Goal: Task Accomplishment & Management: Use online tool/utility

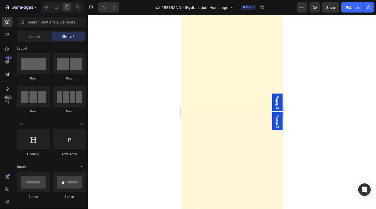
scroll to position [421, 0]
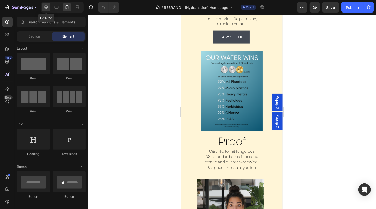
click at [46, 7] on icon at bounding box center [46, 7] width 3 height 3
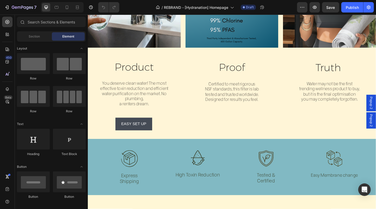
scroll to position [441, 0]
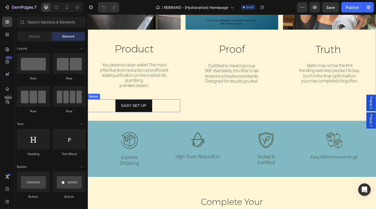
click at [162, 112] on div "EasY SET UP Button" at bounding box center [137, 114] width 101 height 14
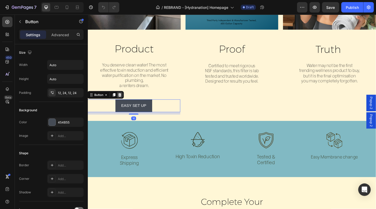
click at [123, 102] on icon at bounding box center [122, 102] width 4 height 4
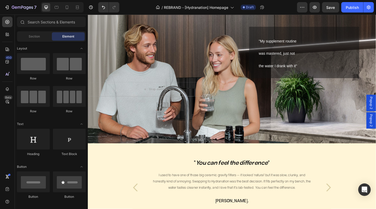
scroll to position [1038, 0]
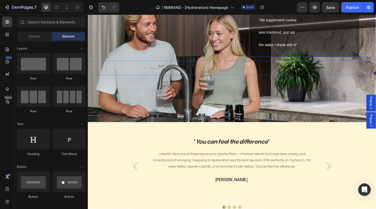
click at [310, 45] on span "the water I drank with it"" at bounding box center [294, 47] width 42 height 4
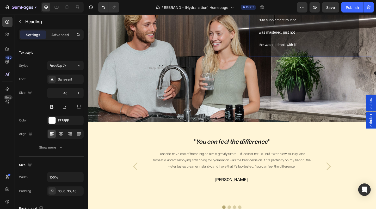
scroll to position [995, 0]
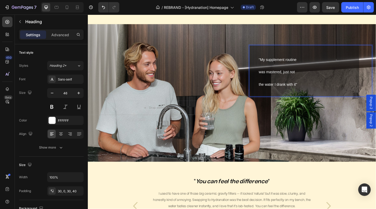
click at [321, 93] on p ""My supplement routine was mastered, just not the water I drank with it"" at bounding box center [327, 76] width 109 height 40
drag, startPoint x: 321, startPoint y: 94, endPoint x: 273, endPoint y: 62, distance: 57.8
click at [273, 62] on h2 ""My supplement routine was mastered, just not the water I drank with it"" at bounding box center [322, 76] width 119 height 56
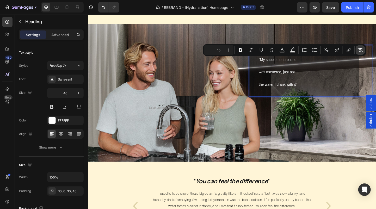
click at [362, 49] on icon "Editor contextual toolbar" at bounding box center [360, 50] width 5 height 4
type input "46"
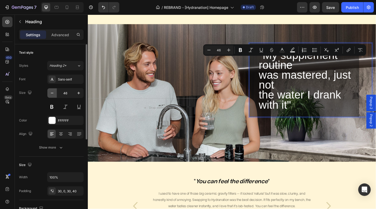
click at [53, 94] on icon "button" at bounding box center [52, 92] width 5 height 5
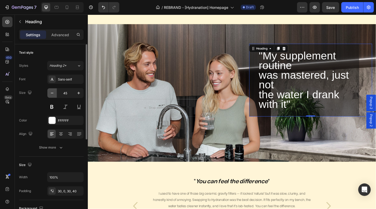
click at [52, 93] on icon "button" at bounding box center [52, 93] width 3 height 1
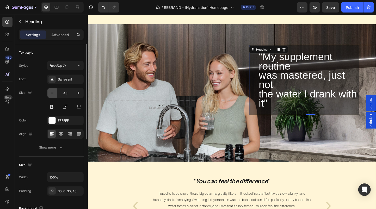
click at [52, 93] on icon "button" at bounding box center [52, 92] width 5 height 5
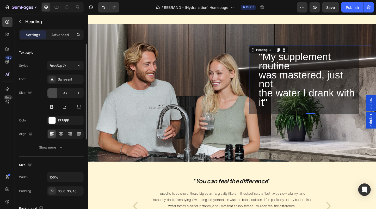
click at [52, 93] on icon "button" at bounding box center [52, 92] width 5 height 5
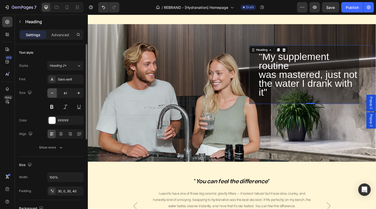
click at [52, 93] on icon "button" at bounding box center [52, 92] width 5 height 5
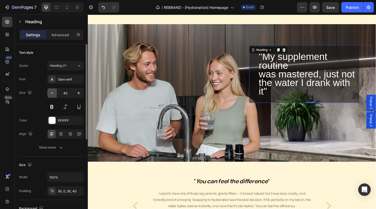
click at [51, 92] on icon "button" at bounding box center [52, 92] width 5 height 5
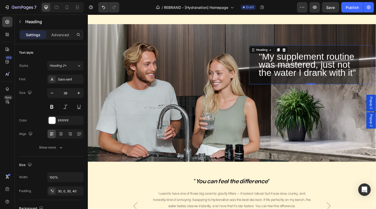
click at [358, 83] on h2 ""My supplement routine was mastered, just not the water I drank with it"" at bounding box center [322, 69] width 119 height 43
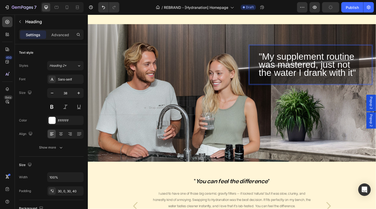
drag, startPoint x: 382, startPoint y: 78, endPoint x: 267, endPoint y: 56, distance: 117.7
click at [267, 56] on h2 ""My supplement routine was mastered, just not the water I drank with it"" at bounding box center [322, 69] width 119 height 43
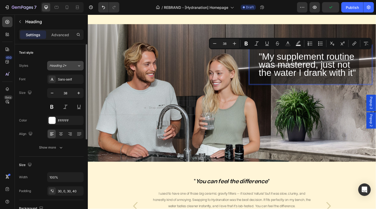
click at [65, 64] on span "Heading 2*" at bounding box center [58, 65] width 17 height 5
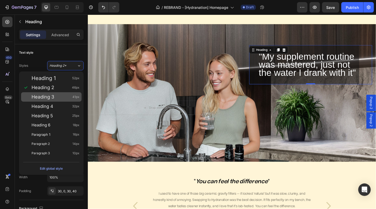
click at [52, 99] on span "Heading 3" at bounding box center [43, 96] width 23 height 5
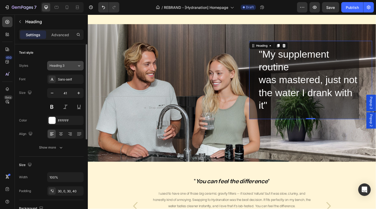
click at [73, 62] on button "Heading 3" at bounding box center [65, 65] width 37 height 9
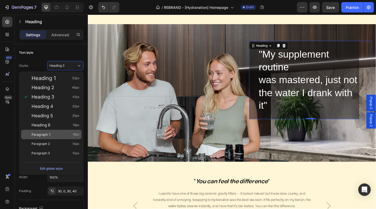
click at [54, 137] on div "Paragraph 1 16px" at bounding box center [56, 134] width 48 height 5
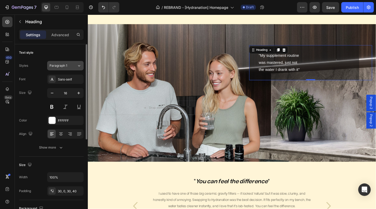
click at [71, 67] on div "Paragraph 1" at bounding box center [63, 65] width 27 height 5
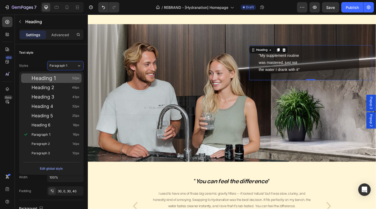
click at [62, 77] on div "Heading 1 52px" at bounding box center [56, 78] width 48 height 5
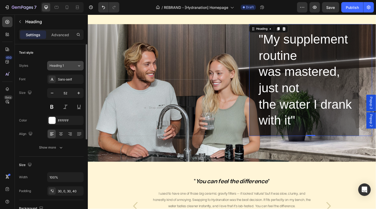
click at [71, 64] on div "Heading 1" at bounding box center [63, 65] width 27 height 5
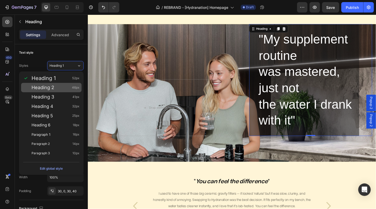
click at [59, 90] on div "Heading 2 46px" at bounding box center [56, 87] width 48 height 5
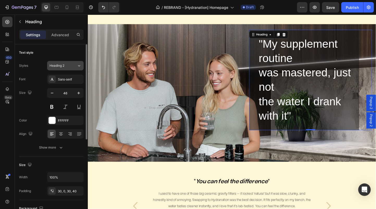
click at [73, 68] on div "Heading 2" at bounding box center [63, 65] width 27 height 5
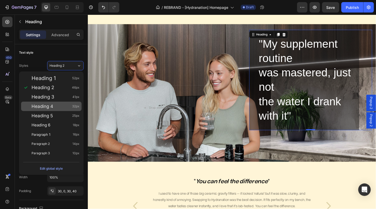
click at [56, 106] on div "Heading 4 32px" at bounding box center [56, 106] width 48 height 5
type input "32"
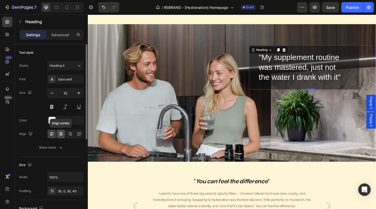
click at [61, 137] on div at bounding box center [61, 134] width 8 height 8
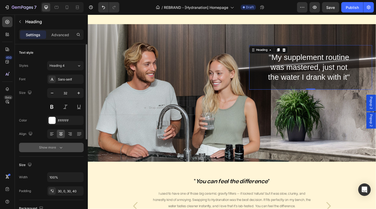
click at [50, 147] on div "Show more" at bounding box center [51, 147] width 24 height 5
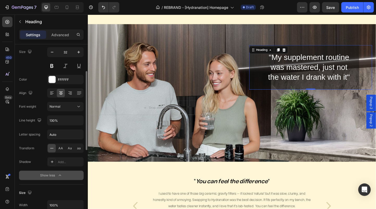
scroll to position [40, 0]
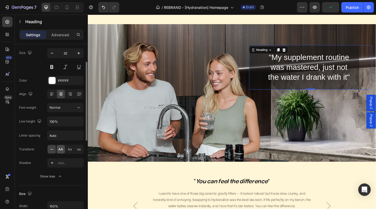
click at [61, 151] on span "AA" at bounding box center [61, 149] width 5 height 5
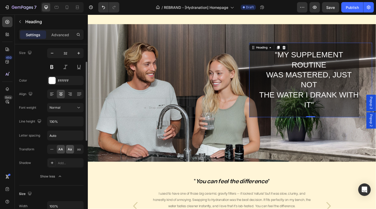
click at [70, 150] on span "Aa" at bounding box center [70, 149] width 4 height 5
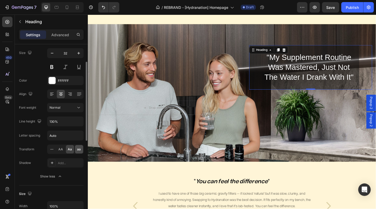
click at [78, 152] on span "aa" at bounding box center [79, 149] width 4 height 5
click at [76, 151] on div "aa" at bounding box center [79, 149] width 8 height 8
click at [70, 150] on span "Aa" at bounding box center [70, 149] width 4 height 5
click at [64, 120] on input "130%" at bounding box center [65, 121] width 36 height 9
click at [78, 123] on icon "button" at bounding box center [78, 121] width 5 height 5
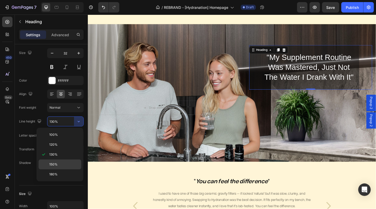
click at [53, 164] on span "150%" at bounding box center [53, 164] width 8 height 5
type input "150%"
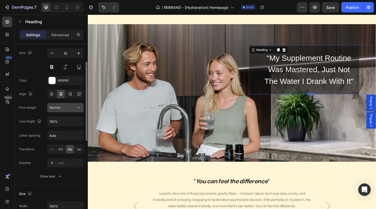
click at [62, 109] on div "Normal" at bounding box center [63, 107] width 27 height 5
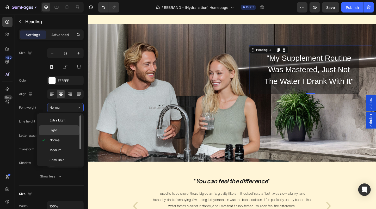
click at [55, 132] on span "Light" at bounding box center [53, 130] width 7 height 5
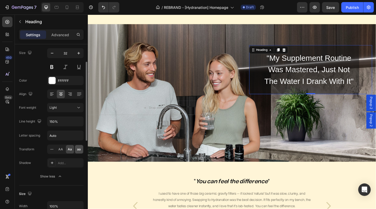
click at [78, 150] on span "aa" at bounding box center [79, 149] width 4 height 5
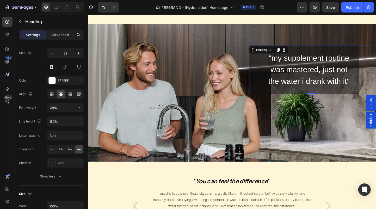
click at [290, 65] on h2 ""My supplement routine was mastered, just not the water I drank with it"" at bounding box center [322, 74] width 119 height 53
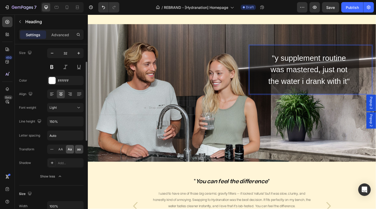
click at [70, 147] on span "Aa" at bounding box center [70, 149] width 4 height 5
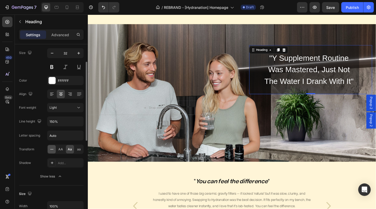
click at [53, 149] on icon at bounding box center [51, 149] width 5 height 5
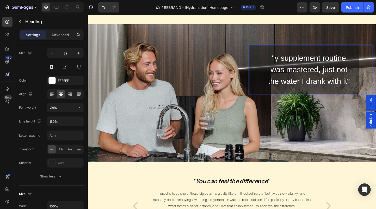
click at [289, 62] on p ""y supplement routine was mastered, just not the water I drank with it"" at bounding box center [327, 75] width 109 height 38
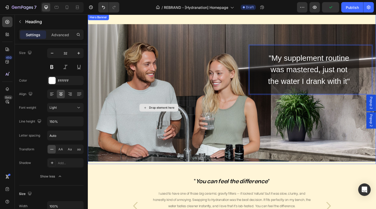
click at [313, 138] on div "Background Image" at bounding box center [244, 101] width 313 height 152
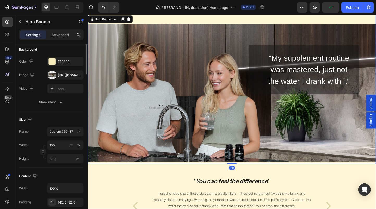
scroll to position [0, 0]
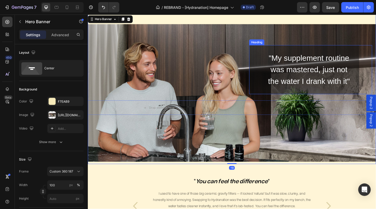
click at [332, 69] on p ""My supplement routine was mastered, just not the water I drank with it"" at bounding box center [327, 75] width 109 height 38
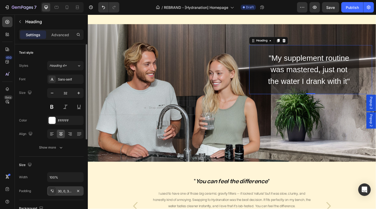
click at [65, 192] on div "30, 0, 30, 40" at bounding box center [65, 191] width 15 height 5
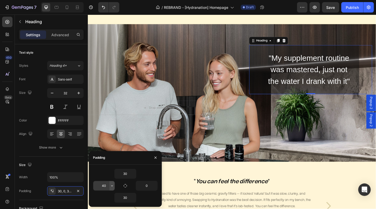
click at [110, 186] on icon "button" at bounding box center [112, 186] width 4 height 4
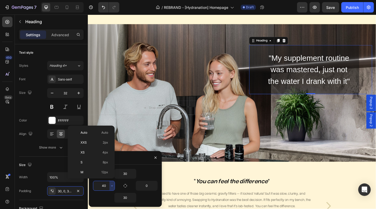
click at [102, 188] on input "40" at bounding box center [103, 185] width 21 height 9
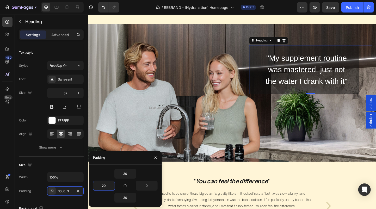
type input "2"
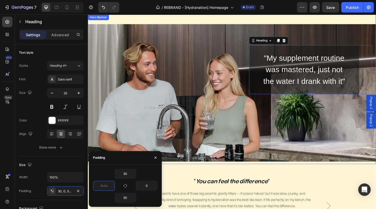
click at [304, 154] on div "Background Image" at bounding box center [244, 101] width 313 height 152
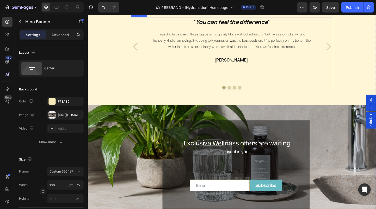
scroll to position [1230, 0]
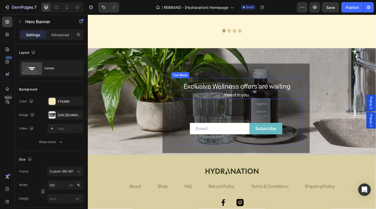
click at [251, 97] on span "Exclusive Wellness offers are waiting" at bounding box center [250, 92] width 116 height 9
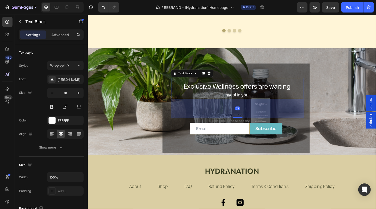
click at [253, 95] on span "Exclusive Wellness offers are waiting" at bounding box center [250, 92] width 116 height 9
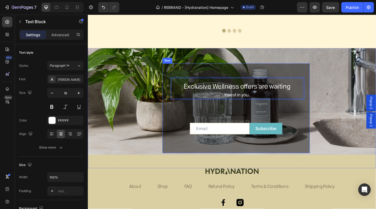
scroll to position [1225, 0]
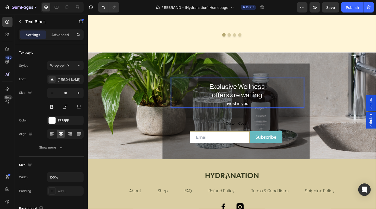
click at [258, 102] on span "offers are waiting" at bounding box center [249, 101] width 55 height 9
click at [226, 103] on span "offers are waiting" at bounding box center [249, 101] width 55 height 9
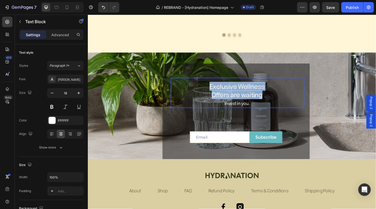
drag, startPoint x: 281, startPoint y: 106, endPoint x: 204, endPoint y: 94, distance: 78.1
click at [204, 94] on p "Exclusive Wellness Offers are waiting" at bounding box center [250, 97] width 136 height 19
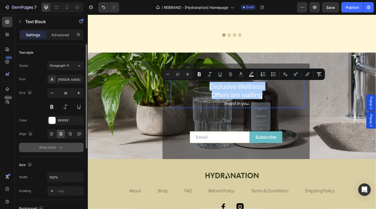
click at [56, 149] on div "Show more" at bounding box center [51, 147] width 24 height 5
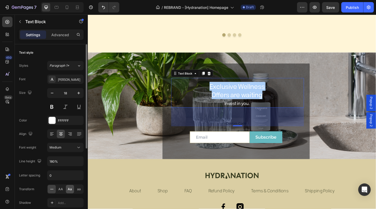
click at [72, 189] on div "Aa" at bounding box center [70, 189] width 8 height 8
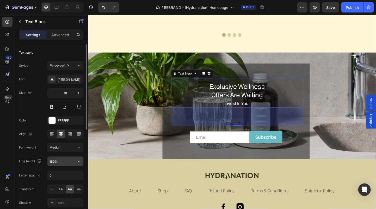
click at [58, 162] on input "180%" at bounding box center [65, 161] width 36 height 9
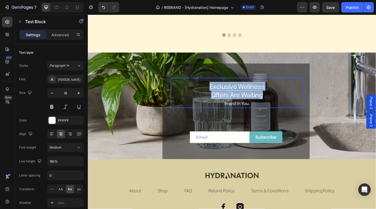
drag, startPoint x: 279, startPoint y: 102, endPoint x: 201, endPoint y: 93, distance: 79.3
click at [201, 93] on p "Exclusive Wellness Offers are waiting" at bounding box center [250, 97] width 136 height 19
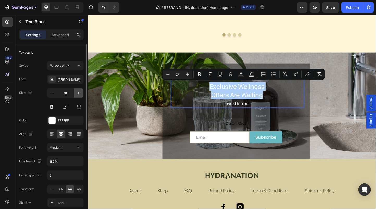
click at [79, 92] on icon "button" at bounding box center [78, 92] width 5 height 5
click at [81, 93] on button "button" at bounding box center [78, 92] width 9 height 9
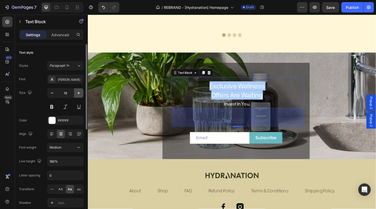
click at [80, 93] on icon "button" at bounding box center [78, 92] width 5 height 5
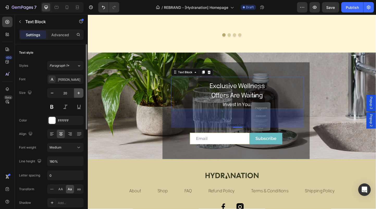
type input "21"
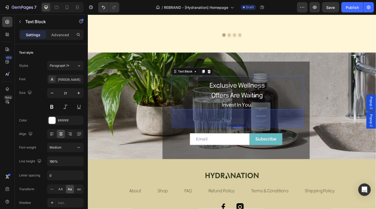
click at [328, 116] on div "Exclusive Wellness Offers are waiting Invest in you. Text Block 78 Custom Code …" at bounding box center [249, 121] width 160 height 111
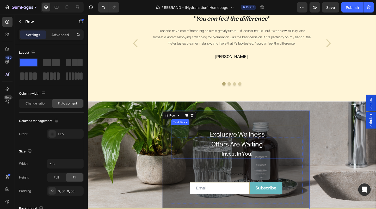
scroll to position [1199, 0]
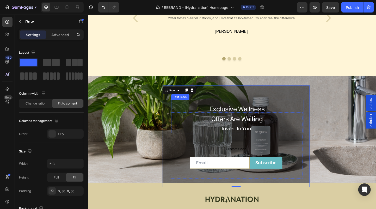
click at [260, 123] on span "Offers are waiting" at bounding box center [250, 127] width 56 height 9
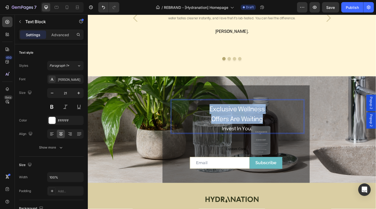
drag, startPoint x: 279, startPoint y: 130, endPoint x: 213, endPoint y: 116, distance: 67.4
click at [213, 116] on p "Exclusive Wellness Offers are waiting" at bounding box center [250, 122] width 136 height 21
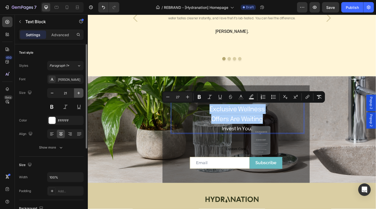
click at [79, 93] on icon "button" at bounding box center [78, 92] width 5 height 5
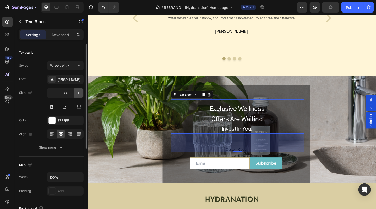
click at [79, 93] on icon "button" at bounding box center [78, 92] width 5 height 5
type input "23"
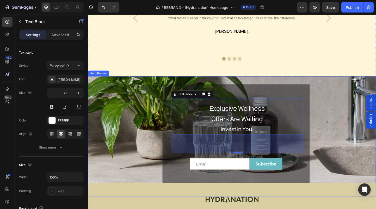
click at [364, 112] on div "Background Image" at bounding box center [244, 147] width 313 height 130
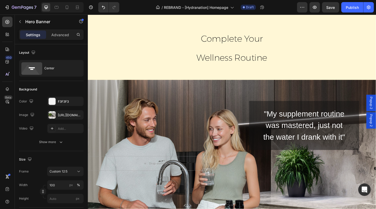
scroll to position [934, 0]
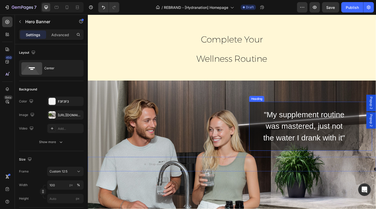
click at [353, 133] on h2 ""My supplement routine was mastered, just not the water I drank with it"" at bounding box center [322, 135] width 119 height 53
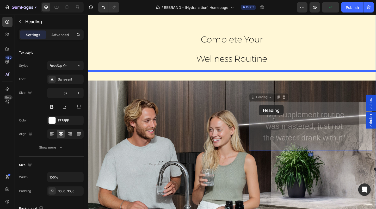
drag, startPoint x: 370, startPoint y: 153, endPoint x: 273, endPoint y: 113, distance: 104.6
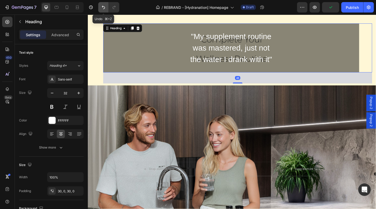
click at [105, 7] on icon "Undo/Redo" at bounding box center [103, 7] width 3 height 3
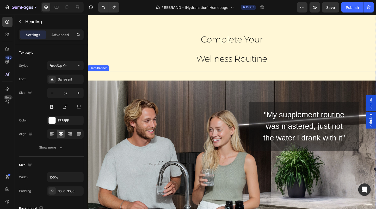
scroll to position [856, 0]
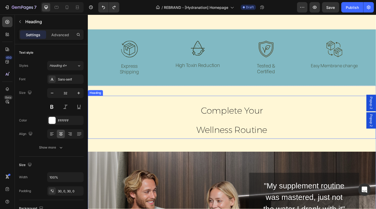
click at [242, 130] on h2 "Complete Your Wellness Routine" at bounding box center [244, 127] width 78 height 43
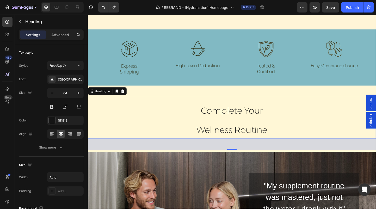
drag, startPoint x: 288, startPoint y: 140, endPoint x: 214, endPoint y: 110, distance: 79.2
click at [214, 110] on div "Complete Your Wellness Routine" at bounding box center [244, 127] width 305 height 43
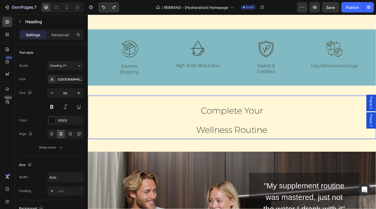
click at [220, 113] on span "Complete Your" at bounding box center [243, 118] width 67 height 11
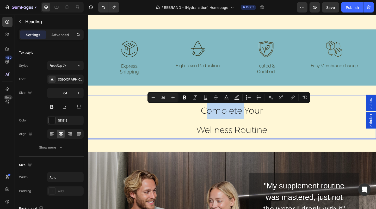
click at [292, 139] on div "Complete Your Wellness Routine" at bounding box center [244, 127] width 305 height 43
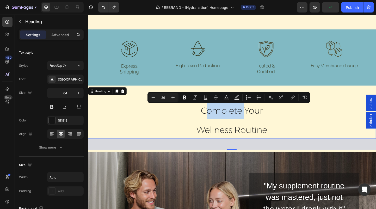
click at [280, 139] on span "Wellness Routine" at bounding box center [244, 139] width 77 height 11
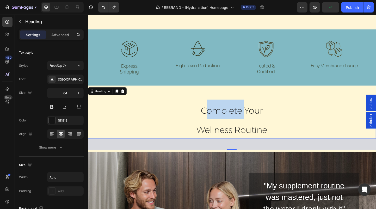
click at [280, 139] on span "Wellness Routine" at bounding box center [244, 139] width 77 height 11
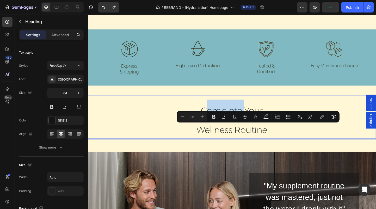
click at [286, 140] on div "Complete Your Wellness Routine" at bounding box center [244, 127] width 305 height 43
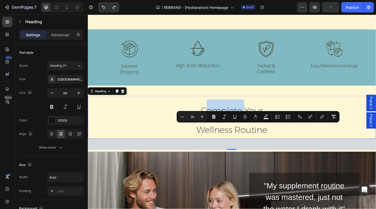
click at [283, 141] on h2 "Complete Your Wellness Routine" at bounding box center [244, 127] width 78 height 43
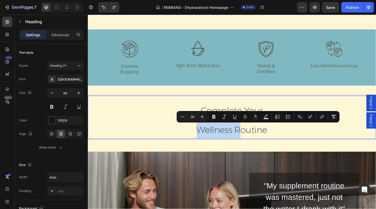
click at [282, 142] on span "Wellness Routine" at bounding box center [244, 139] width 77 height 11
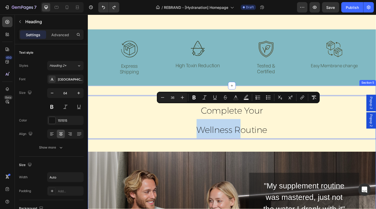
drag, startPoint x: 212, startPoint y: 118, endPoint x: 287, endPoint y: 148, distance: 81.1
click at [288, 148] on div "Complete Your Wellness Routine" at bounding box center [244, 127] width 305 height 43
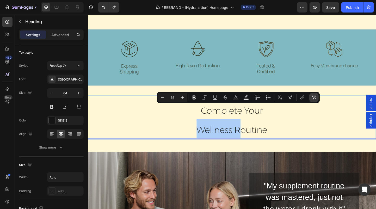
click at [312, 97] on icon "Editor contextual toolbar" at bounding box center [314, 97] width 5 height 5
type input "64"
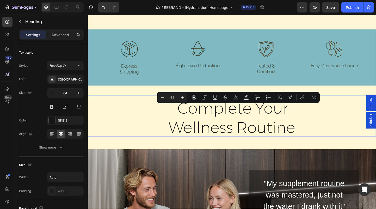
click at [338, 129] on div "Complete Your Wellness Routine" at bounding box center [244, 126] width 305 height 40
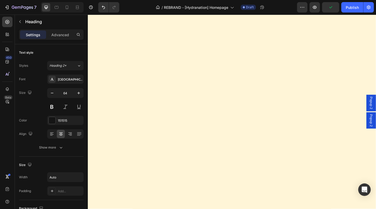
scroll to position [0, 0]
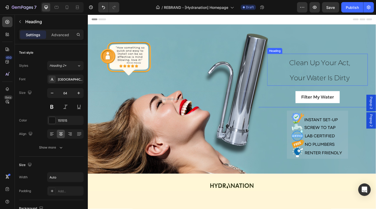
click at [314, 73] on h1 "clean up your act, your water is dirty" at bounding box center [339, 74] width 105 height 35
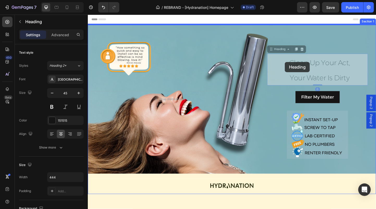
drag, startPoint x: 375, startPoint y: 86, endPoint x: 357, endPoint y: 72, distance: 23.0
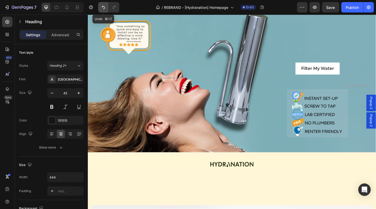
click at [102, 6] on icon "Undo/Redo" at bounding box center [103, 7] width 5 height 5
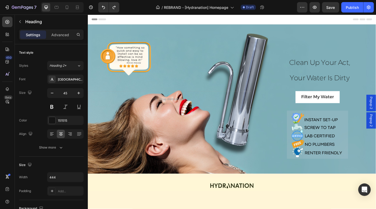
click at [370, 84] on span "your water is dirty" at bounding box center [339, 83] width 65 height 9
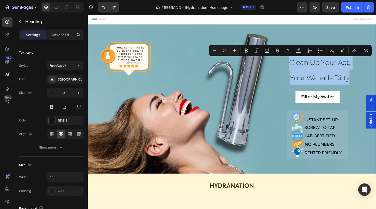
drag, startPoint x: 372, startPoint y: 83, endPoint x: 307, endPoint y: 67, distance: 67.0
click at [307, 67] on p "clean up your act, your water is dirty" at bounding box center [340, 75] width 104 height 34
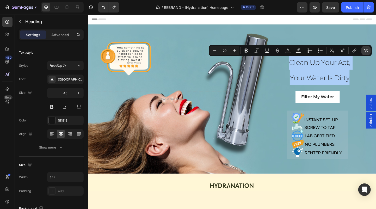
click at [367, 52] on icon "Editor contextual toolbar" at bounding box center [366, 50] width 5 height 5
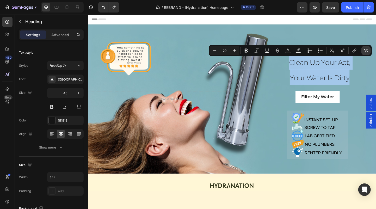
type input "45"
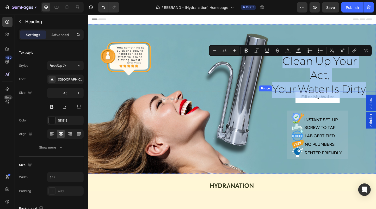
click at [375, 100] on div "Filter my Water Button" at bounding box center [337, 104] width 127 height 13
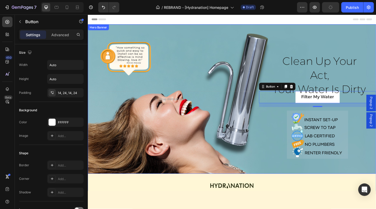
click at [139, 57] on div "Background Image" at bounding box center [244, 106] width 313 height 162
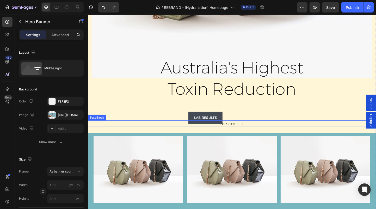
scroll to position [432, 0]
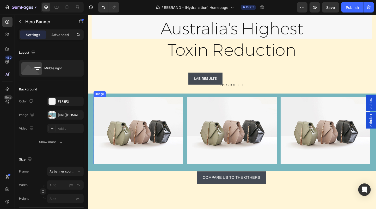
click at [144, 135] on img at bounding box center [142, 140] width 97 height 73
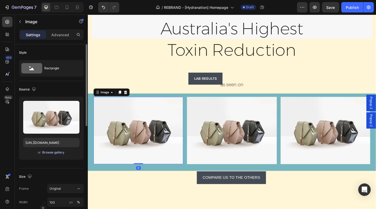
click at [60, 153] on div "Browse gallery" at bounding box center [54, 152] width 22 height 5
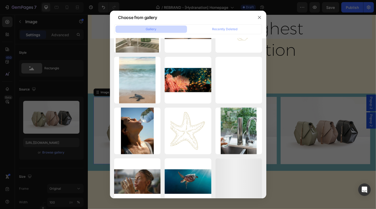
scroll to position [2656, 0]
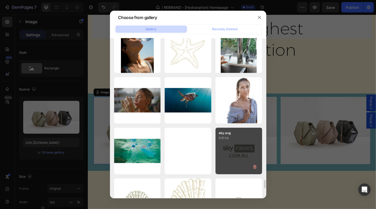
click at [234, 152] on div "sky.svg 9.91 kb" at bounding box center [239, 151] width 47 height 47
type input "https://cdn.shopify.com/s/files/1/0731/9630/6646/files/gempages_561576823972954…"
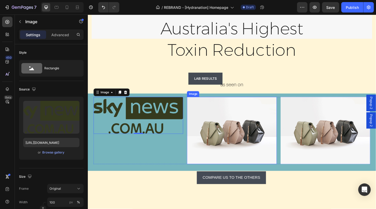
click at [235, 137] on img at bounding box center [243, 140] width 97 height 73
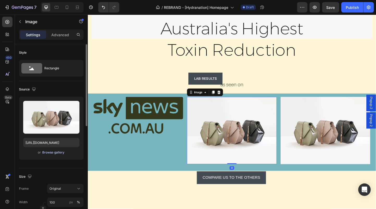
click at [56, 153] on div "Browse gallery" at bounding box center [54, 152] width 22 height 5
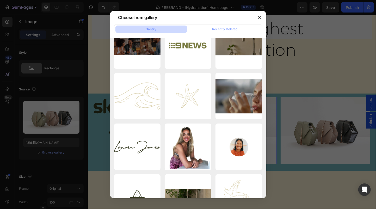
scroll to position [2336, 0]
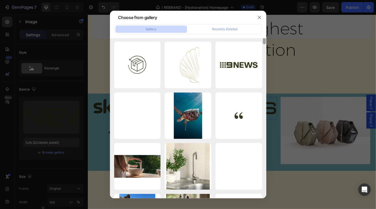
type input "https://cdn.shopify.com/s/files/1/0731/9630/6646/files/gempages_561576823972954…"
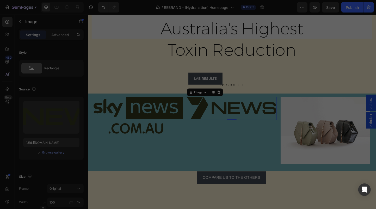
scroll to position [2204, 0]
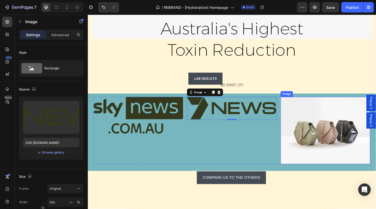
click at [328, 153] on img at bounding box center [345, 140] width 97 height 73
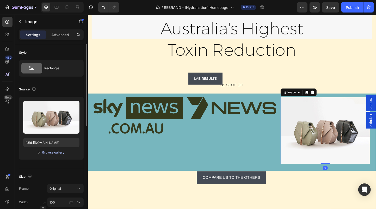
click at [51, 153] on div "Browse gallery" at bounding box center [54, 152] width 22 height 5
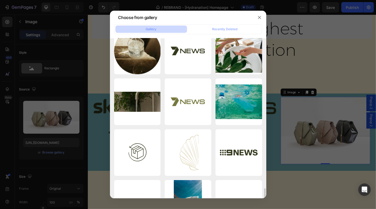
scroll to position [2272, 0]
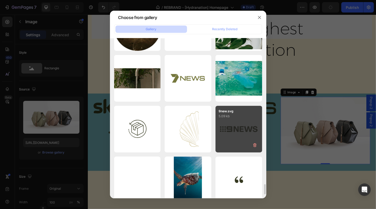
click at [231, 140] on div "9new.svg 5.09 kb" at bounding box center [239, 129] width 47 height 47
type input "https://cdn.shopify.com/s/files/1/0731/9630/6646/files/gempages_561576823972954…"
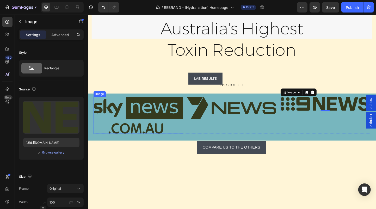
click at [155, 120] on img at bounding box center [142, 124] width 97 height 40
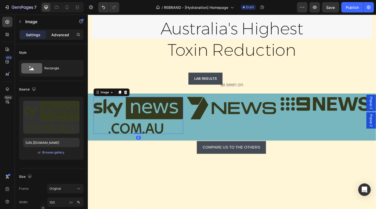
click at [65, 37] on p "Advanced" at bounding box center [60, 34] width 18 height 5
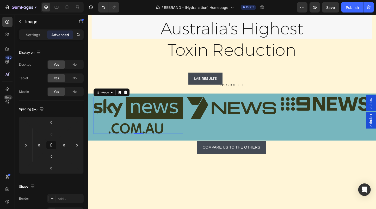
click at [120, 118] on img at bounding box center [142, 124] width 97 height 40
type input "-154"
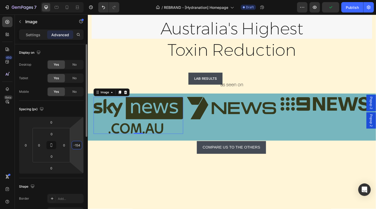
drag, startPoint x: 83, startPoint y: 125, endPoint x: 80, endPoint y: 147, distance: 22.6
click at [80, 0] on html "7 Version history / REBRAND - [Hydranation] Homepage Draft Preview Publish 450 …" at bounding box center [188, 0] width 376 height 0
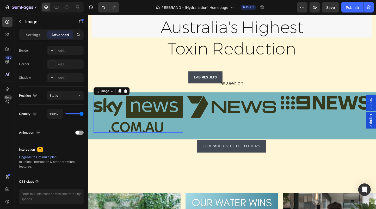
scroll to position [429, 0]
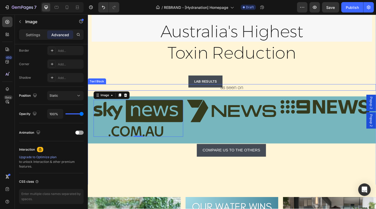
click at [269, 96] on p "as seen on" at bounding box center [244, 94] width 127 height 6
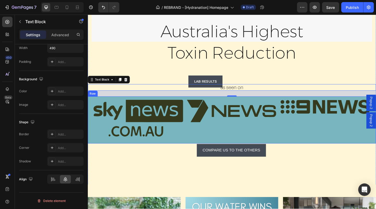
scroll to position [0, 0]
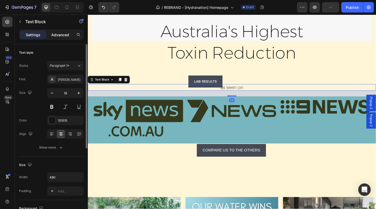
click at [63, 33] on p "Advanced" at bounding box center [60, 34] width 18 height 5
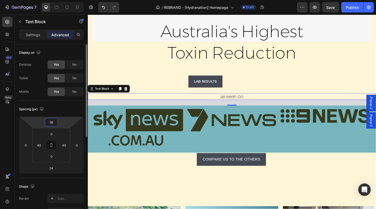
drag, startPoint x: 51, startPoint y: 117, endPoint x: 55, endPoint y: 112, distance: 6.3
click at [52, 0] on html "7 Version history / REBRAND - [Hydranation] Homepage Draft Preview Save Publish…" at bounding box center [188, 0] width 376 height 0
type input "34"
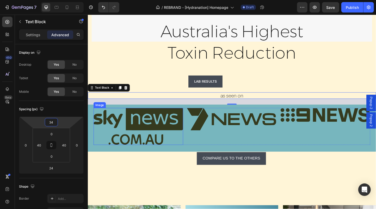
click at [144, 141] on img at bounding box center [142, 136] width 97 height 40
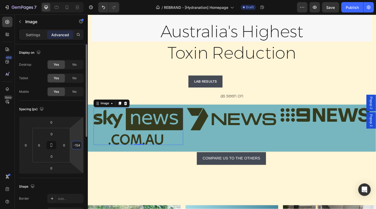
click at [77, 148] on input "-154" at bounding box center [77, 145] width 8 height 8
type input "0"
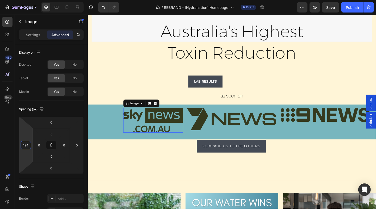
type input "126"
drag, startPoint x: 20, startPoint y: 141, endPoint x: 31, endPoint y: 123, distance: 21.3
click at [31, 0] on html "7 Version history / REBRAND - [Hydranation] Homepage Draft Preview Save Publish…" at bounding box center [188, 0] width 376 height 0
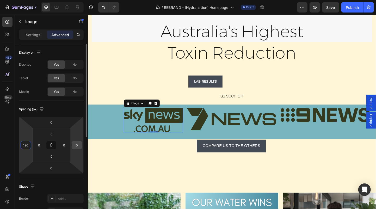
click at [78, 147] on input "0" at bounding box center [77, 145] width 8 height 8
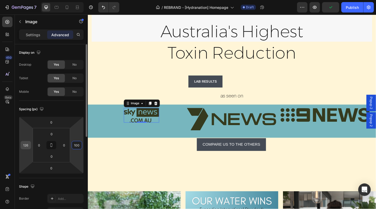
type input "100"
click at [25, 146] on input "126" at bounding box center [26, 145] width 8 height 8
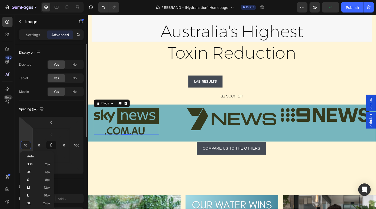
type input "100"
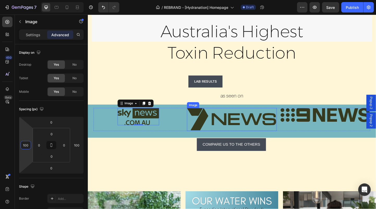
click at [229, 126] on img at bounding box center [243, 128] width 97 height 25
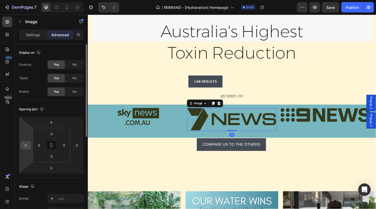
click at [25, 147] on input "0" at bounding box center [26, 145] width 8 height 8
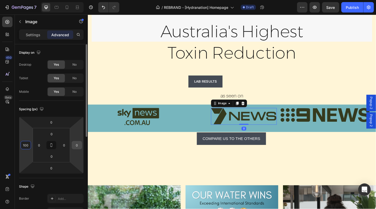
type input "100"
click at [76, 147] on input "0" at bounding box center [77, 145] width 8 height 8
type input "100"
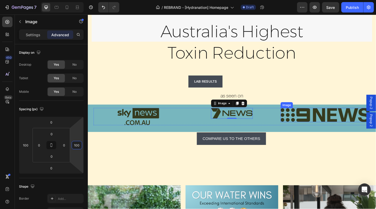
click at [322, 121] on img at bounding box center [345, 123] width 97 height 15
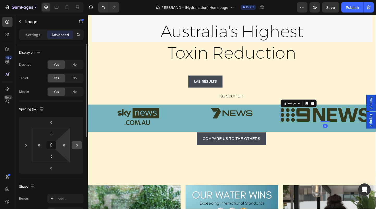
click at [79, 144] on input "0" at bounding box center [77, 145] width 8 height 8
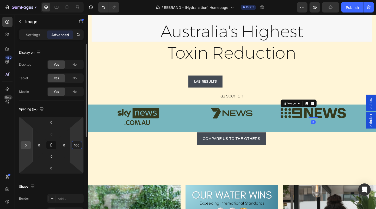
type input "100"
click at [25, 142] on input "0" at bounding box center [26, 145] width 8 height 8
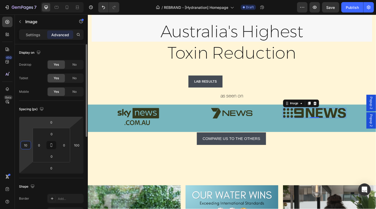
type input "1"
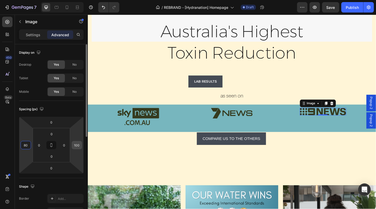
type input "80"
click at [76, 145] on input "100" at bounding box center [77, 145] width 8 height 8
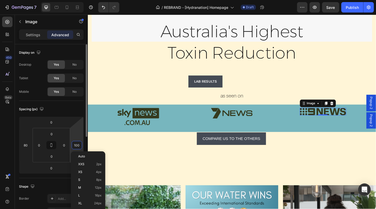
click at [76, 145] on input "100" at bounding box center [77, 145] width 8 height 8
type input "80"
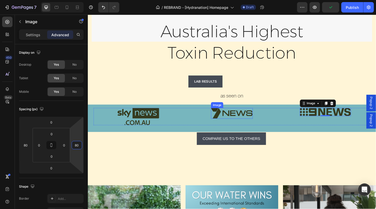
click at [263, 119] on img at bounding box center [243, 122] width 45 height 12
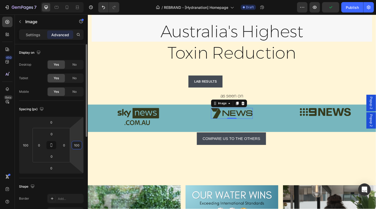
click at [76, 145] on input "100" at bounding box center [77, 145] width 8 height 8
type input "80"
click at [27, 143] on input "100" at bounding box center [26, 145] width 8 height 8
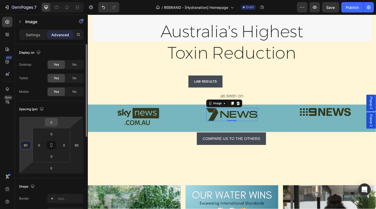
type input "80"
click at [51, 123] on input "0" at bounding box center [51, 122] width 10 height 8
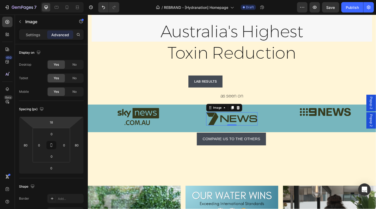
type input "20"
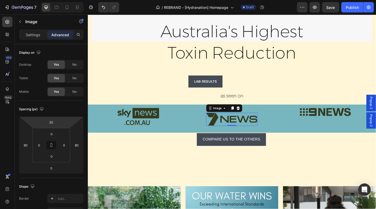
drag, startPoint x: 51, startPoint y: 117, endPoint x: 51, endPoint y: 114, distance: 2.9
click at [51, 0] on html "7 Version history / REBRAND - [Hydranation] Homepage Draft Preview Save Publish…" at bounding box center [188, 0] width 376 height 0
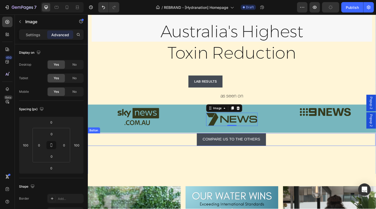
click at [152, 125] on img at bounding box center [142, 125] width 45 height 19
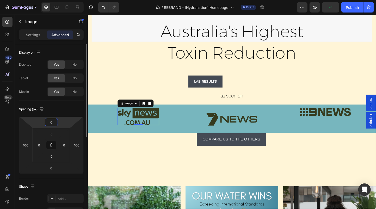
click at [52, 123] on input "0" at bounding box center [51, 122] width 10 height 8
type input "20"
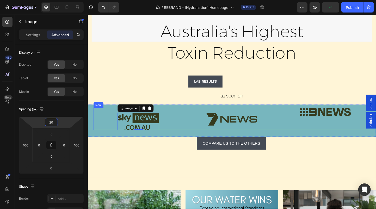
click at [359, 121] on img at bounding box center [346, 120] width 56 height 9
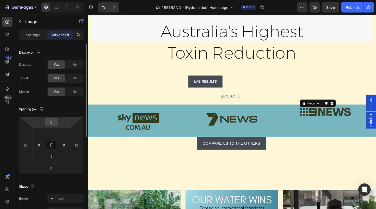
click at [54, 124] on input "0" at bounding box center [51, 122] width 10 height 8
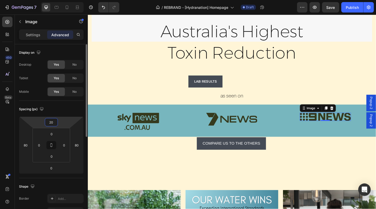
type input "2"
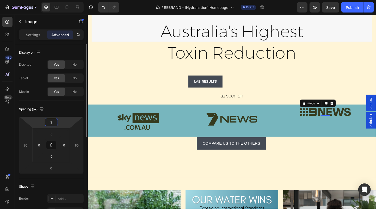
type input "30"
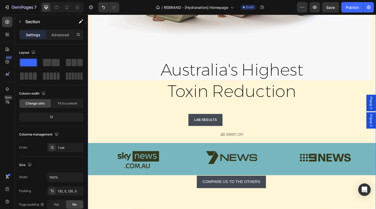
scroll to position [449, 0]
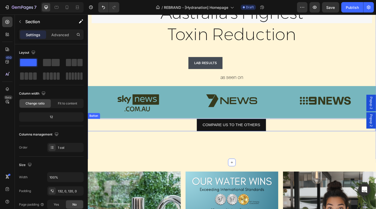
click at [211, 138] on link "COMPARE US TO THE OTHERS" at bounding box center [243, 135] width 75 height 14
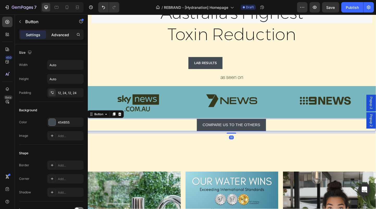
click at [58, 37] on p "Advanced" at bounding box center [60, 34] width 18 height 5
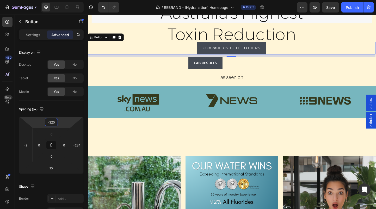
type input "-318"
drag, startPoint x: 50, startPoint y: 117, endPoint x: 59, endPoint y: 163, distance: 46.9
click at [59, 0] on html "7 Version history / REBRAND - [Hydranation] Homepage Draft Preview Save Publish…" at bounding box center [188, 0] width 376 height 0
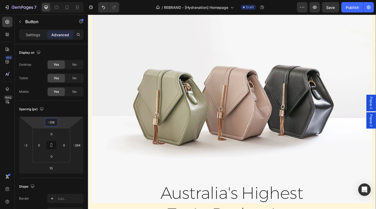
scroll to position [254, 0]
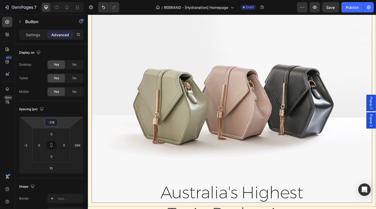
click at [214, 96] on img at bounding box center [244, 105] width 305 height 228
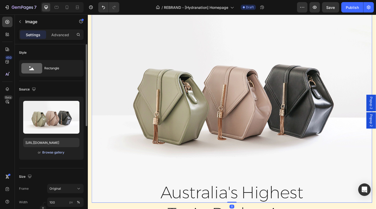
click at [52, 153] on div "Browse gallery" at bounding box center [54, 152] width 22 height 5
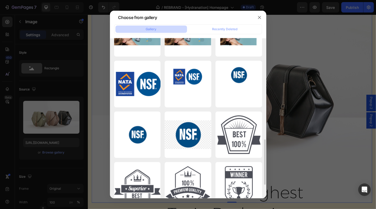
scroll to position [302, 0]
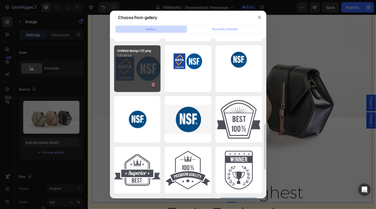
click at [137, 64] on div "Untitled design (3).png 720.46 kb" at bounding box center [137, 68] width 47 height 47
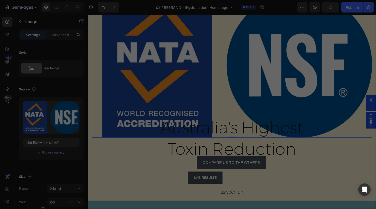
type input "https://cdn.shopify.com/s/files/1/0731/9630/6646/files/gempages_561576823972954…"
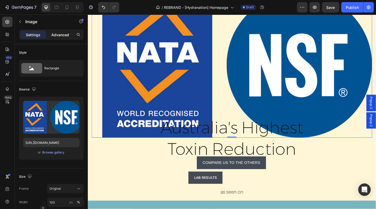
click at [58, 32] on p "Advanced" at bounding box center [60, 34] width 18 height 5
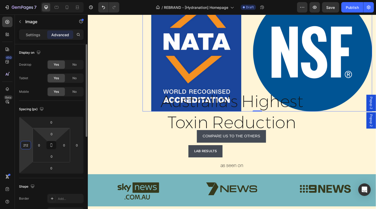
drag, startPoint x: 19, startPoint y: 146, endPoint x: 46, endPoint y: 129, distance: 31.3
click at [27, 0] on html "7 Version history / REBRAND - [Hydranation] Homepage Draft Preview Save Publish…" at bounding box center [188, 0] width 376 height 0
type input "216"
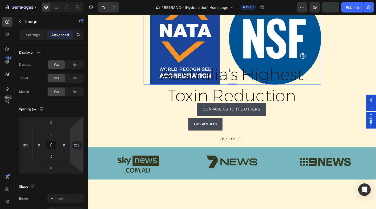
type input "230"
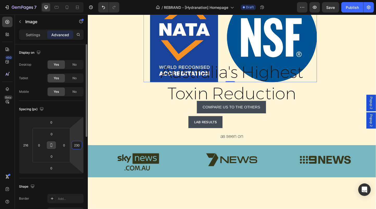
drag, startPoint x: 82, startPoint y: 147, endPoint x: 50, endPoint y: 148, distance: 31.8
click at [84, 0] on html "7 Version history / REBRAND - [Hydranation] Homepage Draft Preview Save Publish…" at bounding box center [188, 0] width 376 height 0
click at [27, 142] on input "216" at bounding box center [26, 145] width 8 height 8
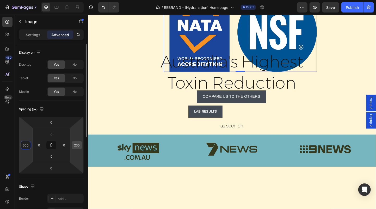
type input "300"
click at [81, 147] on input "230" at bounding box center [77, 145] width 8 height 8
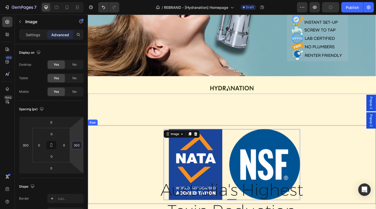
scroll to position [107, 0]
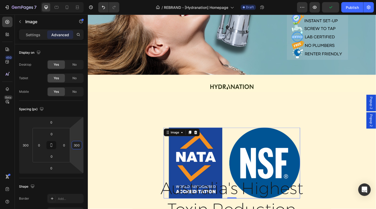
type input "300"
click at [236, 158] on img at bounding box center [244, 175] width 148 height 77
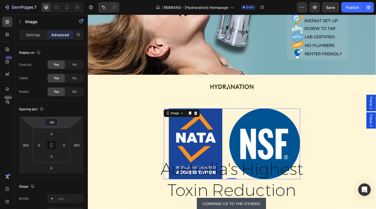
type input "-80"
drag, startPoint x: 52, startPoint y: 117, endPoint x: 51, endPoint y: 147, distance: 29.5
click at [51, 0] on html "7 Version history / REBRAND - [Hydranation] Homepage Draft Preview Save Publish…" at bounding box center [188, 0] width 376 height 0
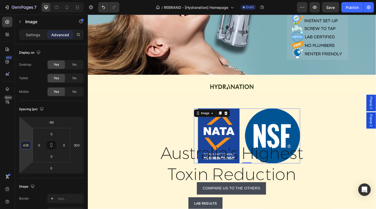
type input "428"
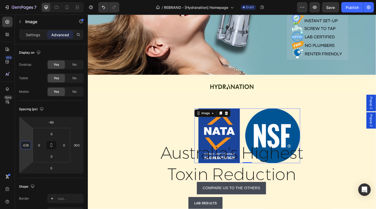
drag, startPoint x: 21, startPoint y: 141, endPoint x: 25, endPoint y: 130, distance: 12.1
click at [25, 0] on html "7 Version history / REBRAND - [Hydranation] Homepage Draft Preview Save Publish…" at bounding box center [188, 0] width 376 height 0
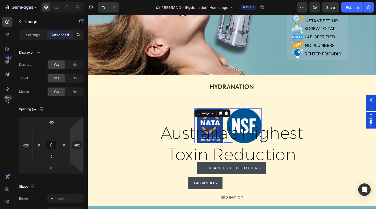
type input "460"
drag, startPoint x: 83, startPoint y: 140, endPoint x: 85, endPoint y: 124, distance: 16.8
click at [85, 0] on html "7 Version history / REBRAND - [Hydranation] Homepage Draft Preview Save Publish…" at bounding box center [188, 0] width 376 height 0
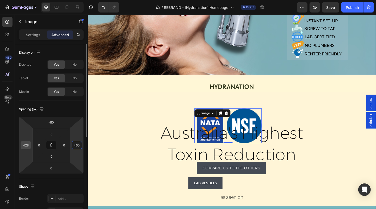
click at [26, 147] on input "428" at bounding box center [26, 145] width 8 height 8
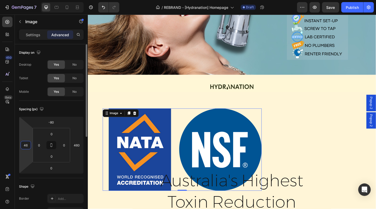
type input "460"
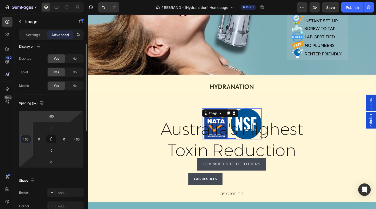
scroll to position [0, 0]
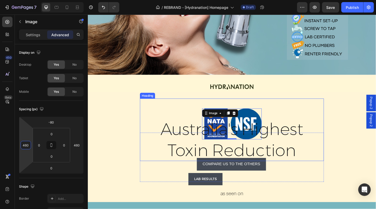
click at [189, 148] on span "Australia's Highest" at bounding box center [244, 139] width 155 height 22
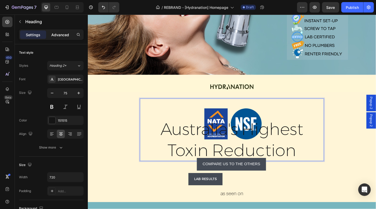
click at [57, 33] on p "Advanced" at bounding box center [60, 34] width 18 height 5
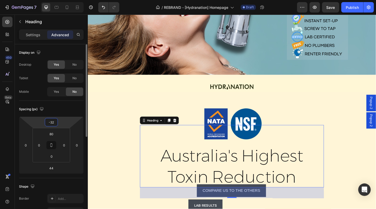
drag, startPoint x: 51, startPoint y: 118, endPoint x: 59, endPoint y: 101, distance: 18.2
click at [54, 0] on html "7 Version history / REBRAND - [Hydranation] Homepage Draft Preview Save Publish…" at bounding box center [188, 0] width 376 height 0
type input "-30"
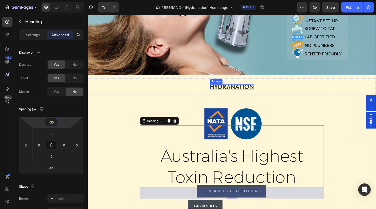
click at [239, 93] on img at bounding box center [244, 92] width 47 height 5
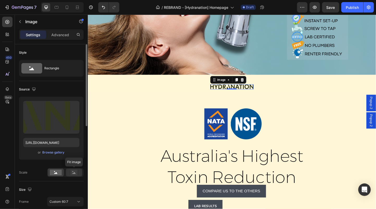
click at [75, 172] on rect at bounding box center [74, 172] width 7 height 5
click at [55, 174] on icon at bounding box center [55, 173] width 3 height 2
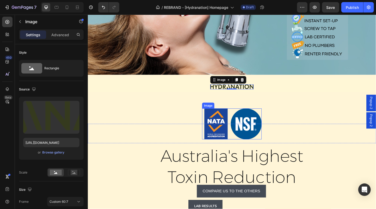
click at [228, 125] on img at bounding box center [244, 134] width 65 height 34
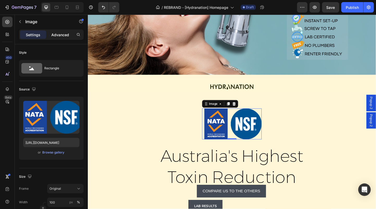
click at [58, 32] on p "Advanced" at bounding box center [60, 34] width 18 height 5
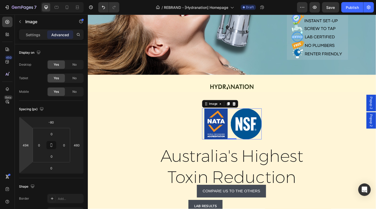
type input "500"
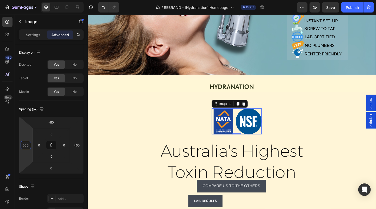
drag, startPoint x: 19, startPoint y: 143, endPoint x: 20, endPoint y: 137, distance: 5.8
click at [20, 0] on html "7 Version history / REBRAND - [Hydranation] Homepage Draft Preview Save Publish…" at bounding box center [188, 0] width 376 height 0
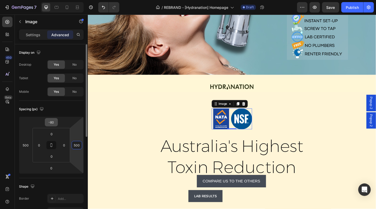
drag, startPoint x: 83, startPoint y: 142, endPoint x: 51, endPoint y: 125, distance: 35.9
click at [84, 0] on html "7 Version history / REBRAND - [Hydranation] Homepage Draft Preview Save Publish…" at bounding box center [188, 0] width 376 height 0
type input "502"
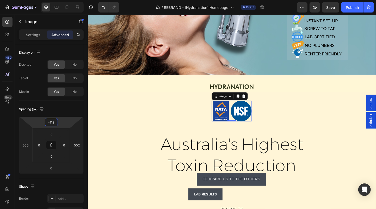
type input "-110"
drag, startPoint x: 53, startPoint y: 117, endPoint x: 54, endPoint y: 122, distance: 4.3
click at [54, 0] on html "7 Version history / REBRAND - [Hydranation] Homepage Draft Preview Save Publish…" at bounding box center [188, 0] width 376 height 0
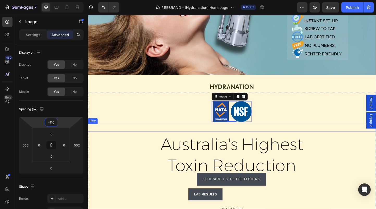
click at [312, 150] on span "Australia's Highest" at bounding box center [244, 155] width 155 height 22
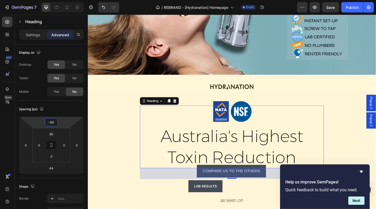
drag, startPoint x: 53, startPoint y: 118, endPoint x: 53, endPoint y: 123, distance: 5.0
click at [53, 0] on html "7 Version history / REBRAND - [Hydranation] Homepage Draft Preview Save Publish…" at bounding box center [188, 0] width 376 height 0
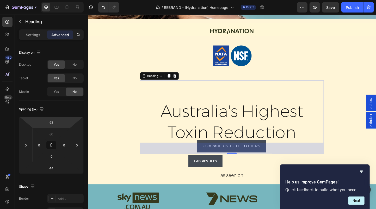
type input "64"
drag, startPoint x: 51, startPoint y: 117, endPoint x: 119, endPoint y: 99, distance: 70.7
click at [55, 0] on html "7 Version history / REBRAND - [Hydranation] Homepage Draft Preview Publish 450 …" at bounding box center [188, 0] width 376 height 0
click at [212, 99] on div "⁠⁠⁠⁠⁠⁠⁠ Australia's Highest Toxin Reduction Heading 44" at bounding box center [244, 120] width 200 height 68
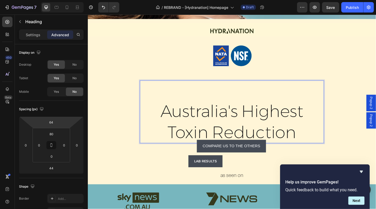
click at [260, 95] on div "Australia's Highest Toxin Reduction Heading 44" at bounding box center [244, 120] width 200 height 68
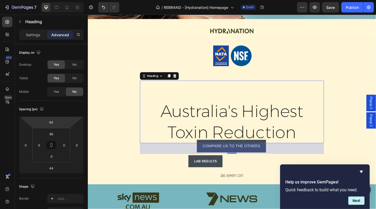
click at [247, 100] on div "Australia's Highest Toxin Reduction Heading 44" at bounding box center [244, 120] width 200 height 68
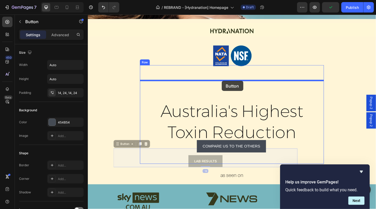
drag, startPoint x: 230, startPoint y: 180, endPoint x: 233, endPoint y: 87, distance: 93.7
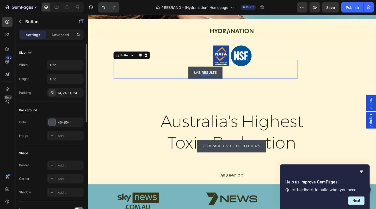
click at [62, 34] on p "Advanced" at bounding box center [60, 34] width 18 height 5
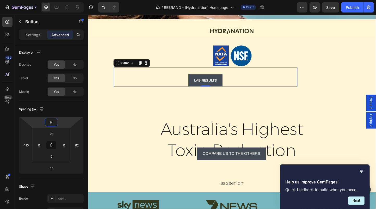
type input "16"
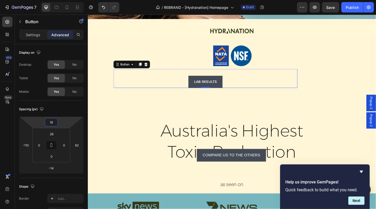
drag, startPoint x: 51, startPoint y: 117, endPoint x: 53, endPoint y: 112, distance: 5.5
click at [53, 0] on html "7 Version history / REBRAND - [Hydranation] Homepage Draft Preview Save Publish…" at bounding box center [188, 0] width 376 height 0
type input "130"
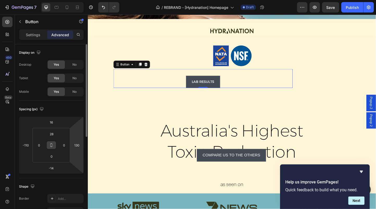
drag, startPoint x: 87, startPoint y: 136, endPoint x: 52, endPoint y: 145, distance: 35.6
click at [87, 0] on html "7 Version history / REBRAND - [Hydranation] Homepage Draft Preview Save Publish…" at bounding box center [188, 0] width 376 height 0
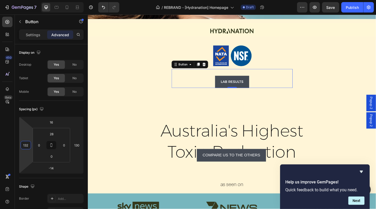
type input "130"
drag, startPoint x: 19, startPoint y: 142, endPoint x: 34, endPoint y: 107, distance: 38.2
click at [34, 0] on html "7 Version history / REBRAND - [Hydranation] Homepage Draft Preview Save Publish…" at bounding box center [188, 0] width 376 height 0
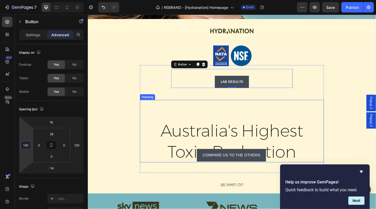
click at [178, 156] on span "Toxin Reduction" at bounding box center [244, 164] width 140 height 22
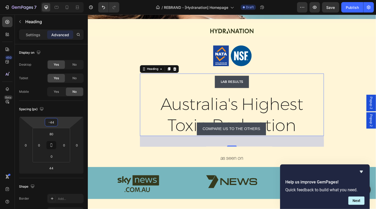
drag, startPoint x: 52, startPoint y: 118, endPoint x: 55, endPoint y: 132, distance: 15.0
click at [55, 0] on html "7 Version history / REBRAND - [Hydranation] Homepage Draft Preview Save Publish…" at bounding box center [188, 0] width 376 height 0
type input "-38"
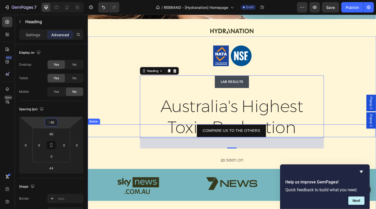
click at [212, 145] on link "COMPARE US TO THE OTHERS" at bounding box center [243, 141] width 75 height 14
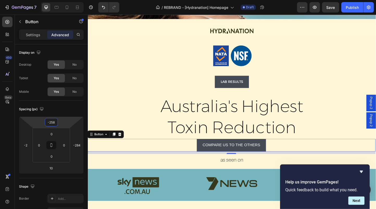
type input "-256"
drag, startPoint x: 53, startPoint y: 117, endPoint x: 179, endPoint y: 60, distance: 138.2
click at [55, 0] on html "7 Version history / REBRAND - [Hydranation] Homepage Draft Preview Save Publish…" at bounding box center [188, 0] width 376 height 0
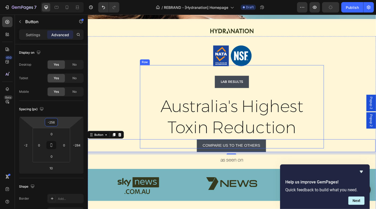
click at [358, 68] on div "Australia's Highest Toxin Reduction Heading Image Row LAB RESULTS Button ⁠⁠⁠⁠⁠⁠…" at bounding box center [244, 143] width 313 height 210
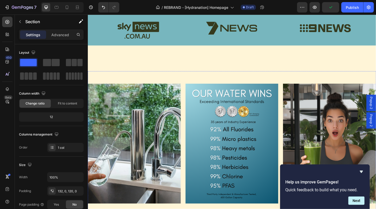
scroll to position [257, 0]
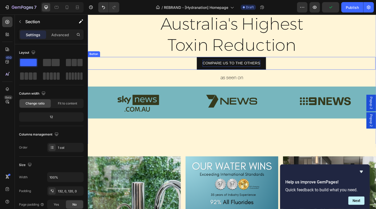
click at [259, 65] on p "COMPARE US TO THE OTHERS" at bounding box center [243, 68] width 63 height 8
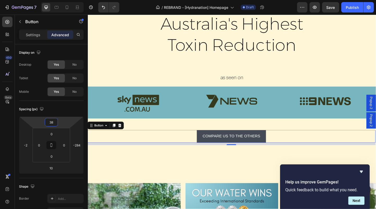
type input "48"
drag, startPoint x: 52, startPoint y: 117, endPoint x: 70, endPoint y: 73, distance: 47.4
click at [70, 0] on html "7 Version history / REBRAND - [Hydranation] Homepage Draft Preview Save Publish…" at bounding box center [188, 0] width 376 height 0
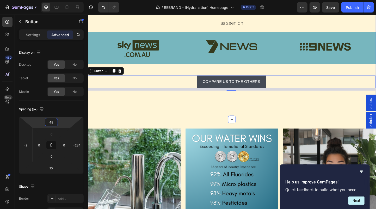
scroll to position [317, 0]
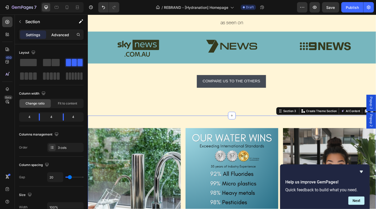
click at [61, 38] on div "Advanced" at bounding box center [60, 35] width 26 height 8
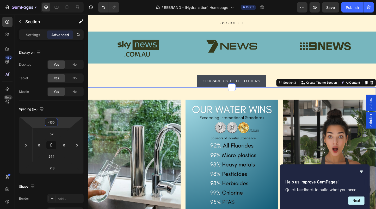
type input "-128"
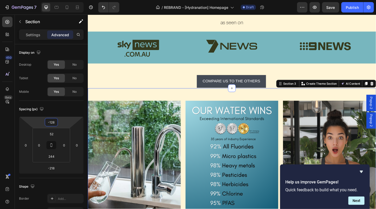
drag, startPoint x: 51, startPoint y: 118, endPoint x: 54, endPoint y: 134, distance: 16.9
click at [54, 0] on html "7 Version history / REBRAND - [Hydranation] Homepage Draft Preview Save Publish…" at bounding box center [188, 0] width 376 height 0
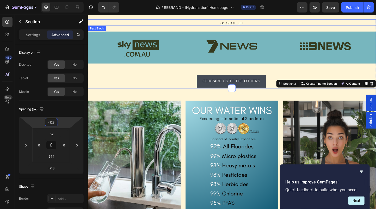
click at [304, 26] on p "as seen on" at bounding box center [244, 23] width 127 height 6
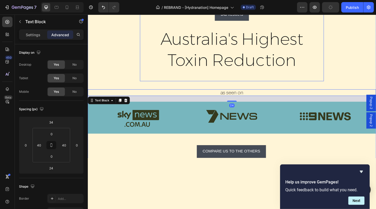
scroll to position [182, 0]
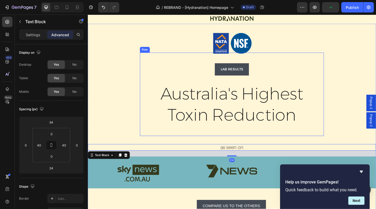
click at [244, 143] on div "LAB RESULTS Button Australia's Highest Toxin Reduction Heading" at bounding box center [244, 101] width 200 height 90
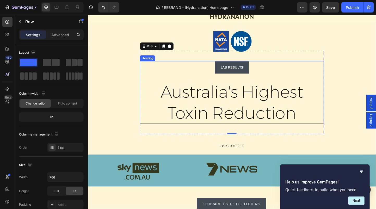
scroll to position [193, 0]
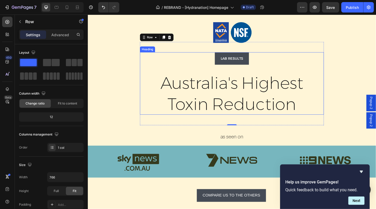
click at [245, 60] on div "Australia's Highest Toxin Reduction Heading" at bounding box center [244, 90] width 200 height 68
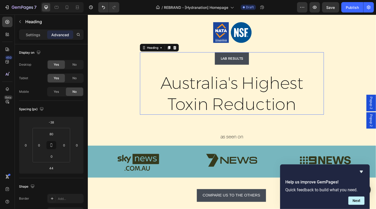
click at [273, 49] on div "LAB RESULTS Button" at bounding box center [244, 59] width 132 height 21
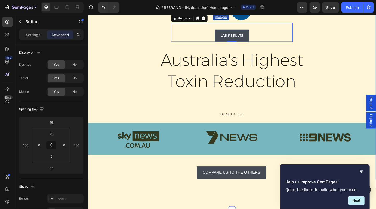
scroll to position [148, 0]
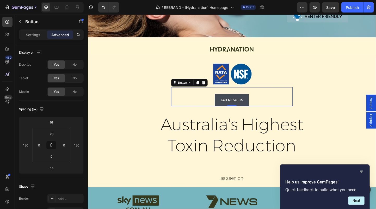
click at [361, 173] on icon "Hide survey" at bounding box center [362, 172] width 6 height 6
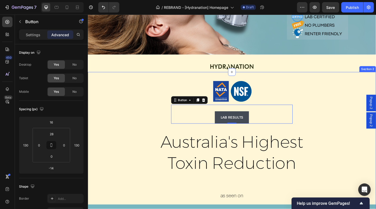
scroll to position [163, 0]
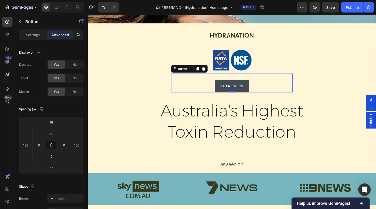
click at [261, 83] on div "LAB RESULTS Button -14" at bounding box center [244, 88] width 132 height 21
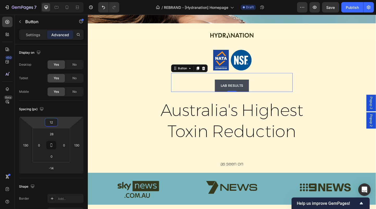
type input "14"
drag, startPoint x: 51, startPoint y: 117, endPoint x: 56, endPoint y: 118, distance: 4.4
click at [56, 0] on html "7 Version history / REBRAND - [Hydranation] Homepage Draft Preview Save Publish…" at bounding box center [188, 0] width 376 height 0
click at [202, 88] on div "Australia's Highest Toxin Reduction Heading" at bounding box center [244, 119] width 200 height 68
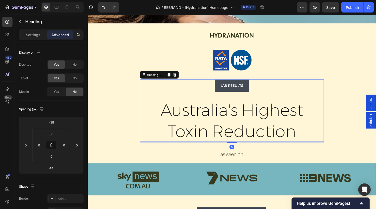
drag, startPoint x: 243, startPoint y: 163, endPoint x: 244, endPoint y: 153, distance: 10.3
click at [244, 153] on div at bounding box center [244, 154] width 10 height 2
type input "5"
click at [264, 89] on div "Australia's Highest Toxin Reduction Heading 5" at bounding box center [244, 119] width 200 height 68
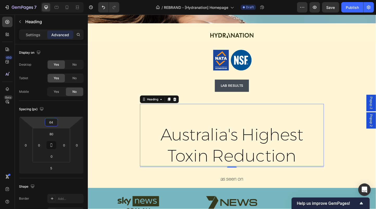
drag, startPoint x: 52, startPoint y: 117, endPoint x: 54, endPoint y: 102, distance: 15.0
click at [54, 0] on html "7 Version history / REBRAND - [Hydranation] Homepage Draft Preview Save Publish…" at bounding box center [188, 0] width 376 height 0
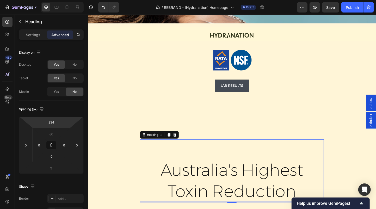
drag, startPoint x: 52, startPoint y: 117, endPoint x: 60, endPoint y: 94, distance: 24.9
click at [60, 0] on html "7 Version history / REBRAND - [Hydranation] Homepage Draft Preview Save Publish…" at bounding box center [188, 0] width 376 height 0
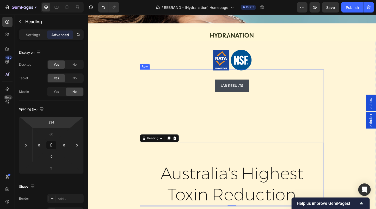
type input "226"
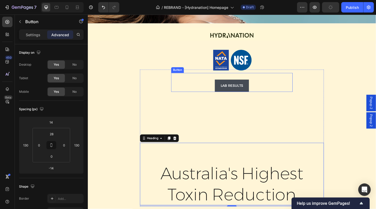
click at [268, 86] on div "LAB RESULTS Button" at bounding box center [244, 88] width 132 height 21
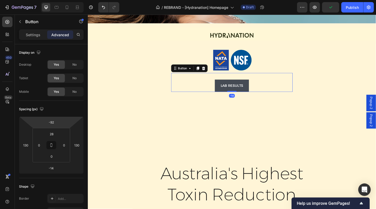
drag, startPoint x: 52, startPoint y: 117, endPoint x: 53, endPoint y: 132, distance: 15.2
click at [53, 0] on html "7 Version history / REBRAND - [Hydranation] Homepage Draft Preview Publish 450 …" at bounding box center [188, 0] width 376 height 0
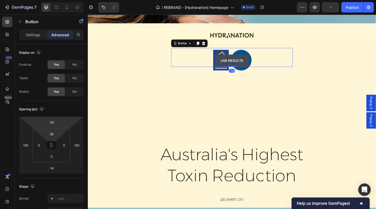
type input "-90"
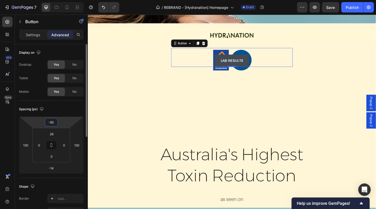
click at [53, 118] on input "-90" at bounding box center [51, 122] width 10 height 8
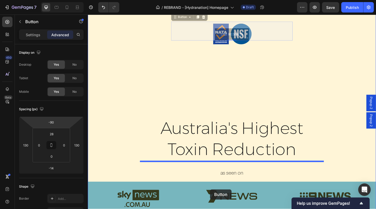
scroll to position [212, 0]
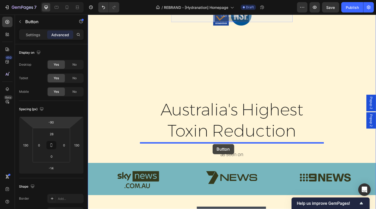
drag, startPoint x: 217, startPoint y: 65, endPoint x: 223, endPoint y: 152, distance: 86.3
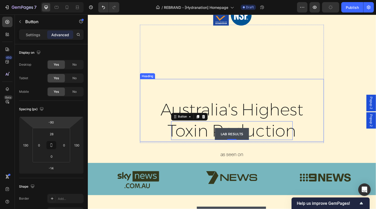
click at [225, 116] on span "Australia's Highest" at bounding box center [244, 118] width 155 height 22
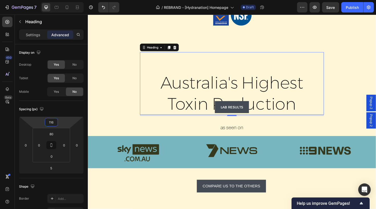
drag, startPoint x: 52, startPoint y: 117, endPoint x: 53, endPoint y: 132, distance: 15.1
click at [53, 0] on html "7 Version history / REBRAND - [Hydranation] Homepage Draft Preview Save Publish…" at bounding box center [188, 0] width 376 height 0
type input "120"
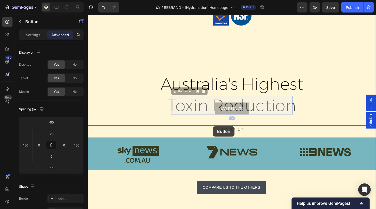
drag, startPoint x: 226, startPoint y: 119, endPoint x: 224, endPoint y: 135, distance: 16.1
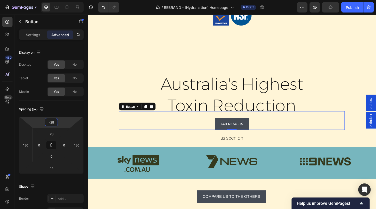
type input "-26"
drag, startPoint x: 52, startPoint y: 117, endPoint x: 52, endPoint y: 107, distance: 9.4
click at [52, 0] on html "7 Version history / REBRAND - [Hydranation] Homepage Draft Preview Publish 450 …" at bounding box center [188, 0] width 376 height 0
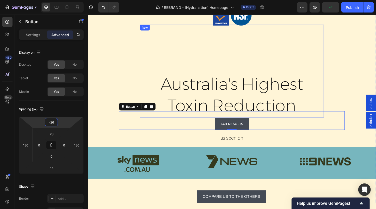
click at [199, 94] on span "Australia's Highest" at bounding box center [244, 90] width 155 height 22
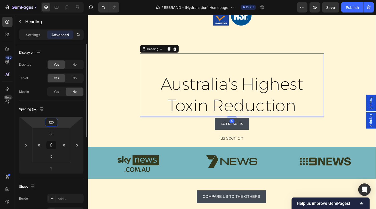
click at [51, 118] on input "120" at bounding box center [51, 122] width 10 height 8
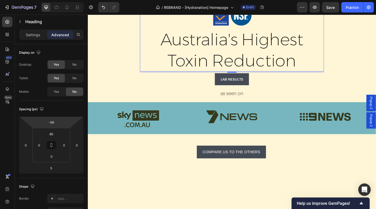
type input "-70"
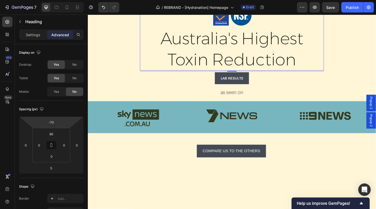
drag, startPoint x: 51, startPoint y: 117, endPoint x: 52, endPoint y: 144, distance: 27.4
click at [52, 0] on html "7 Version history / REBRAND - [Hydranation] Homepage Draft Preview Save Publish…" at bounding box center [188, 0] width 376 height 0
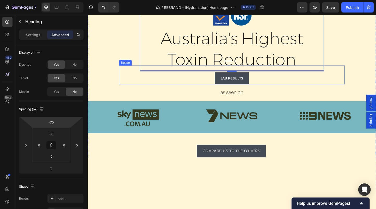
click at [355, 87] on div "LAB RESULTS Button" at bounding box center [244, 80] width 245 height 21
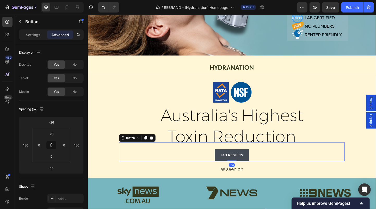
scroll to position [129, 0]
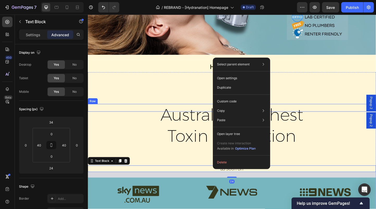
click at [371, 101] on div "Australia's Highest Toxin Reduction Heading Image Row Australia's Highest Toxin…" at bounding box center [244, 181] width 313 height 209
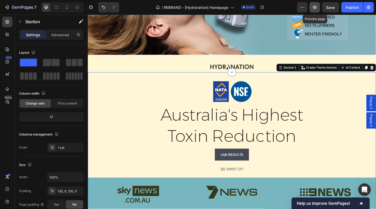
click at [315, 9] on icon "button" at bounding box center [315, 7] width 4 height 3
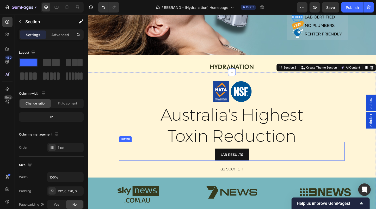
click at [261, 169] on link "LAB RESULTS" at bounding box center [244, 166] width 37 height 13
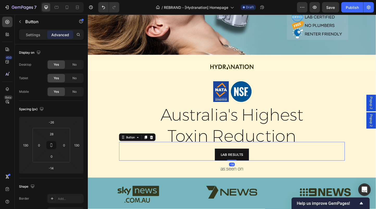
scroll to position [145, 0]
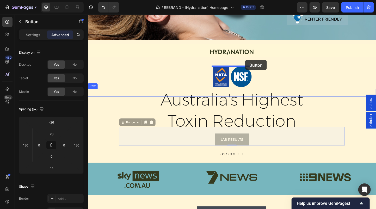
drag, startPoint x: 260, startPoint y: 151, endPoint x: 258, endPoint y: 64, distance: 86.9
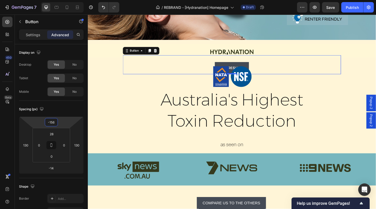
type input "-154"
drag, startPoint x: 51, startPoint y: 117, endPoint x: 52, endPoint y: 136, distance: 18.5
click at [52, 0] on html "7 Version history / REBRAND - [Hydranation] Homepage Draft Preview Save Publish…" at bounding box center [188, 0] width 376 height 0
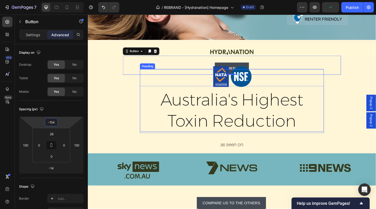
click at [202, 119] on span "Toxin Reduction" at bounding box center [244, 130] width 140 height 22
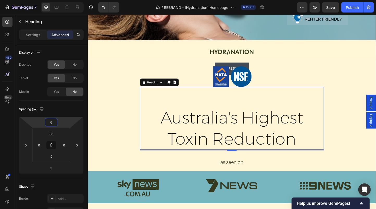
type input "8"
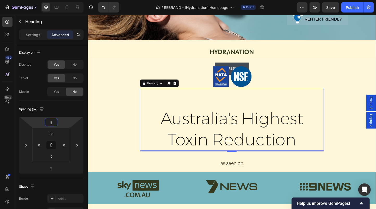
drag, startPoint x: 53, startPoint y: 117, endPoint x: 55, endPoint y: 106, distance: 11.4
click at [55, 0] on html "7 Version history / REBRAND - [Hydranation] Homepage Draft Preview Save Publish…" at bounding box center [188, 0] width 376 height 0
click at [240, 87] on img at bounding box center [243, 82] width 43 height 22
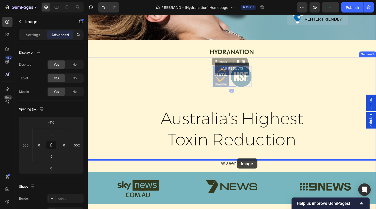
drag, startPoint x: 253, startPoint y: 83, endPoint x: 250, endPoint y: 171, distance: 87.4
type input "24"
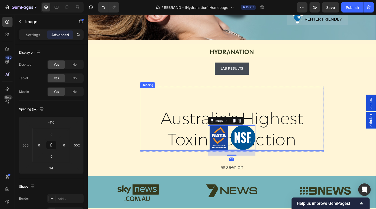
click at [293, 127] on span "Australia's Highest" at bounding box center [244, 128] width 155 height 22
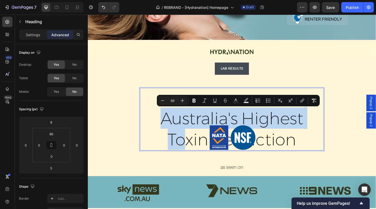
drag, startPoint x: 192, startPoint y: 156, endPoint x: 172, endPoint y: 97, distance: 61.8
click at [172, 97] on div "Australia's Highest Toxin Reduction Heading 5" at bounding box center [244, 128] width 200 height 68
click at [155, 125] on p "Australia's Highest Toxin Reduction" at bounding box center [244, 139] width 187 height 46
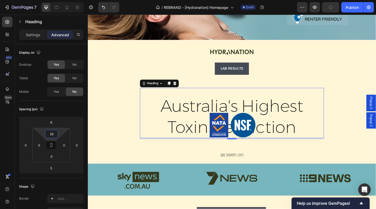
type input "0"
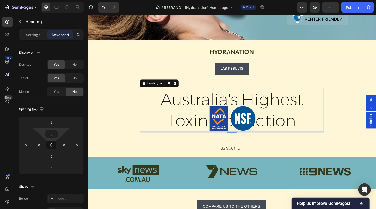
drag, startPoint x: 52, startPoint y: 129, endPoint x: 51, endPoint y: 141, distance: 11.8
click at [51, 0] on html "7 Version history / REBRAND - [Hydranation] Homepage Draft Preview Publish 450 …" at bounding box center [188, 0] width 376 height 0
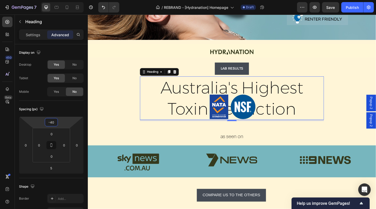
type input "-38"
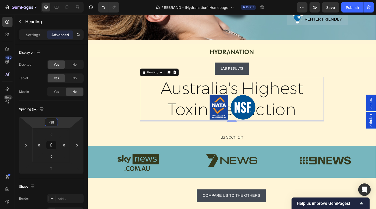
drag, startPoint x: 53, startPoint y: 118, endPoint x: 53, endPoint y: 124, distance: 6.8
click at [53, 0] on html "7 Version history / REBRAND - [Hydranation] Homepage Draft Preview Save Publish…" at bounding box center [188, 0] width 376 height 0
click at [235, 112] on img at bounding box center [244, 115] width 52 height 27
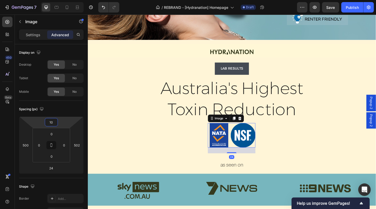
type input "14"
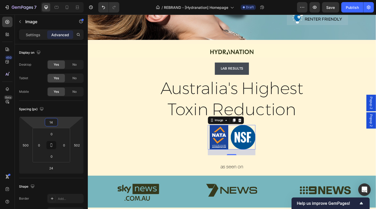
drag, startPoint x: 53, startPoint y: 117, endPoint x: 57, endPoint y: 99, distance: 18.4
click at [57, 0] on html "7 Version history / REBRAND - [Hydranation] Homepage Draft Preview Save Publish…" at bounding box center [188, 0] width 376 height 0
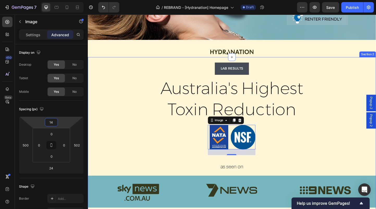
click at [346, 150] on div "Australia's Highest Toxin Reduction Heading LAB RESULTS Button Row ⁠⁠⁠⁠⁠⁠⁠ Aust…" at bounding box center [244, 174] width 313 height 158
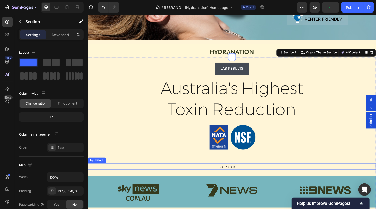
click at [245, 179] on span "as seen on" at bounding box center [244, 179] width 25 height 7
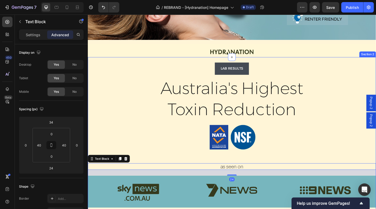
click at [246, 180] on span "as seen on" at bounding box center [244, 179] width 25 height 7
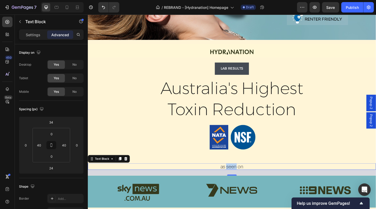
click at [246, 180] on span "as seen on" at bounding box center [244, 179] width 25 height 7
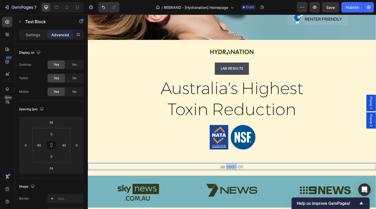
click at [246, 180] on span "as seen on" at bounding box center [244, 179] width 25 height 7
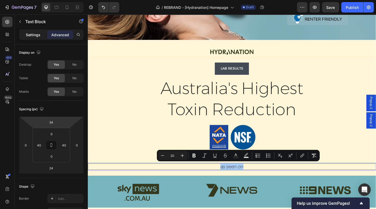
click at [31, 36] on p "Settings" at bounding box center [33, 34] width 15 height 5
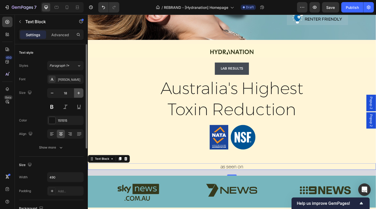
click at [80, 92] on icon "button" at bounding box center [78, 92] width 5 height 5
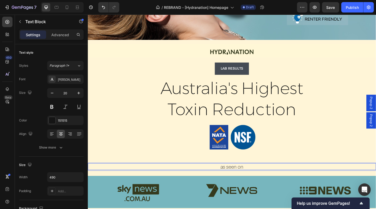
click at [256, 180] on p "as seen on" at bounding box center [244, 180] width 127 height 6
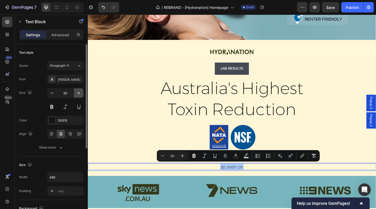
click at [78, 94] on icon "button" at bounding box center [78, 93] width 3 height 3
type input "21"
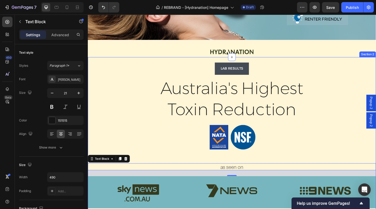
click at [237, 170] on div "Australia's Highest Toxin Reduction Heading LAB RESULTS Button Row ⁠⁠⁠⁠⁠⁠⁠ Aust…" at bounding box center [244, 174] width 313 height 159
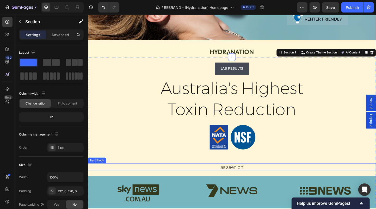
click at [241, 183] on span "as seen on" at bounding box center [244, 180] width 25 height 7
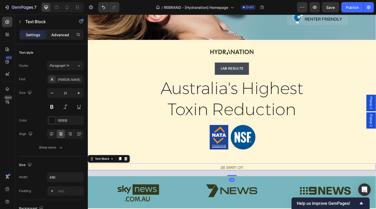
click at [62, 32] on p "Advanced" at bounding box center [60, 34] width 18 height 5
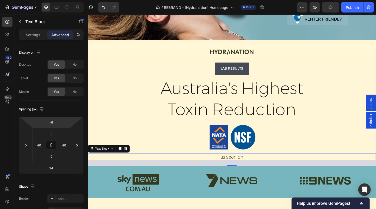
type input "-8"
drag, startPoint x: 50, startPoint y: 117, endPoint x: 50, endPoint y: 123, distance: 6.0
click at [50, 0] on html "7 Version history / REBRAND - [Hydranation] Homepage Draft Preview Save Publish…" at bounding box center [188, 0] width 376 height 0
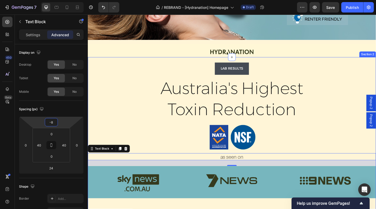
click at [354, 131] on div "Australia's Highest Toxin Reduction Heading LAB RESULTS Button Row ⁠⁠⁠⁠⁠⁠⁠ Aust…" at bounding box center [244, 169] width 313 height 148
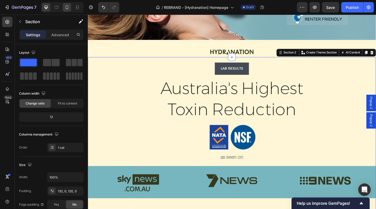
click at [68, 5] on icon at bounding box center [67, 7] width 3 height 4
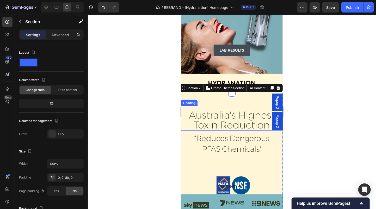
scroll to position [118, 0]
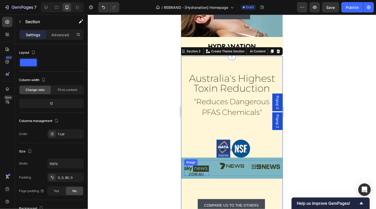
click at [201, 170] on img at bounding box center [196, 170] width 25 height 10
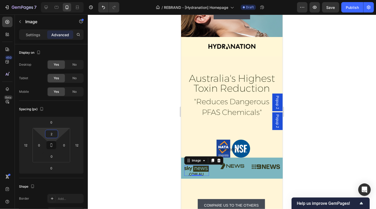
type input "0"
drag, startPoint x: 51, startPoint y: 129, endPoint x: 51, endPoint y: 137, distance: 8.6
click at [51, 0] on html "7 Version history / REBRAND - [Hydranation] Homepage Draft Preview Save Publish…" at bounding box center [188, 0] width 376 height 0
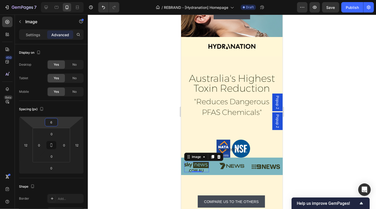
click at [52, 0] on html "7 Version history / REBRAND - [Hydranation] Homepage Draft Preview Save Publish…" at bounding box center [188, 0] width 376 height 0
type input "4"
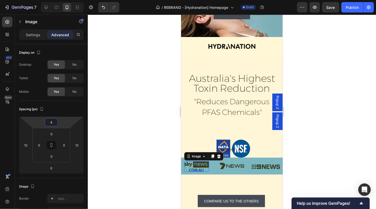
click at [332, 148] on div at bounding box center [232, 112] width 288 height 195
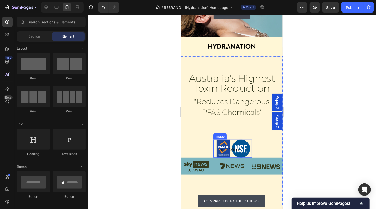
click at [235, 143] on img at bounding box center [232, 149] width 35 height 18
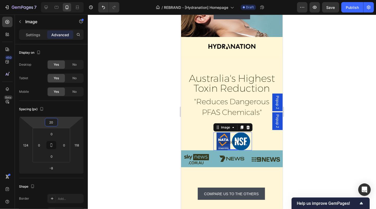
type input "24"
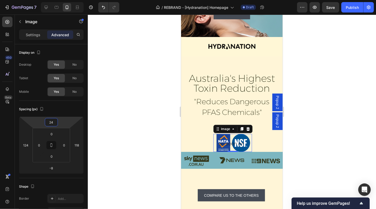
drag, startPoint x: 50, startPoint y: 117, endPoint x: 51, endPoint y: 120, distance: 3.4
click at [51, 0] on html "7 Version history / REBRAND - [Hydranation] Homepage Draft Preview Save Publish…" at bounding box center [188, 0] width 376 height 0
click at [247, 146] on p "as seen on" at bounding box center [232, 143] width 101 height 5
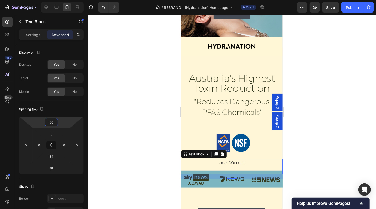
drag, startPoint x: 52, startPoint y: 117, endPoint x: 55, endPoint y: 107, distance: 10.7
click at [55, 0] on html "7 Version history / REBRAND - [Hydranation] Homepage Draft Preview Save Publish…" at bounding box center [188, 0] width 376 height 0
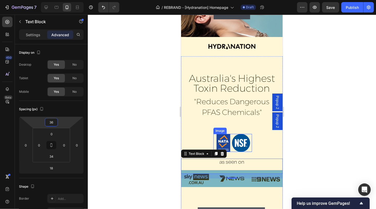
type input "34"
click at [233, 141] on img at bounding box center [232, 143] width 35 height 18
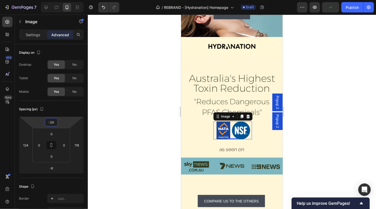
type input "-26"
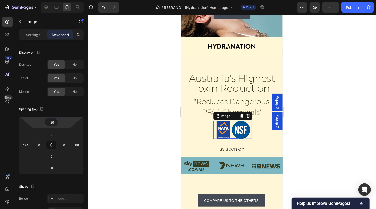
drag, startPoint x: 52, startPoint y: 118, endPoint x: 53, endPoint y: 125, distance: 7.4
click at [53, 0] on html "7 Version history / REBRAND - [Hydranation] Homepage Draft Preview Publish 450 …" at bounding box center [188, 0] width 376 height 0
click at [236, 148] on span "as seen on" at bounding box center [231, 148] width 25 height 7
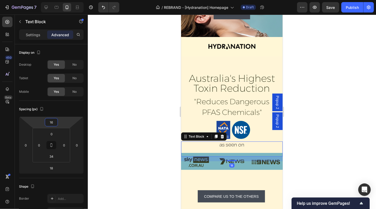
type input "14"
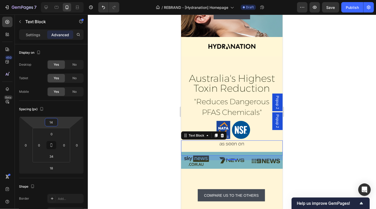
drag, startPoint x: 51, startPoint y: 117, endPoint x: 51, endPoint y: 120, distance: 2.9
click at [51, 0] on html "7 Version history / REBRAND - [Hydranation] Homepage Draft Preview Save Publish…" at bounding box center [188, 0] width 376 height 0
click at [212, 166] on div "Image" at bounding box center [196, 159] width 31 height 11
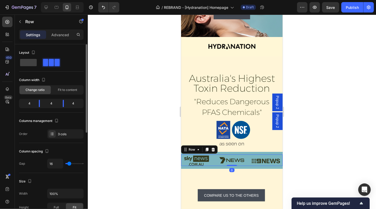
click at [61, 32] on p "Advanced" at bounding box center [60, 34] width 18 height 5
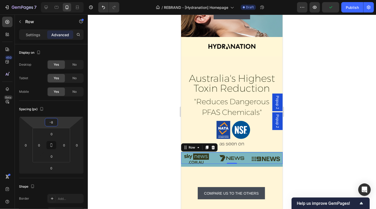
type input "-6"
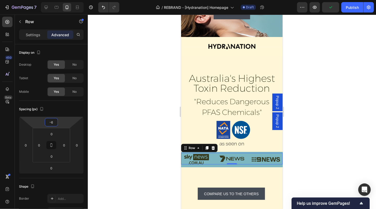
click at [53, 0] on html "7 Version history / REBRAND - [Hydranation] Homepage Draft Preview Publish 450 …" at bounding box center [188, 0] width 376 height 0
click at [315, 130] on div at bounding box center [232, 112] width 288 height 195
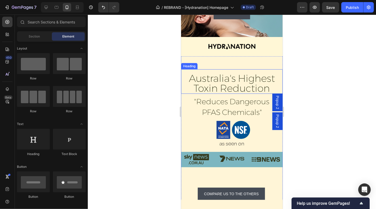
click at [240, 84] on h2 "Australia's Highest Toxin Reduction" at bounding box center [231, 83] width 87 height 21
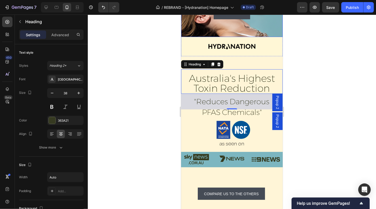
scroll to position [62, 0]
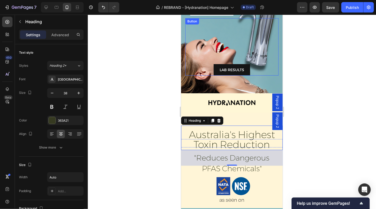
click at [249, 68] on link "LAB RESULTS" at bounding box center [232, 69] width 37 height 11
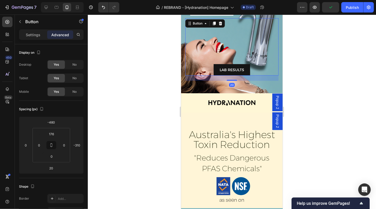
click at [216, 69] on link "LAB RESULTS" at bounding box center [232, 69] width 37 height 11
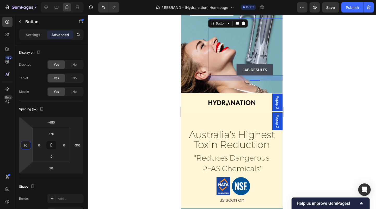
type input "92"
drag, startPoint x: 20, startPoint y: 146, endPoint x: 39, endPoint y: 120, distance: 32.8
click at [23, 0] on html "7 Version history / REBRAND - [Hydranation] Homepage Draft Preview Save Publish…" at bounding box center [188, 0] width 376 height 0
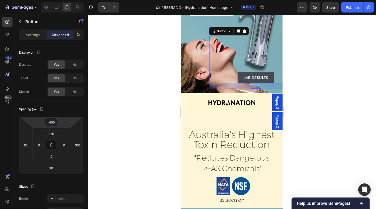
type input "-448"
drag, startPoint x: 52, startPoint y: 117, endPoint x: 53, endPoint y: 113, distance: 4.9
click at [53, 0] on html "7 Version history / REBRAND - [Hydranation] Homepage Draft Preview Save Publish…" at bounding box center [188, 0] width 376 height 0
click at [358, 101] on div at bounding box center [232, 112] width 288 height 195
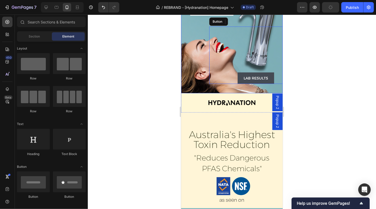
scroll to position [22, 0]
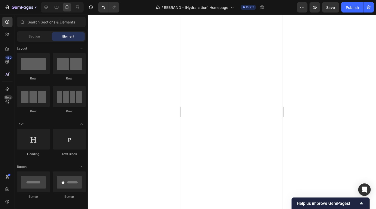
click at [307, 68] on div at bounding box center [232, 112] width 288 height 195
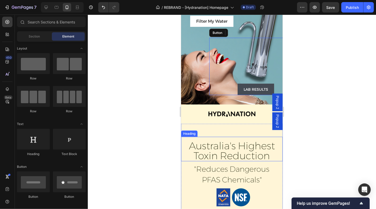
scroll to position [54, 0]
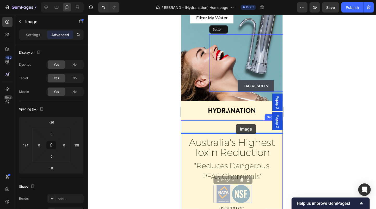
drag, startPoint x: 236, startPoint y: 195, endPoint x: 236, endPoint y: 124, distance: 71.5
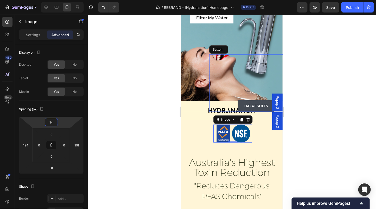
type input "10"
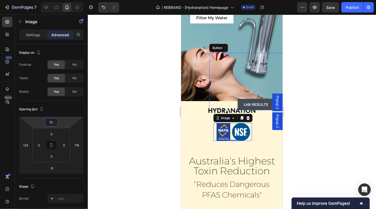
drag, startPoint x: 52, startPoint y: 117, endPoint x: 53, endPoint y: 112, distance: 5.1
click at [53, 0] on html "7 Version history / REBRAND - [Hydranation] Homepage Draft Preview Save Publish…" at bounding box center [188, 0] width 376 height 0
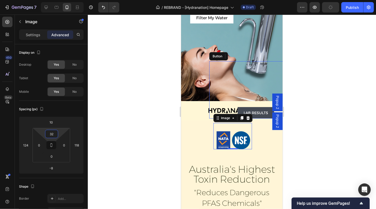
type input "38"
drag, startPoint x: 53, startPoint y: 129, endPoint x: 55, endPoint y: 124, distance: 5.6
click at [55, 0] on html "7 Version history / REBRAND - [Hydranation] Homepage Draft Preview Publish 450 …" at bounding box center [188, 0] width 376 height 0
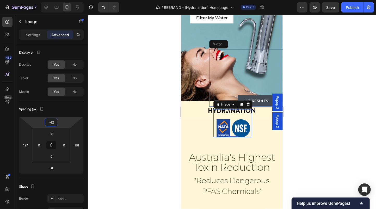
drag, startPoint x: 53, startPoint y: 120, endPoint x: 58, endPoint y: 124, distance: 6.7
click at [58, 0] on html "7 Version history / REBRAND - [Hydranation] Homepage Draft Preview Save Publish…" at bounding box center [188, 0] width 376 height 0
type input "-44"
click at [340, 120] on div at bounding box center [232, 112] width 288 height 195
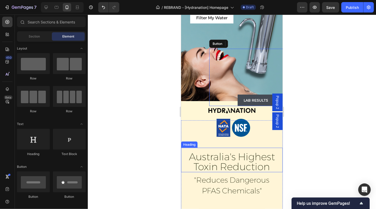
click at [230, 161] on h2 "Australia's Highest Toxin Reduction" at bounding box center [231, 161] width 87 height 21
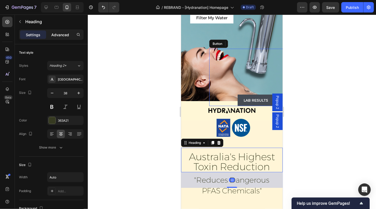
click at [57, 34] on p "Advanced" at bounding box center [60, 34] width 18 height 5
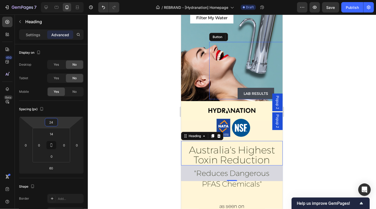
type input "22"
drag, startPoint x: 51, startPoint y: 117, endPoint x: 51, endPoint y: 121, distance: 3.9
click at [51, 0] on html "7 Version history / REBRAND - [Hydranation] Homepage Draft Preview Save Publish…" at bounding box center [188, 0] width 376 height 0
click at [323, 130] on div at bounding box center [232, 112] width 288 height 195
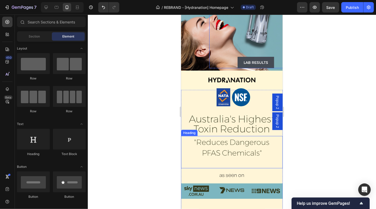
scroll to position [86, 0]
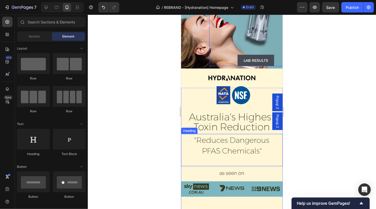
drag, startPoint x: 235, startPoint y: 147, endPoint x: 319, endPoint y: 179, distance: 89.7
click at [235, 147] on span "PFAS Chemicals"" at bounding box center [232, 150] width 60 height 9
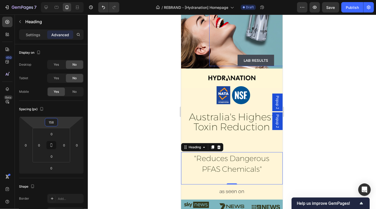
type input "160"
drag, startPoint x: 52, startPoint y: 117, endPoint x: 55, endPoint y: 107, distance: 10.5
click at [55, 0] on html "7 Version history / REBRAND - [Hydranation] Homepage Draft Preview Save Publish…" at bounding box center [188, 0] width 376 height 0
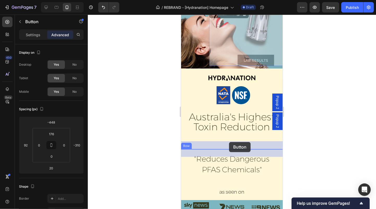
drag, startPoint x: 249, startPoint y: 101, endPoint x: 229, endPoint y: 142, distance: 45.5
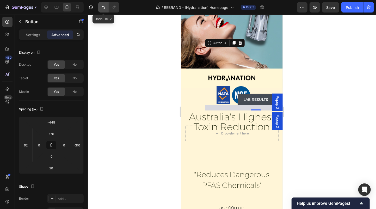
click at [105, 7] on icon "Undo/Redo" at bounding box center [103, 7] width 3 height 3
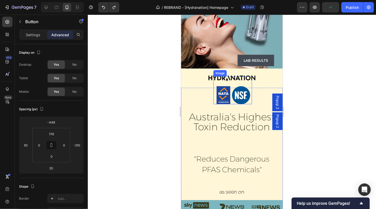
scroll to position [0, 0]
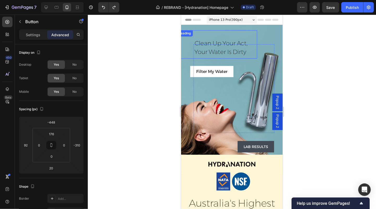
click at [220, 46] on h1 "clean up your act, your water is dirty" at bounding box center [221, 47] width 72 height 17
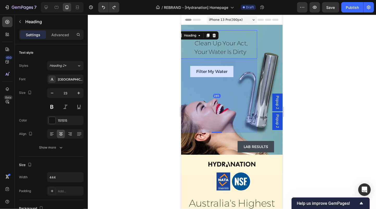
click at [239, 46] on h1 "clean up your act, your water is dirty" at bounding box center [221, 47] width 72 height 17
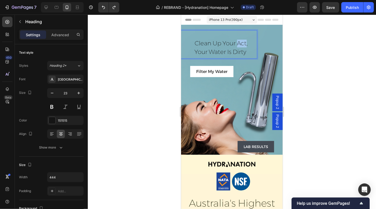
click at [239, 46] on p "clean up your act, your water is dirty" at bounding box center [221, 47] width 71 height 16
drag, startPoint x: 246, startPoint y: 54, endPoint x: 177, endPoint y: 36, distance: 71.2
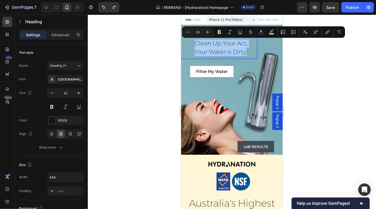
drag, startPoint x: 154, startPoint y: 67, endPoint x: 35, endPoint y: 42, distance: 122.1
click at [154, 67] on div at bounding box center [232, 112] width 288 height 195
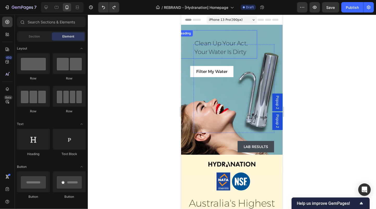
click at [193, 40] on p "clean up your act, your water is dirty" at bounding box center [221, 47] width 71 height 16
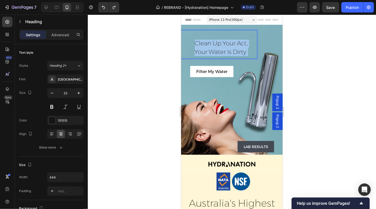
drag, startPoint x: 249, startPoint y: 53, endPoint x: 193, endPoint y: 39, distance: 58.0
click at [193, 39] on div "clean up your act, your water is dirty Heading 285" at bounding box center [216, 44] width 81 height 28
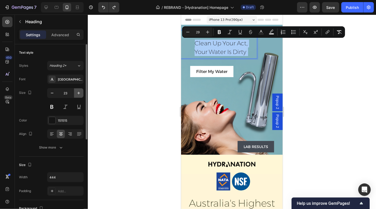
click at [78, 92] on icon "button" at bounding box center [78, 92] width 5 height 5
type input "24"
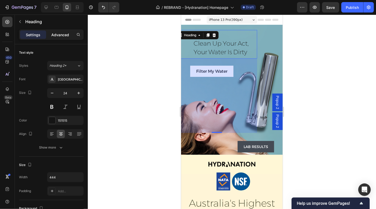
click at [58, 35] on p "Advanced" at bounding box center [60, 34] width 18 height 5
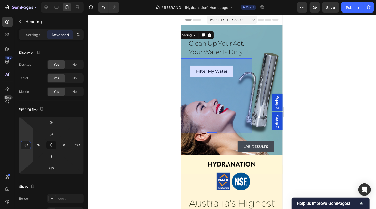
type input "-82"
click at [19, 0] on html "7 Version history / REBRAND - [Hydranation] Homepage Draft Preview Save Publish…" at bounding box center [188, 0] width 376 height 0
click at [338, 69] on div at bounding box center [232, 112] width 288 height 195
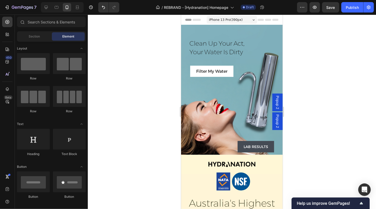
scroll to position [50, 0]
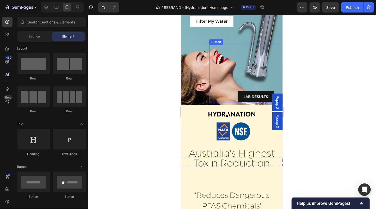
click at [259, 92] on link "LAB RESULTS" at bounding box center [256, 96] width 37 height 11
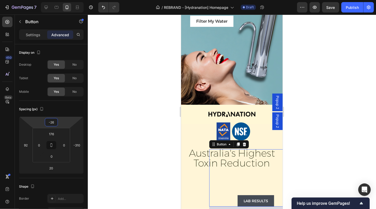
type input "-22"
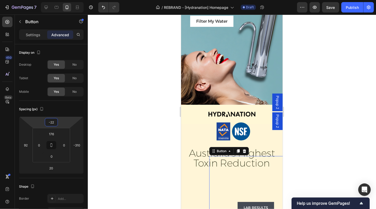
drag, startPoint x: 52, startPoint y: 117, endPoint x: 59, endPoint y: 55, distance: 62.2
click at [59, 0] on html "7 Version history / REBRAND - [Hydranation] Homepage Draft Preview Save Publish…" at bounding box center [188, 0] width 376 height 0
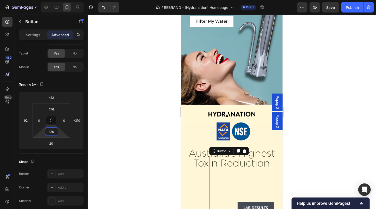
drag, startPoint x: 53, startPoint y: 136, endPoint x: 55, endPoint y: 117, distance: 19.2
click at [55, 0] on html "7 Version history / REBRAND - [Hydranation] Homepage Draft Preview Save Publish…" at bounding box center [188, 0] width 376 height 0
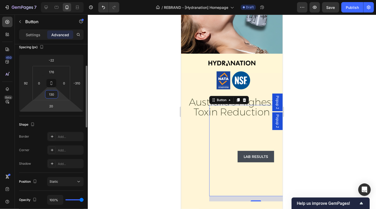
scroll to position [102, 0]
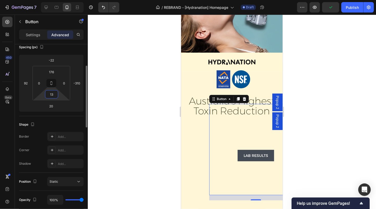
type input "1"
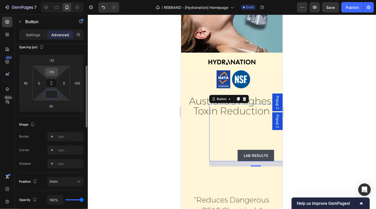
type input "0"
click at [52, 73] on input "176" at bounding box center [51, 72] width 10 height 8
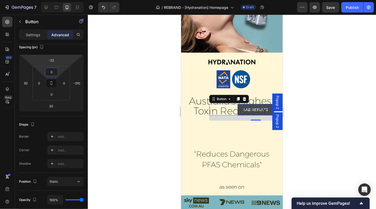
type input "0"
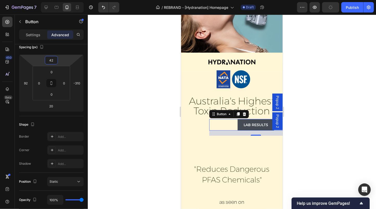
type input "36"
drag, startPoint x: 53, startPoint y: 51, endPoint x: 54, endPoint y: 47, distance: 4.6
click at [54, 0] on html "7 Version history / REBRAND - [Hydranation] Homepage Draft Preview Publish 450 …" at bounding box center [188, 0] width 376 height 0
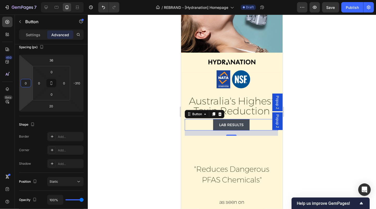
type input "2"
drag, startPoint x: 20, startPoint y: 82, endPoint x: 21, endPoint y: 95, distance: 13.1
click at [21, 0] on html "7 Version history / REBRAND - [Hydranation] Homepage Draft Preview Save Publish…" at bounding box center [188, 0] width 376 height 0
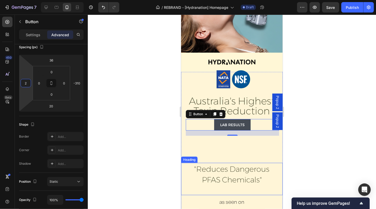
click at [230, 169] on span ""Reduces Dangerous" at bounding box center [231, 168] width 75 height 9
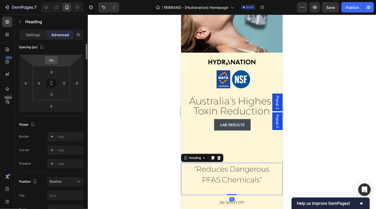
scroll to position [0, 0]
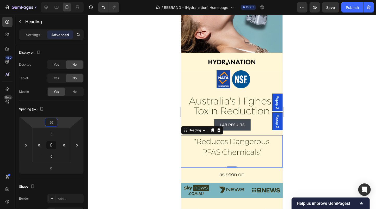
type input "54"
drag, startPoint x: 51, startPoint y: 123, endPoint x: 52, endPoint y: 133, distance: 10.0
click at [52, 0] on html "7 Version history / REBRAND - [Hydranation] Homepage Draft Preview Save Publish…" at bounding box center [188, 0] width 376 height 0
drag, startPoint x: 233, startPoint y: 166, endPoint x: 233, endPoint y: 158, distance: 7.6
click at [233, 158] on div ""Reduces Dangerous PFAS Chemicals" Heading 0" at bounding box center [232, 151] width 102 height 32
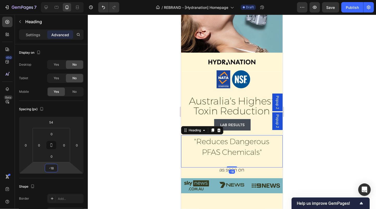
type input "-16"
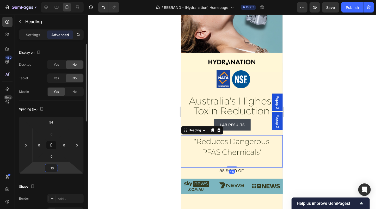
drag, startPoint x: 52, startPoint y: 173, endPoint x: 57, endPoint y: 175, distance: 6.2
click at [53, 0] on html "7 Version history / REBRAND - [Hydranation] Homepage Draft Preview Save Publish…" at bounding box center [188, 0] width 376 height 0
click at [328, 165] on div at bounding box center [232, 112] width 288 height 195
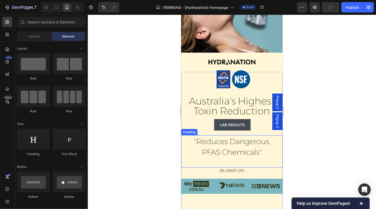
click at [235, 149] on span "PFAS Chemicals"" at bounding box center [232, 151] width 60 height 9
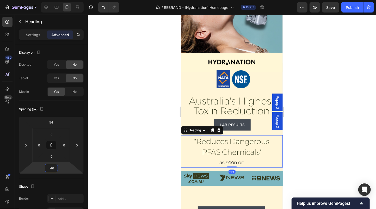
type input "-48"
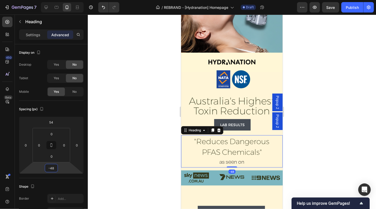
drag, startPoint x: 52, startPoint y: 156, endPoint x: 345, endPoint y: 128, distance: 294.0
click at [54, 0] on html "7 Version history / REBRAND - [Hydranation] Homepage Draft Preview Save Publish…" at bounding box center [188, 0] width 376 height 0
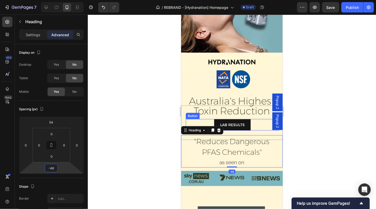
click at [345, 128] on div at bounding box center [232, 112] width 288 height 195
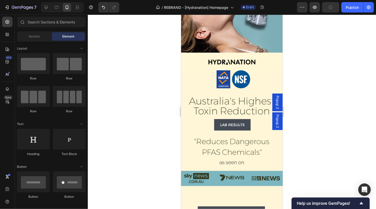
click at [280, 102] on div "Popup 2" at bounding box center [277, 102] width 10 height 18
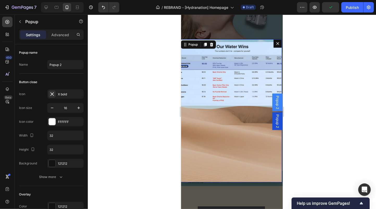
click at [278, 44] on icon "Dialog content" at bounding box center [278, 43] width 4 height 4
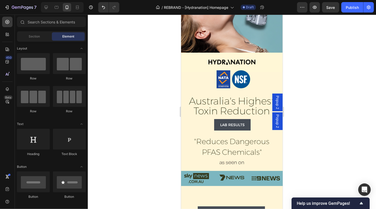
click at [277, 104] on span "Popup 2" at bounding box center [277, 102] width 5 height 14
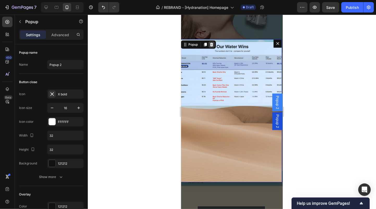
click at [213, 45] on icon "Dialog content" at bounding box center [211, 45] width 3 height 4
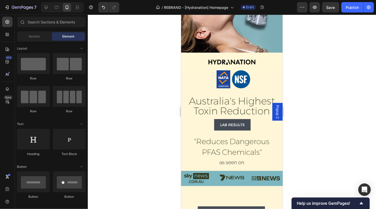
click at [278, 115] on span "Popup 2" at bounding box center [277, 112] width 5 height 14
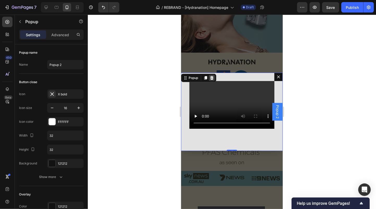
click at [213, 76] on icon "Dialog content" at bounding box center [212, 78] width 4 height 4
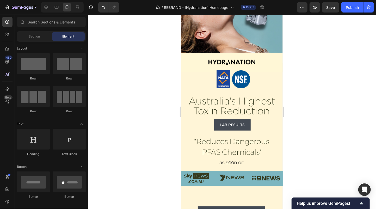
click at [330, 101] on div at bounding box center [232, 112] width 288 height 195
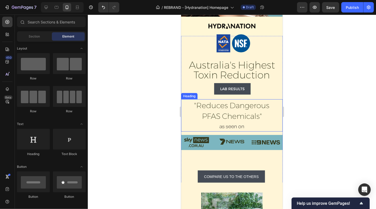
scroll to position [173, 0]
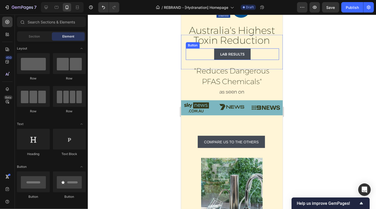
click at [255, 54] on div "LAB RESULTS Button" at bounding box center [232, 53] width 93 height 11
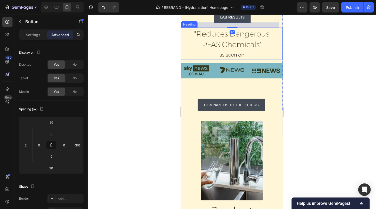
scroll to position [223, 0]
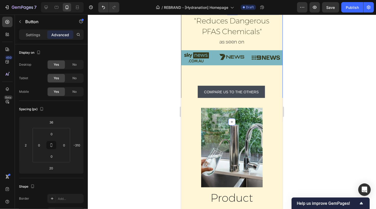
click at [231, 73] on div "Image Australia's Highest Toxin Reduction Heading LAB RESULTS Button 20 Row ⁠⁠⁠…" at bounding box center [232, 26] width 102 height 150
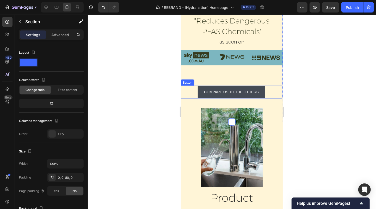
click at [194, 94] on div "COMPARE US TO THE OTHERS Button" at bounding box center [231, 92] width 102 height 13
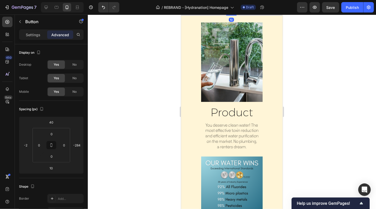
scroll to position [265, 0]
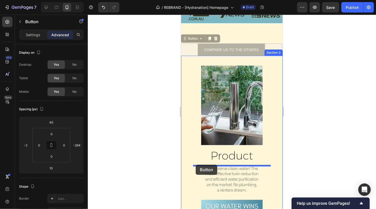
drag, startPoint x: 196, startPoint y: 50, endPoint x: 196, endPoint y: 165, distance: 114.8
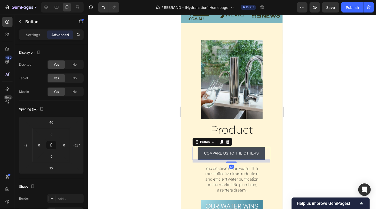
click at [335, 129] on div at bounding box center [232, 112] width 288 height 195
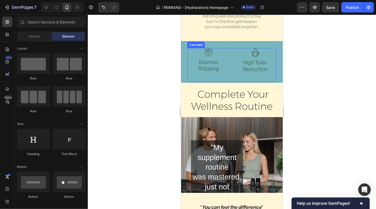
scroll to position [702, 0]
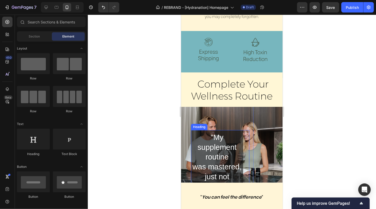
click at [219, 159] on h2 ""My supplement routine was mastered, just not the water I drank with it"" at bounding box center [217, 167] width 52 height 74
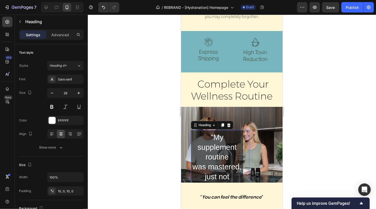
click at [231, 178] on h2 ""My supplement routine was mastered, just not the water I drank with it"" at bounding box center [217, 167] width 52 height 74
drag, startPoint x: 233, startPoint y: 179, endPoint x: 204, endPoint y: 134, distance: 53.7
click at [204, 134] on p ""My supplement routine was mastered, just not the water I drank with it"" at bounding box center [217, 166] width 52 height 69
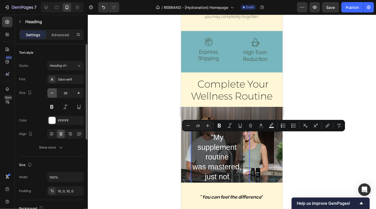
click at [54, 95] on icon "button" at bounding box center [52, 92] width 5 height 5
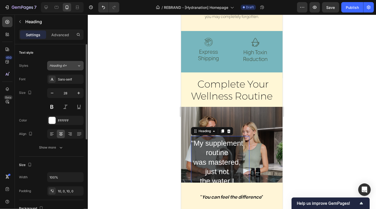
click at [74, 66] on div "Heading 4*" at bounding box center [63, 65] width 27 height 5
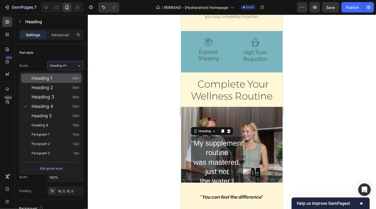
click at [63, 79] on div "Heading 1 28px" at bounding box center [56, 78] width 48 height 5
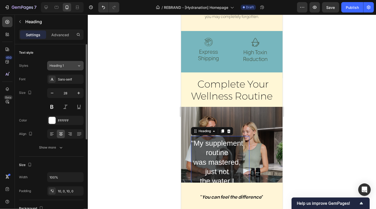
click at [65, 66] on div "Heading 1" at bounding box center [60, 65] width 21 height 5
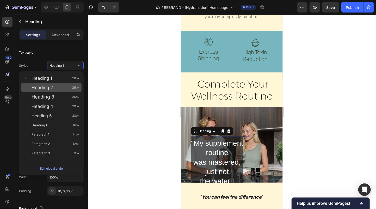
click at [62, 85] on div "Heading 2 26px" at bounding box center [56, 87] width 48 height 5
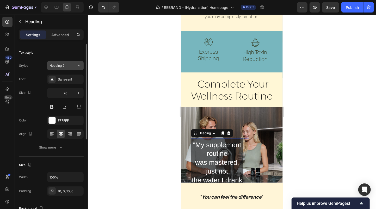
click at [69, 67] on div "Heading 2" at bounding box center [60, 65] width 21 height 5
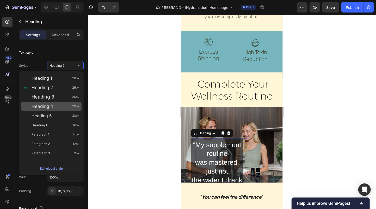
click at [59, 107] on div "Heading 4 29px" at bounding box center [56, 106] width 48 height 5
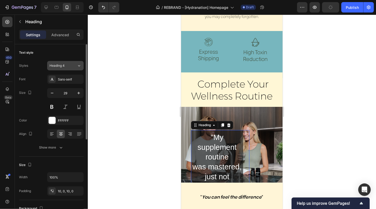
click at [67, 66] on div "Heading 4" at bounding box center [60, 65] width 21 height 5
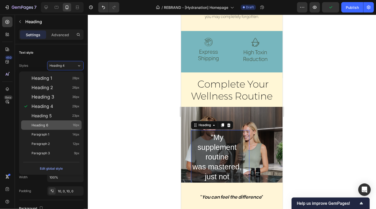
click at [57, 124] on div "Heading 6 16px" at bounding box center [56, 125] width 48 height 5
type input "16"
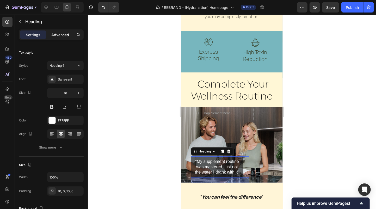
click at [62, 33] on p "Advanced" at bounding box center [60, 34] width 18 height 5
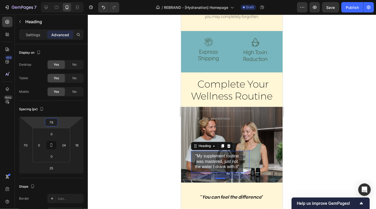
type input "76"
drag, startPoint x: 50, startPoint y: 117, endPoint x: 50, endPoint y: 124, distance: 6.3
click at [50, 0] on html "7 Version history / REBRAND - [Hydranation] Homepage Draft Preview Save Publish…" at bounding box center [188, 0] width 376 height 0
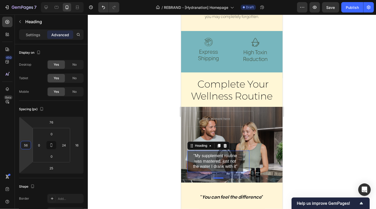
type input "58"
drag, startPoint x: 20, startPoint y: 145, endPoint x: 20, endPoint y: 149, distance: 3.7
click at [20, 0] on html "7 Version history / REBRAND - [Hydranation] Homepage Draft Preview Save Publish…" at bounding box center [188, 0] width 376 height 0
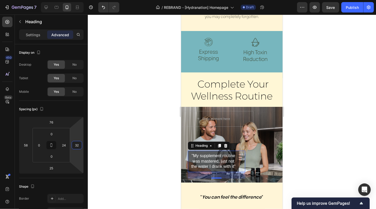
type input "30"
click at [83, 0] on html "7 Version history / REBRAND - [Hydranation] Homepage Draft Preview Save Publish…" at bounding box center [188, 0] width 376 height 0
click at [317, 126] on div at bounding box center [232, 112] width 288 height 195
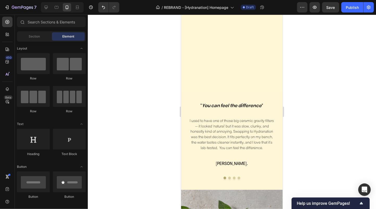
scroll to position [950, 0]
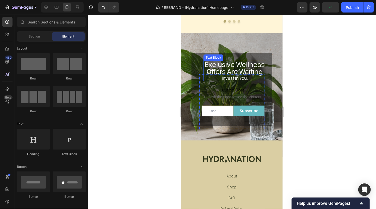
click at [238, 72] on span "offers are waiting" at bounding box center [235, 70] width 56 height 9
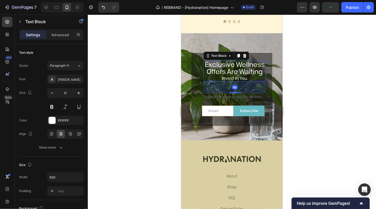
click at [221, 79] on p "invest in you." at bounding box center [235, 78] width 62 height 6
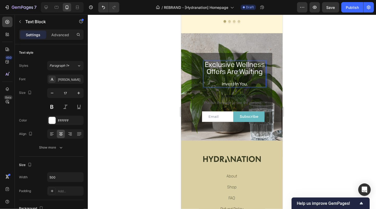
click at [310, 76] on div at bounding box center [232, 112] width 288 height 195
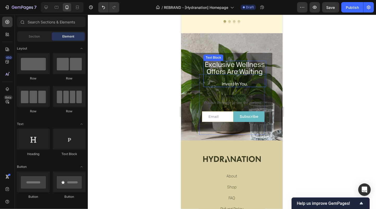
click at [257, 67] on span "exclusive wellness" at bounding box center [235, 63] width 60 height 9
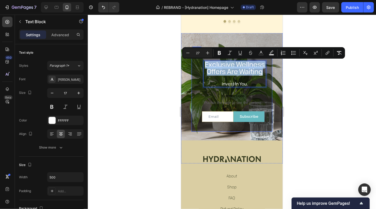
drag, startPoint x: 264, startPoint y: 72, endPoint x: 197, endPoint y: 62, distance: 68.2
click at [197, 62] on div "exclusive wellness offers are waiting ⁠⁠⁠⁠⁠⁠⁠ invest in you. Text Block 46 Cust…" at bounding box center [231, 92] width 81 height 78
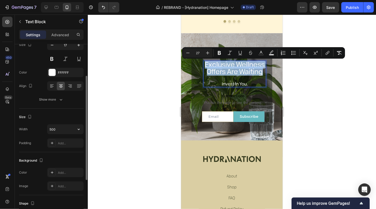
scroll to position [45, 0]
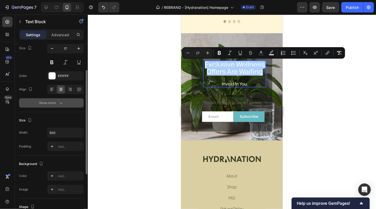
click at [53, 103] on div "Show more" at bounding box center [51, 102] width 24 height 5
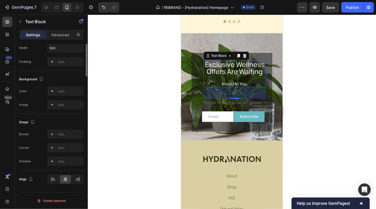
scroll to position [0, 0]
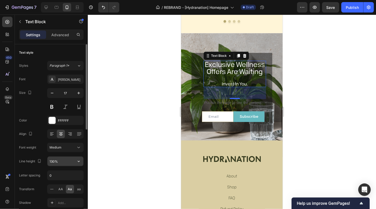
click at [58, 162] on input "130%" at bounding box center [65, 161] width 36 height 9
click at [79, 161] on icon "button" at bounding box center [78, 161] width 5 height 5
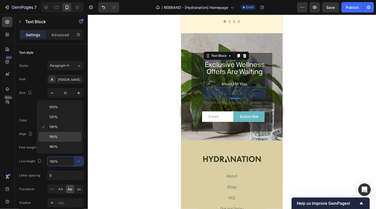
click at [64, 138] on p "150%" at bounding box center [64, 137] width 30 height 5
type input "150%"
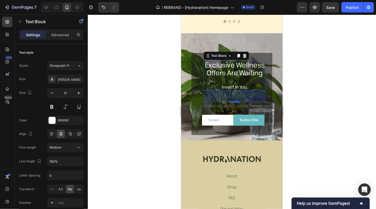
click at [312, 95] on div at bounding box center [232, 112] width 288 height 195
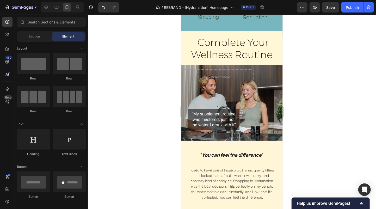
scroll to position [724, 0]
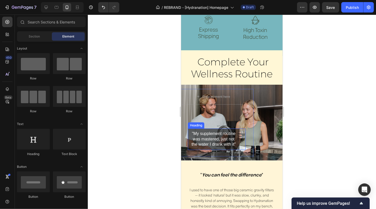
click at [229, 131] on h2 ""My supplement routine was mastered, just not the water I drank with it"" at bounding box center [214, 138] width 52 height 21
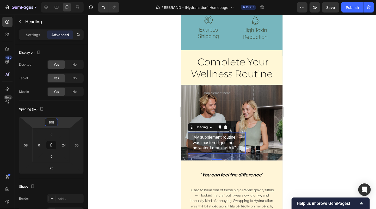
type input "110"
drag, startPoint x: 51, startPoint y: 118, endPoint x: 52, endPoint y: 113, distance: 4.8
click at [52, 0] on html "7 Version history / REBRAND - [Hydranation] Homepage Draft Preview Save Publish…" at bounding box center [188, 0] width 376 height 0
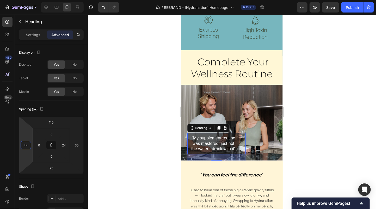
type input "42"
drag, startPoint x: 20, startPoint y: 145, endPoint x: 20, endPoint y: 148, distance: 2.6
click at [20, 0] on html "7 Version history / REBRAND - [Hydranation] Homepage Draft Preview Save Publish…" at bounding box center [188, 0] width 376 height 0
click at [152, 137] on div at bounding box center [232, 112] width 288 height 195
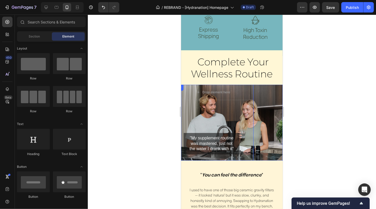
click at [213, 121] on div ""My supplement routine was mastered, just not the water I drank with it" Heading" at bounding box center [213, 132] width 81 height 57
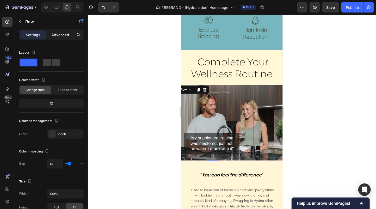
click at [67, 34] on p "Advanced" at bounding box center [60, 34] width 18 height 5
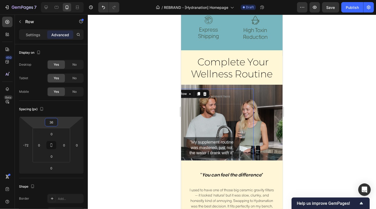
type input "38"
drag, startPoint x: 50, startPoint y: 117, endPoint x: 50, endPoint y: 112, distance: 5.5
click at [50, 0] on html "7 Version history / REBRAND - [Hydranation] Homepage Draft Preview Save Publish…" at bounding box center [188, 0] width 376 height 0
click at [323, 73] on div at bounding box center [232, 112] width 288 height 195
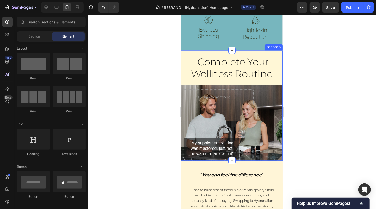
click at [239, 53] on div "Complete Your Wellness Routine Heading Drop element here "My supplement routine…" at bounding box center [232, 105] width 102 height 110
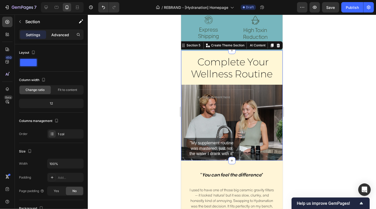
click at [61, 35] on p "Advanced" at bounding box center [60, 34] width 18 height 5
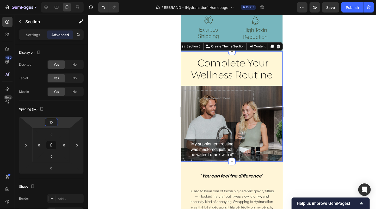
type input "4"
drag, startPoint x: 53, startPoint y: 112, endPoint x: 126, endPoint y: 116, distance: 72.9
click at [53, 0] on html "7 Version history / REBRAND - [Hydranation] Homepage Draft Preview Save Publish…" at bounding box center [188, 0] width 376 height 0
click at [194, 81] on h2 "Complete Your Wellness Routine" at bounding box center [232, 68] width 82 height 25
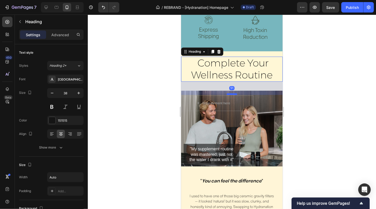
drag, startPoint x: 233, startPoint y: 89, endPoint x: 233, endPoint y: 94, distance: 4.7
click at [233, 94] on div at bounding box center [232, 94] width 10 height 2
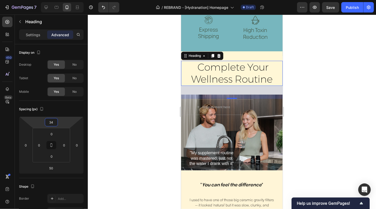
type input "32"
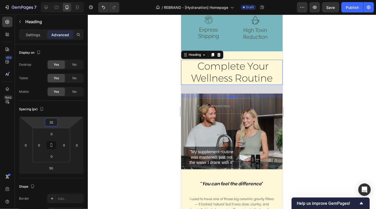
click at [51, 0] on html "7 Version history / REBRAND - [Hydranation] Homepage Draft Preview Save Publish…" at bounding box center [188, 0] width 376 height 0
click at [335, 108] on div at bounding box center [232, 112] width 288 height 195
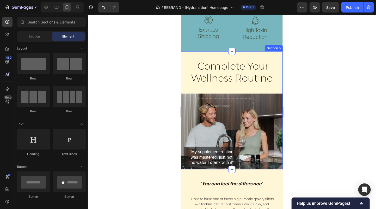
click at [257, 54] on div "Complete Your Wellness Routine Heading Drop element here "My supplement routine…" at bounding box center [232, 110] width 102 height 118
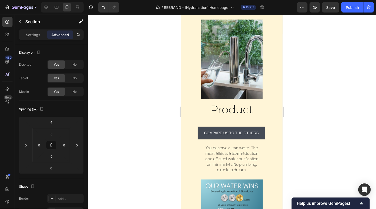
scroll to position [285, 0]
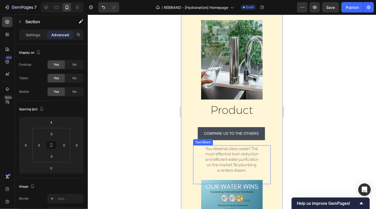
click at [226, 171] on p "You deserve clean water! The most effective toxin reduction and efficient water…" at bounding box center [232, 165] width 58 height 38
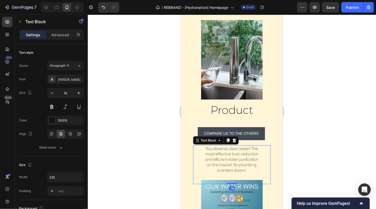
click at [219, 171] on p "You deserve clean water! The most effective toxin reduction and efficient water…" at bounding box center [232, 165] width 58 height 38
click at [252, 150] on p "You deserve clean water! The most effective toxin reduction and efficient water…" at bounding box center [232, 165] width 58 height 38
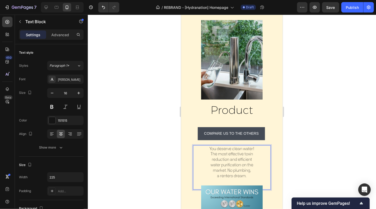
click at [223, 162] on p "You deserve clean water! The most effective toxin reduction and efficient water…" at bounding box center [232, 167] width 58 height 43
click at [64, 34] on p "Advanced" at bounding box center [60, 34] width 18 height 5
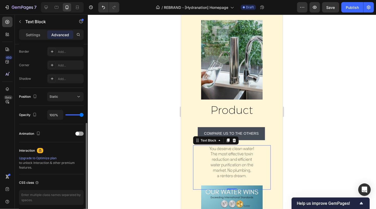
scroll to position [168, 0]
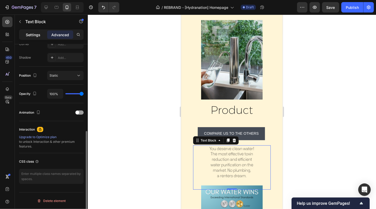
click at [37, 38] on div "Settings" at bounding box center [33, 35] width 26 height 8
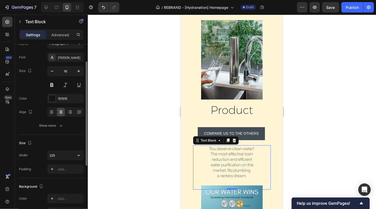
scroll to position [25, 0]
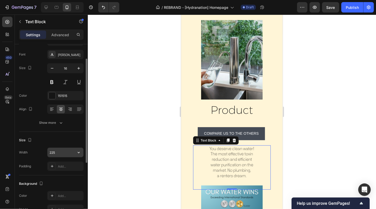
click at [67, 153] on input "225" at bounding box center [65, 152] width 36 height 9
click at [75, 153] on button "button" at bounding box center [78, 152] width 9 height 9
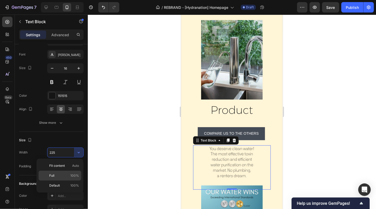
click at [55, 177] on p "Full 100%" at bounding box center [64, 175] width 30 height 5
type input "100%"
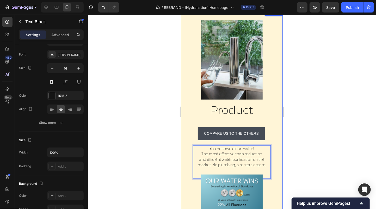
click at [319, 156] on div at bounding box center [232, 112] width 288 height 195
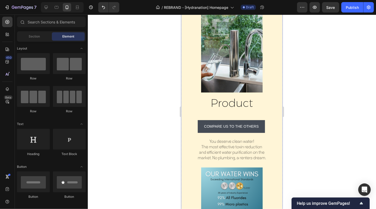
scroll to position [241, 0]
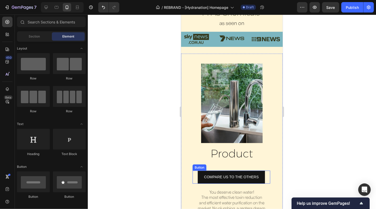
click at [232, 173] on link "COMPARE US TO THE OTHERS" at bounding box center [231, 177] width 67 height 13
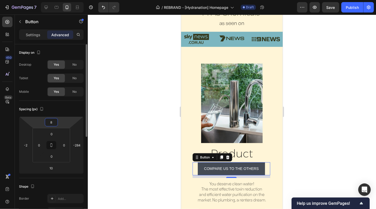
drag, startPoint x: 52, startPoint y: 118, endPoint x: 54, endPoint y: 122, distance: 4.7
click at [52, 0] on html "7 Version history / REBRAND - [Hydranation] Homepage Draft Preview Save Publish…" at bounding box center [188, 0] width 376 height 0
type input "10"
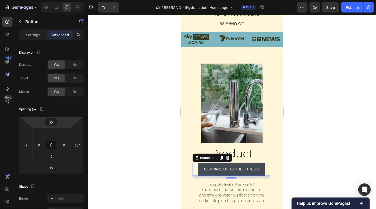
click at [329, 104] on div at bounding box center [232, 112] width 288 height 195
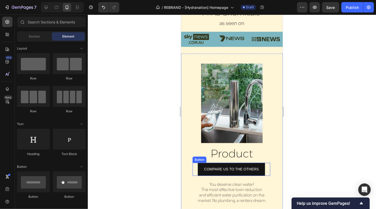
click at [240, 163] on link "COMPARE US TO THE OTHERS" at bounding box center [231, 169] width 67 height 13
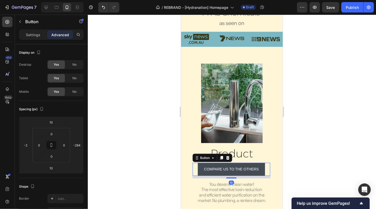
click at [323, 144] on div at bounding box center [232, 112] width 288 height 195
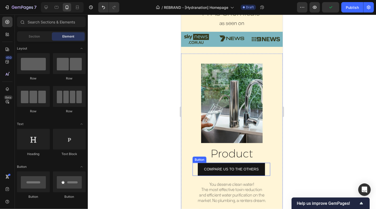
click at [263, 171] on link "COMPARE US TO THE OTHERS" at bounding box center [231, 169] width 67 height 13
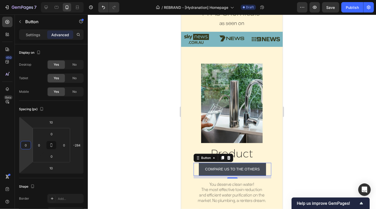
type input "2"
click at [20, 0] on html "7 Version history / REBRAND - [Hydranation] Homepage Draft Preview Save Publish…" at bounding box center [188, 0] width 376 height 0
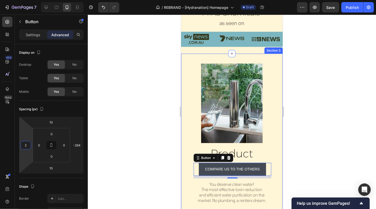
click at [324, 161] on div at bounding box center [232, 112] width 288 height 195
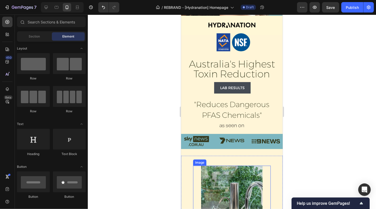
scroll to position [102, 0]
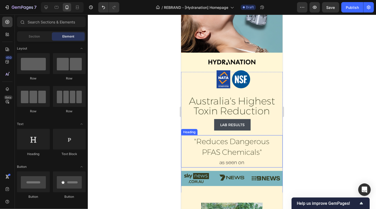
click at [232, 146] on span ""Reduces Dangerous" at bounding box center [231, 141] width 75 height 9
click at [272, 152] on div ""Reduces Dangerous PFAS Chemicals"" at bounding box center [232, 151] width 102 height 32
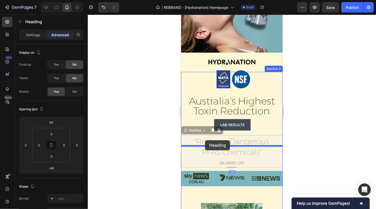
drag, startPoint x: 267, startPoint y: 152, endPoint x: 204, endPoint y: 140, distance: 64.9
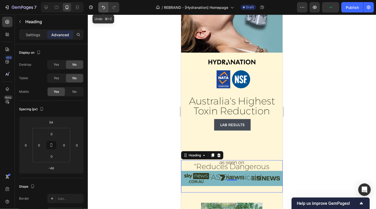
click at [101, 8] on icon "Undo/Redo" at bounding box center [103, 7] width 5 height 5
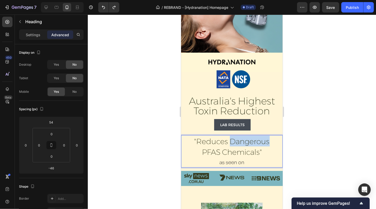
click at [239, 142] on span ""Reduces Dangerous" at bounding box center [231, 141] width 75 height 9
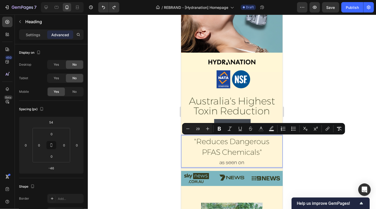
click at [264, 155] on p ""Reduces Dangerous PFAS Chemicals"" at bounding box center [231, 151] width 75 height 31
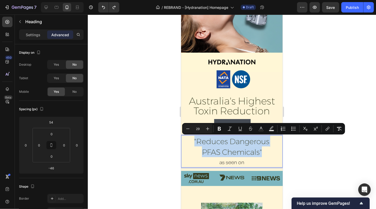
drag, startPoint x: 263, startPoint y: 154, endPoint x: 193, endPoint y: 141, distance: 71.4
click at [193, 141] on div ""Reduces Dangerous PFAS Chemicals"" at bounding box center [232, 151] width 102 height 32
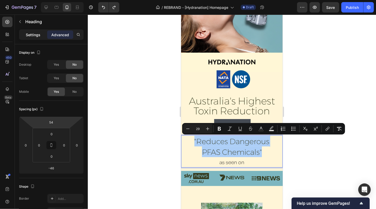
click at [31, 33] on p "Settings" at bounding box center [33, 34] width 15 height 5
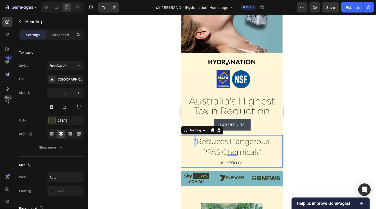
click at [195, 140] on span ""Reduces Dangerous" at bounding box center [231, 141] width 75 height 9
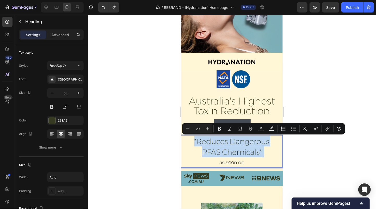
drag, startPoint x: 195, startPoint y: 140, endPoint x: 250, endPoint y: 153, distance: 56.8
click at [261, 153] on p ""Reduces Dangerous PFAS Chemicals"" at bounding box center [231, 151] width 75 height 31
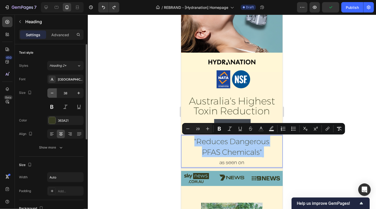
click at [52, 91] on icon "button" at bounding box center [52, 92] width 5 height 5
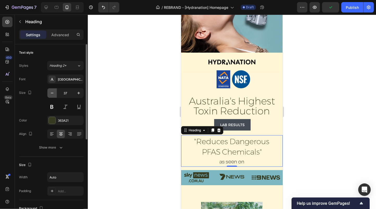
click at [52, 91] on icon "button" at bounding box center [52, 92] width 5 height 5
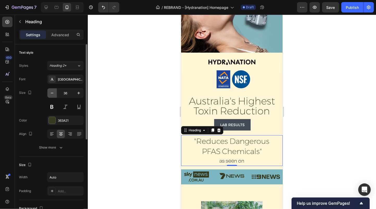
click at [52, 91] on icon "button" at bounding box center [52, 92] width 5 height 5
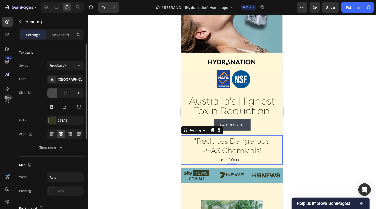
click at [53, 92] on icon "button" at bounding box center [52, 92] width 5 height 5
type input "34"
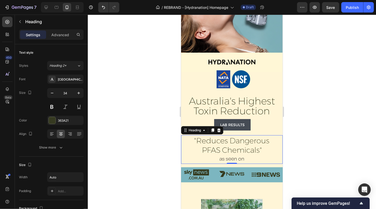
click at [122, 103] on div at bounding box center [232, 112] width 288 height 195
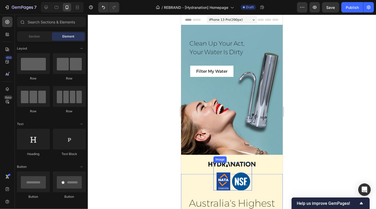
scroll to position [58, 0]
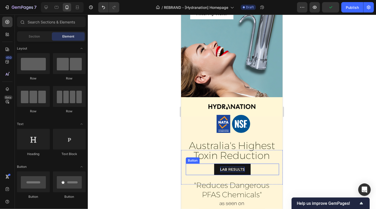
click at [247, 168] on link "LAB RESULTS" at bounding box center [232, 169] width 37 height 11
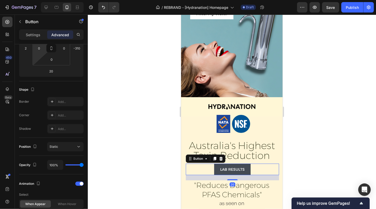
scroll to position [220, 0]
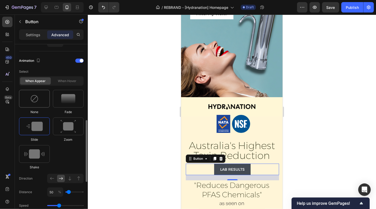
click at [33, 102] on img at bounding box center [34, 99] width 8 height 8
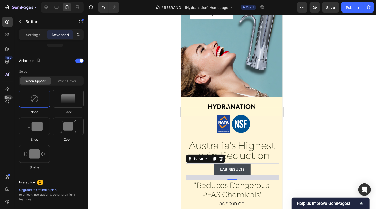
click at [155, 103] on div at bounding box center [232, 112] width 288 height 195
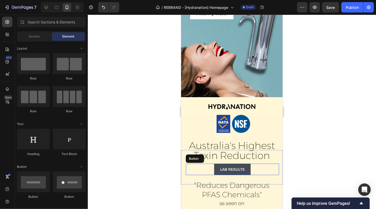
click at [262, 171] on div "LAB RESULTS Button" at bounding box center [232, 169] width 93 height 11
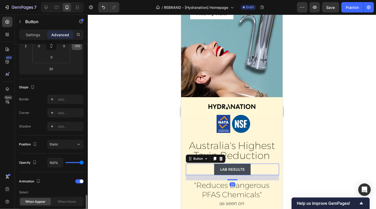
scroll to position [179, 0]
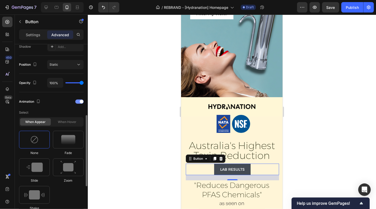
click at [83, 103] on span at bounding box center [82, 102] width 4 height 4
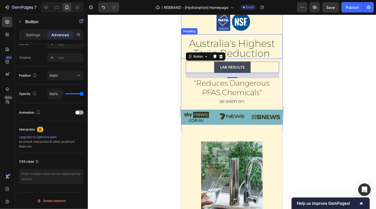
scroll to position [169, 0]
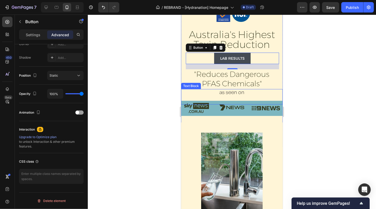
click at [246, 99] on div "as seen on Text Block" at bounding box center [232, 96] width 102 height 15
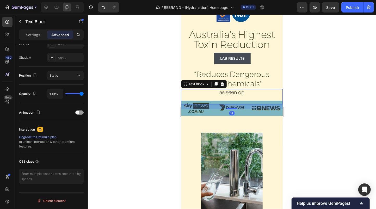
scroll to position [0, 0]
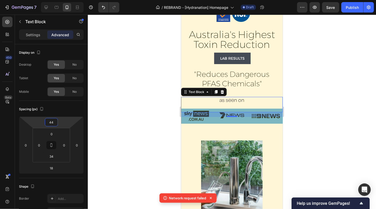
type input "42"
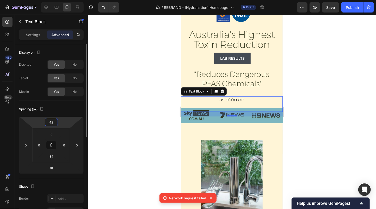
drag, startPoint x: 53, startPoint y: 118, endPoint x: 75, endPoint y: 115, distance: 22.6
click at [54, 0] on html "7 Version history / REBRAND - [Hydranation] Homepage Draft Preview Save Publish…" at bounding box center [188, 0] width 376 height 0
click at [108, 111] on div at bounding box center [232, 112] width 288 height 195
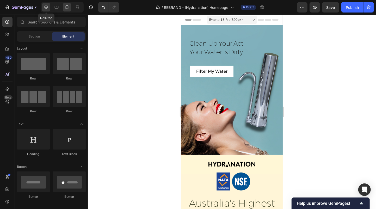
click at [47, 8] on icon at bounding box center [46, 7] width 3 height 3
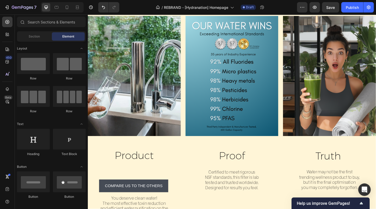
scroll to position [412, 0]
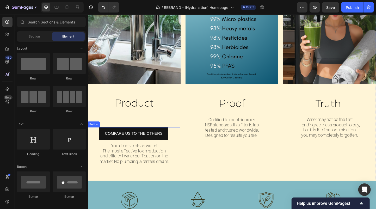
click at [135, 137] on link "COMPARE US TO THE OTHERS" at bounding box center [137, 144] width 75 height 14
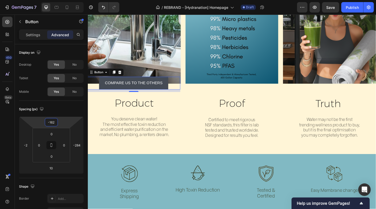
type input "-156"
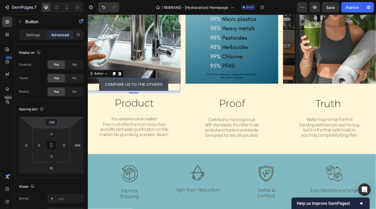
drag, startPoint x: 51, startPoint y: 117, endPoint x: 51, endPoint y: 147, distance: 29.5
click at [51, 0] on html "7 Version history / REBRAND - [Hydranation] Homepage Draft Preview Save Publish…" at bounding box center [188, 0] width 376 height 0
drag, startPoint x: 83, startPoint y: 147, endPoint x: 87, endPoint y: 139, distance: 8.2
click at [87, 0] on html "7 Version history / REBRAND - [Hydranation] Homepage Draft Preview Save Publish…" at bounding box center [188, 0] width 376 height 0
type input "-206"
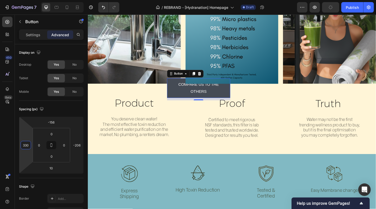
drag, startPoint x: 31, startPoint y: 119, endPoint x: 34, endPoint y: 102, distance: 17.5
click at [40, 0] on html "7 Version history / REBRAND - [Hydranation] Homepage Draft Preview Publish 450 …" at bounding box center [188, 0] width 376 height 0
type input "580"
click at [34, 0] on html "7 Version history / REBRAND - [Hydranation] Homepage Draft Preview Publish 450 …" at bounding box center [188, 0] width 376 height 0
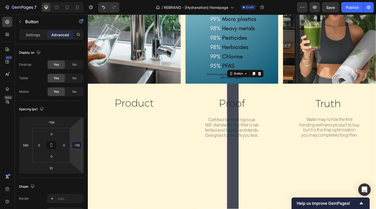
click at [83, 0] on html "7 Version history / REBRAND - [Hydranation] Homepage Draft Preview Save Publish…" at bounding box center [188, 0] width 376 height 0
click at [102, 7] on icon "Undo/Redo" at bounding box center [103, 7] width 3 height 3
type input "-206"
click at [103, 5] on icon "Undo/Redo" at bounding box center [103, 7] width 5 height 5
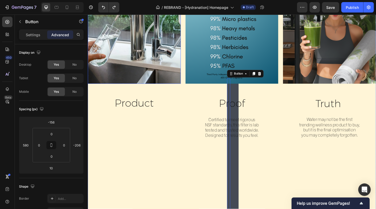
click at [249, 100] on h2 "Proof" at bounding box center [243, 109] width 29 height 21
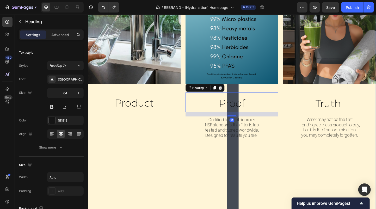
click at [246, 180] on div "Image Proof Heading 18 Certified to meet rigorous NSF standards, this filter is…" at bounding box center [244, 118] width 101 height 318
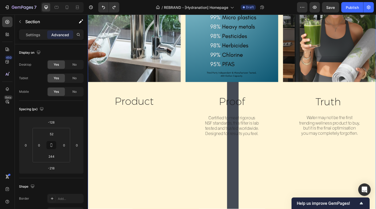
scroll to position [411, 0]
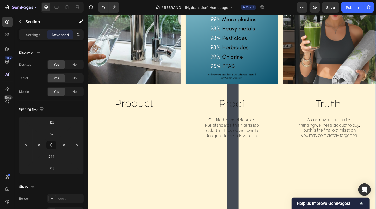
click at [246, 93] on div "Image Proof Heading Certified to meet rigorous NSF standards, this filter is la…" at bounding box center [244, 119] width 101 height 318
click at [245, 89] on img at bounding box center [244, 25] width 101 height 130
click at [245, 95] on div "Image Proof Heading Certified to meet rigorous NSF standards, this filter is la…" at bounding box center [244, 119] width 101 height 318
click at [105, 8] on icon "Undo/Redo" at bounding box center [103, 7] width 5 height 5
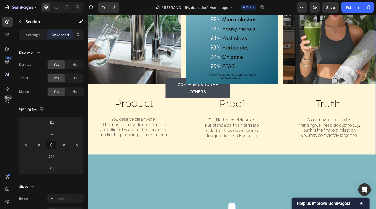
drag, startPoint x: 102, startPoint y: 7, endPoint x: 131, endPoint y: 5, distance: 29.2
click at [131, 5] on div "7 Version history / REBRAND - [Hydranation] Homepage Draft Preview Save Publish" at bounding box center [188, 7] width 376 height 15
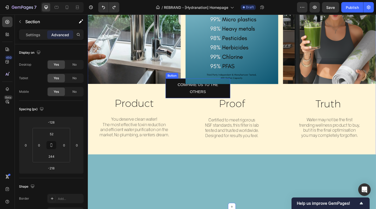
click at [177, 101] on link "COMPARE US TO THE OTHERS" at bounding box center [207, 94] width 70 height 21
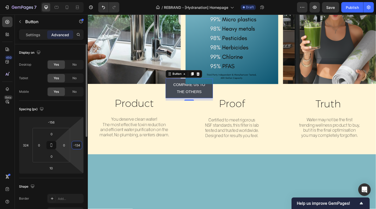
drag, startPoint x: 82, startPoint y: 147, endPoint x: 58, endPoint y: 142, distance: 24.6
click at [87, 0] on html "7 Version history / REBRAND - [Hydranation] Homepage Draft Preview Save Publish…" at bounding box center [188, 0] width 376 height 0
type input "-122"
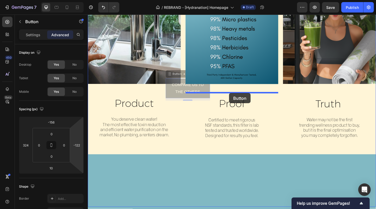
drag, startPoint x: 238, startPoint y: 104, endPoint x: 241, endPoint y: 100, distance: 5.1
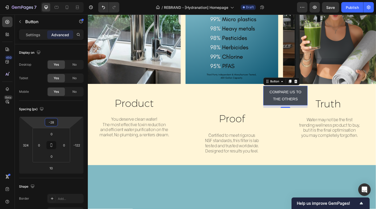
type input "-30"
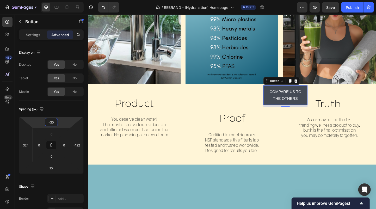
drag, startPoint x: 51, startPoint y: 117, endPoint x: 57, endPoint y: 99, distance: 19.2
click at [57, 0] on html "7 Version history / REBRAND - [Hydranation] Homepage Draft Preview Save Publish…" at bounding box center [188, 0] width 376 height 0
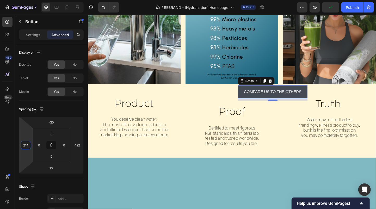
type input "210"
drag, startPoint x: 20, startPoint y: 144, endPoint x: 9, endPoint y: 161, distance: 20.0
click at [9, 0] on html "7 Version history / REBRAND - [Hydranation] Homepage Draft Preview Publish 450 …" at bounding box center [188, 0] width 376 height 0
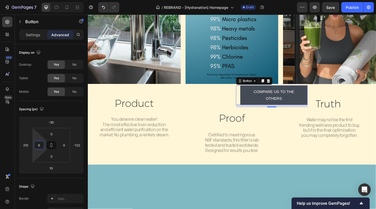
type input "0"
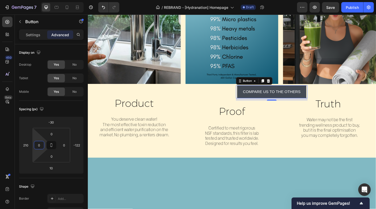
drag, startPoint x: 34, startPoint y: 145, endPoint x: 35, endPoint y: 154, distance: 9.3
click at [35, 0] on html "7 Version history / REBRAND - [Hydranation] Homepage Draft Preview Save Publish…" at bounding box center [188, 0] width 376 height 0
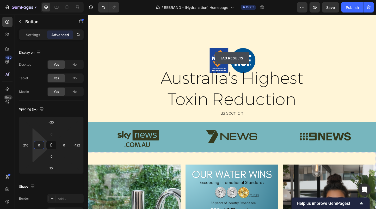
scroll to position [164, 0]
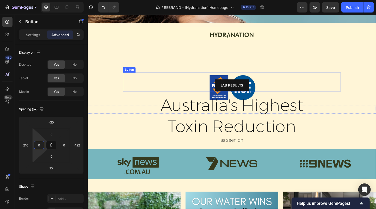
click at [259, 91] on link "LAB RESULTS" at bounding box center [244, 91] width 37 height 13
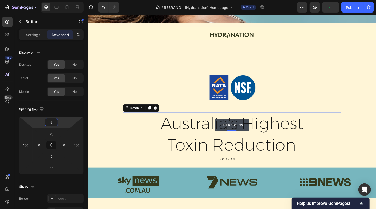
type input "12"
drag, startPoint x: 51, startPoint y: 117, endPoint x: 62, endPoint y: 93, distance: 26.4
click at [62, 0] on html "7 Version history / REBRAND - [Hydranation] Homepage Draft Preview Publish 450 …" at bounding box center [188, 0] width 376 height 0
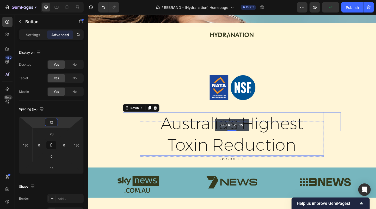
click at [191, 156] on span "Toxin Reduction" at bounding box center [244, 156] width 140 height 22
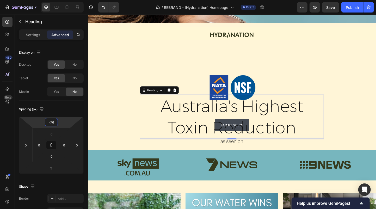
drag, startPoint x: 52, startPoint y: 117, endPoint x: 52, endPoint y: 123, distance: 6.5
click at [52, 0] on html "7 Version history / REBRAND - [Hydranation] Homepage Draft Preview Save Publish…" at bounding box center [188, 0] width 376 height 0
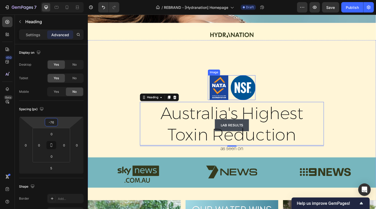
type input "-80"
click at [242, 97] on img at bounding box center [244, 94] width 52 height 27
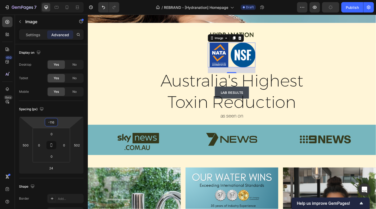
type input "-114"
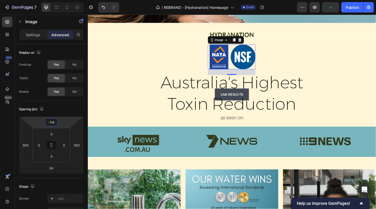
drag, startPoint x: 51, startPoint y: 121, endPoint x: 51, endPoint y: 136, distance: 14.9
click at [51, 0] on html "7 Version history / REBRAND - [Hydranation] Homepage Draft Preview Publish 450 …" at bounding box center [188, 0] width 376 height 0
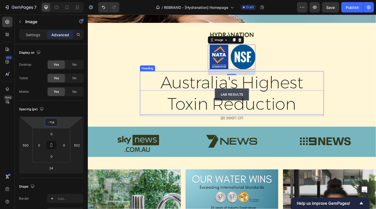
click at [229, 101] on span "Toxin Reduction" at bounding box center [244, 112] width 140 height 22
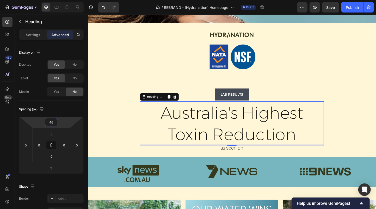
type input "44"
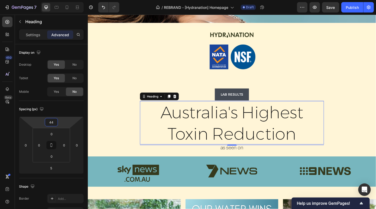
drag, startPoint x: 50, startPoint y: 117, endPoint x: 54, endPoint y: 99, distance: 18.4
click at [54, 0] on html "7 Version history / REBRAND - [Hydranation] Homepage Draft Preview Save Publish…" at bounding box center [188, 0] width 376 height 0
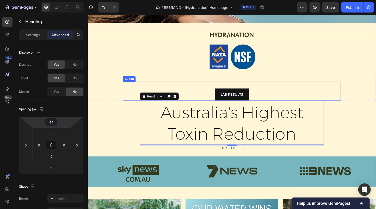
click at [227, 96] on link "LAB RESULTS" at bounding box center [244, 101] width 37 height 13
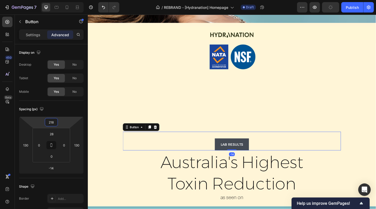
type input "216"
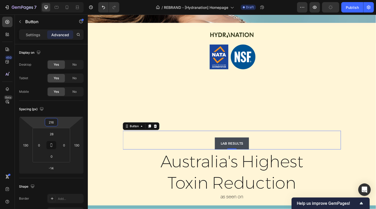
drag, startPoint x: 51, startPoint y: 118, endPoint x: 58, endPoint y: 88, distance: 30.4
click at [58, 0] on html "7 Version history / REBRAND - [Hydranation] Homepage Draft Preview Publish 450 …" at bounding box center [188, 0] width 376 height 0
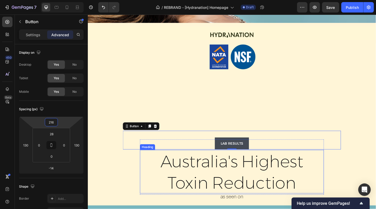
click at [184, 179] on span "Australia's Highest" at bounding box center [244, 174] width 155 height 22
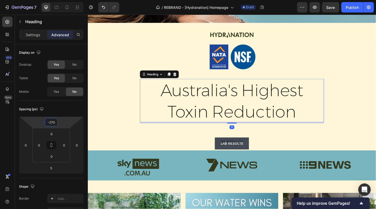
type input "-272"
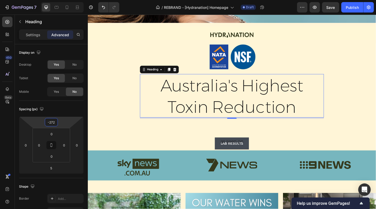
drag, startPoint x: 51, startPoint y: 117, endPoint x: 57, endPoint y: 163, distance: 46.0
click at [57, 0] on html "7 Version history / REBRAND - [Hydranation] Homepage Draft Preview Save Publish…" at bounding box center [188, 0] width 376 height 0
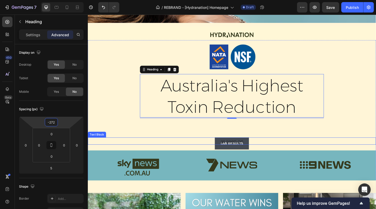
click at [226, 150] on p "as seen on" at bounding box center [244, 152] width 127 height 7
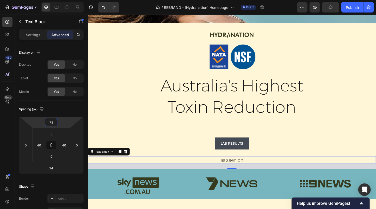
drag, startPoint x: 51, startPoint y: 117, endPoint x: 54, endPoint y: 106, distance: 11.1
click at [54, 0] on html "7 Version history / REBRAND - [Hydranation] Homepage Draft Preview Publish 450 …" at bounding box center [188, 0] width 376 height 0
type input "66"
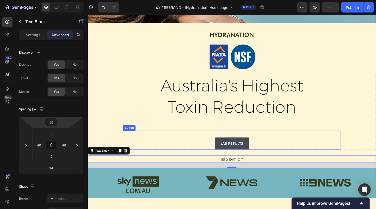
click at [255, 149] on link "LAB RESULTS" at bounding box center [244, 154] width 37 height 13
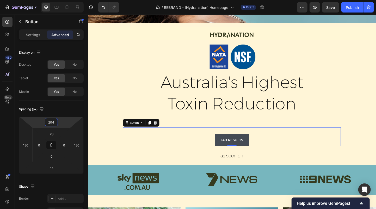
type input "206"
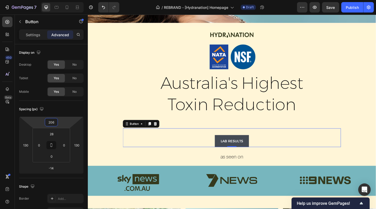
click at [52, 0] on html "7 Version history / REBRAND - [Hydranation] Homepage Draft Preview Save Publish…" at bounding box center [188, 0] width 376 height 0
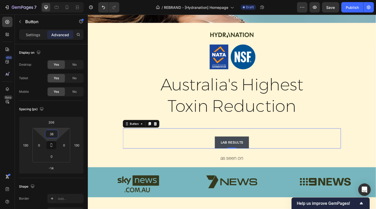
type input "40"
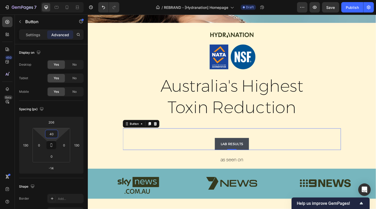
click at [52, 0] on html "7 Version history / REBRAND - [Hydranation] Homepage Draft Preview Save Publish…" at bounding box center [188, 0] width 376 height 0
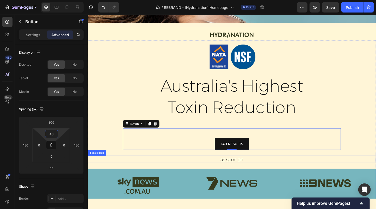
click at [214, 169] on p "as seen on" at bounding box center [244, 171] width 127 height 7
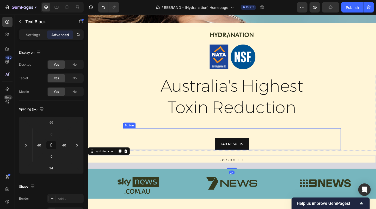
click at [226, 161] on link "LAB RESULTS" at bounding box center [244, 155] width 37 height 13
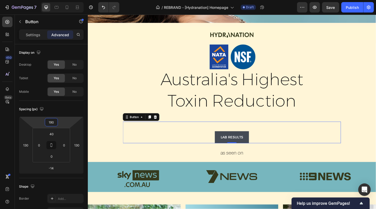
type input "178"
drag, startPoint x: 51, startPoint y: 117, endPoint x: 51, endPoint y: 125, distance: 7.8
click at [51, 0] on html "7 Version history / REBRAND - [Hydranation] Homepage Draft Preview Save Publish…" at bounding box center [188, 0] width 376 height 0
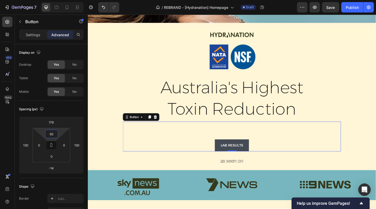
type input "58"
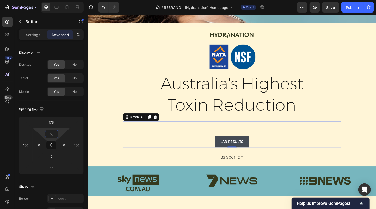
drag, startPoint x: 52, startPoint y: 134, endPoint x: 55, endPoint y: 127, distance: 7.7
click at [55, 0] on html "7 Version history / REBRAND - [Hydranation] Homepage Draft Preview Save Publish…" at bounding box center [188, 0] width 376 height 0
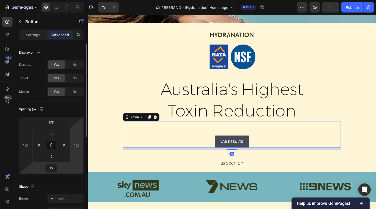
drag, startPoint x: 52, startPoint y: 168, endPoint x: 72, endPoint y: 162, distance: 21.0
click at [52, 0] on html "7 Version history / REBRAND - [Hydranation] Homepage Draft Preview Publish 450 …" at bounding box center [188, 0] width 376 height 0
type input "4"
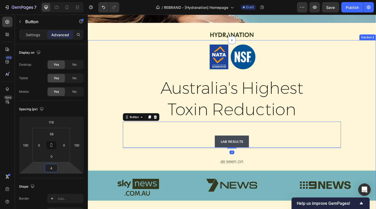
click at [376, 165] on div "Image Australia's Highest Toxin Reduction Heading LAB RESULTS Button 4 Row [GEO…" at bounding box center [244, 148] width 313 height 142
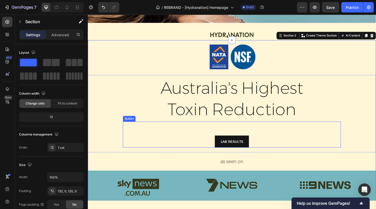
click at [229, 156] on link "LAB RESULTS" at bounding box center [244, 152] width 37 height 13
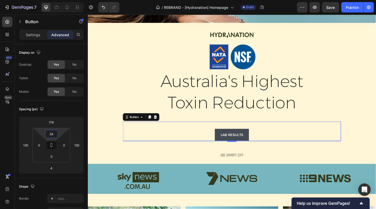
type input "42"
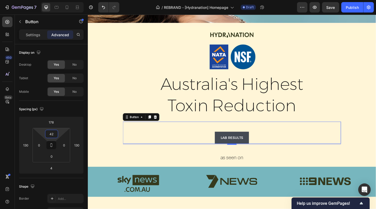
click at [52, 0] on html "7 Version history / REBRAND - [Hydranation] Homepage Draft Preview Save Publish…" at bounding box center [188, 0] width 376 height 0
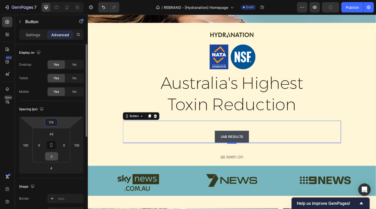
drag, startPoint x: 51, startPoint y: 117, endPoint x: 54, endPoint y: 155, distance: 37.4
click at [52, 0] on html "7 Version history / REBRAND - [Hydranation] Homepage Draft Preview Publish 450 …" at bounding box center [188, 0] width 376 height 0
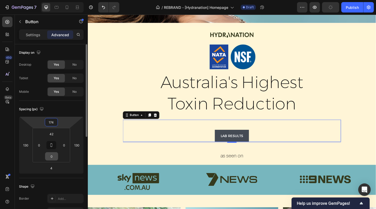
type input "170"
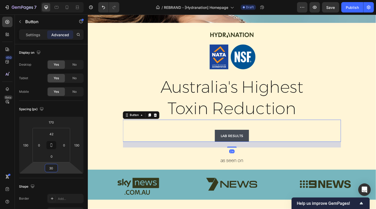
type input "32"
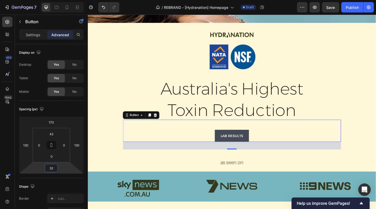
drag, startPoint x: 52, startPoint y: 174, endPoint x: 52, endPoint y: 170, distance: 4.2
click at [52, 0] on html "7 Version history / REBRAND - [Hydranation] Homepage Draft Preview Save Publish…" at bounding box center [188, 0] width 376 height 0
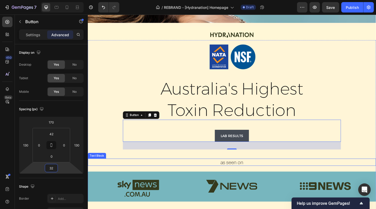
click at [248, 175] on span "as seen on" at bounding box center [244, 174] width 25 height 7
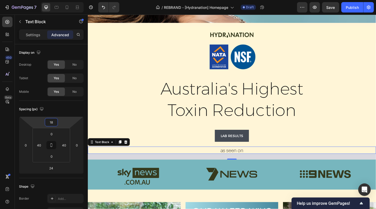
type input "16"
drag, startPoint x: 52, startPoint y: 117, endPoint x: 52, endPoint y: 124, distance: 7.0
click at [52, 0] on html "7 Version history / REBRAND - [Hydranation] Homepage Draft Preview Save Publish…" at bounding box center [188, 0] width 376 height 0
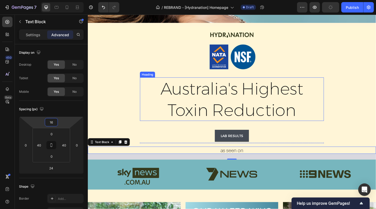
click at [364, 113] on div "LAB RESULTS Button" at bounding box center [244, 122] width 305 height 77
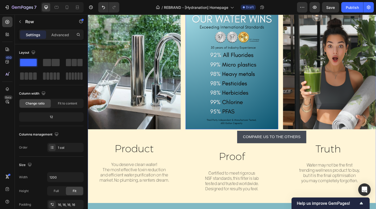
scroll to position [385, 0]
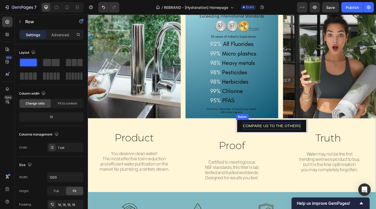
click at [267, 138] on p "COMPARE US TO THE OTHERS" at bounding box center [287, 136] width 63 height 8
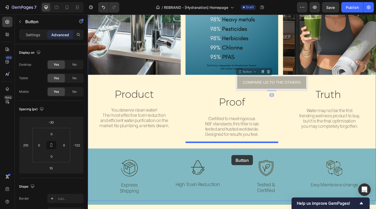
scroll to position [445, 0]
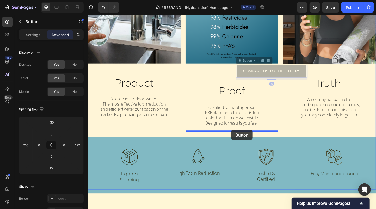
drag, startPoint x: 296, startPoint y: 131, endPoint x: 243, endPoint y: 140, distance: 53.5
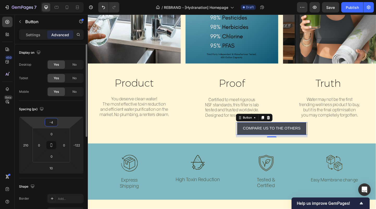
click at [51, 0] on html "7 Version history / REBRAND - [Hydranation] Homepage Draft Preview Save Publish…" at bounding box center [188, 0] width 376 height 0
type input "-6"
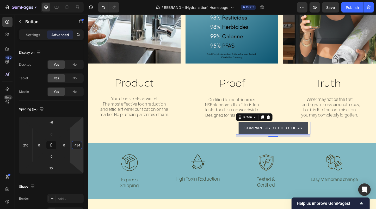
type input "-136"
drag, startPoint x: 84, startPoint y: 141, endPoint x: 65, endPoint y: 149, distance: 21.2
click at [86, 0] on html "7 Version history / REBRAND - [Hydranation] Homepage Draft Preview Save Publish…" at bounding box center [188, 0] width 376 height 0
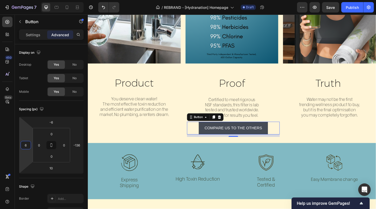
type input "2"
drag, startPoint x: 20, startPoint y: 140, endPoint x: 7, endPoint y: 178, distance: 40.2
click at [7, 0] on html "7 Version history / REBRAND - [Hydranation] Homepage Draft Preview Save Publish…" at bounding box center [188, 0] width 376 height 0
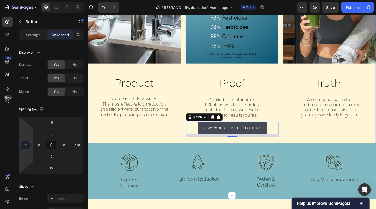
click at [352, 138] on div "Image Truth Heading Water may not be the first trending wellness product to buy…" at bounding box center [350, 42] width 101 height 210
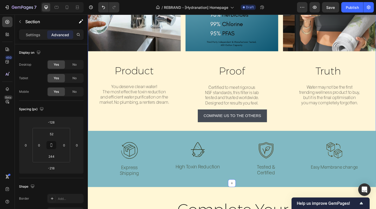
scroll to position [440, 0]
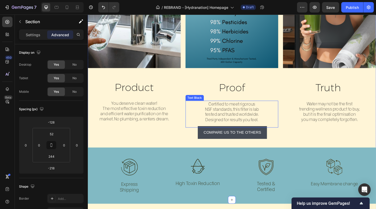
click at [246, 114] on p "Certified to meet rigorous NSF standards, this filter is lab tested and trusted…" at bounding box center [244, 123] width 88 height 28
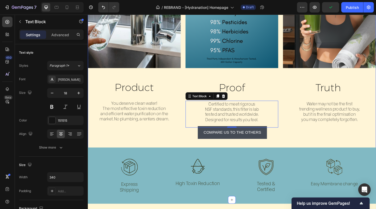
scroll to position [416, 0]
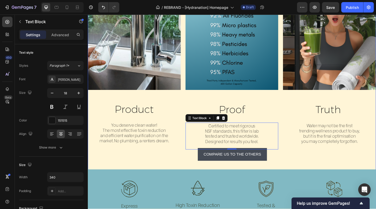
click at [240, 76] on img at bounding box center [244, 31] width 101 height 130
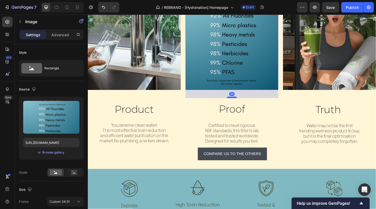
click at [242, 105] on div at bounding box center [244, 105] width 10 height 2
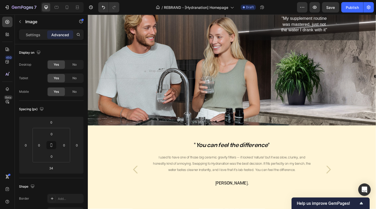
scroll to position [707, 0]
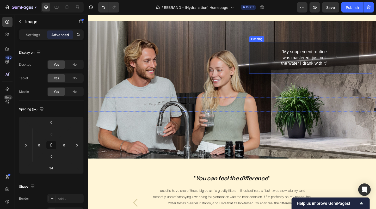
click at [331, 62] on h2 ""My supplement routine was mastered, just not the water I drank with it"" at bounding box center [322, 61] width 119 height 34
click at [349, 68] on h2 ""My supplement routine was mastered, just not the water I drank with it"" at bounding box center [322, 61] width 119 height 34
drag, startPoint x: 351, startPoint y: 68, endPoint x: 295, endPoint y: 48, distance: 59.0
click at [295, 48] on h2 ""My supplement routine was mastered, just not the water I drank with it"" at bounding box center [322, 61] width 119 height 34
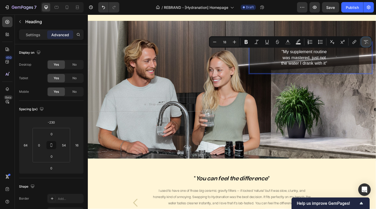
click at [367, 43] on icon "Editor contextual toolbar" at bounding box center [366, 41] width 5 height 5
click at [29, 33] on p "Settings" at bounding box center [33, 34] width 15 height 5
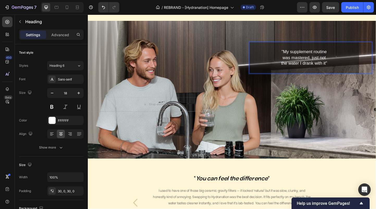
drag, startPoint x: 350, startPoint y: 71, endPoint x: 292, endPoint y: 52, distance: 61.1
click at [292, 52] on h2 ""My supplement routine was mastered, just not the water I drank with it"" at bounding box center [322, 61] width 119 height 34
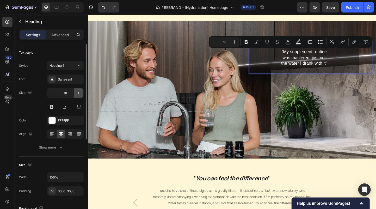
click at [80, 92] on icon "button" at bounding box center [78, 92] width 5 height 5
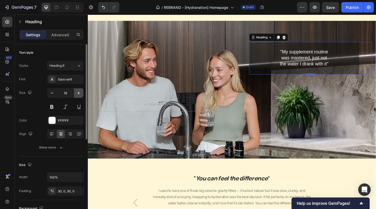
click at [80, 92] on icon "button" at bounding box center [78, 92] width 5 height 5
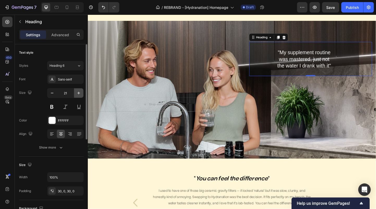
click at [80, 92] on icon "button" at bounding box center [78, 92] width 5 height 5
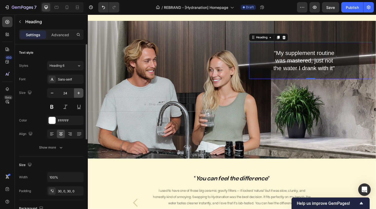
click at [80, 92] on icon "button" at bounding box center [78, 92] width 5 height 5
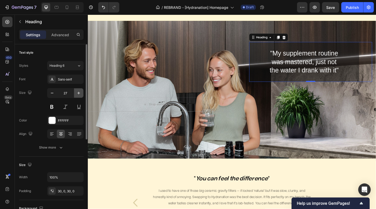
click at [80, 92] on icon "button" at bounding box center [78, 92] width 5 height 5
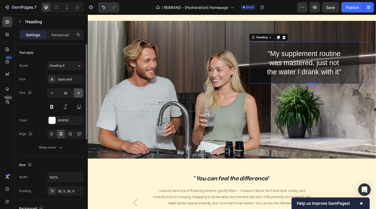
click at [80, 92] on icon "button" at bounding box center [78, 92] width 5 height 5
type input "30"
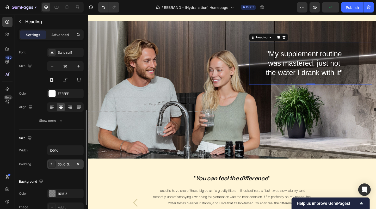
scroll to position [122, 0]
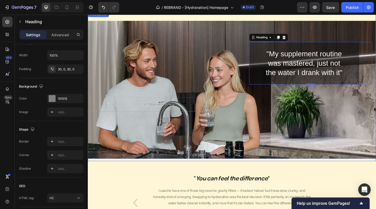
click at [335, 23] on div "Background Image" at bounding box center [244, 97] width 313 height 152
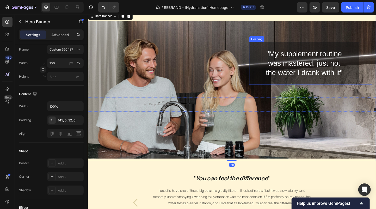
scroll to position [0, 0]
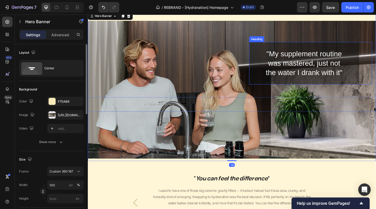
click at [318, 61] on p ""My supplement routine was mastered, just not the water I drank with it"" at bounding box center [322, 67] width 119 height 31
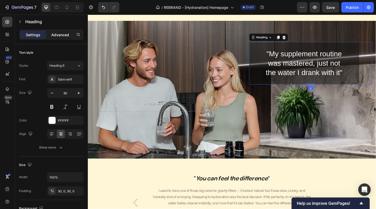
click at [58, 36] on p "Advanced" at bounding box center [60, 34] width 18 height 5
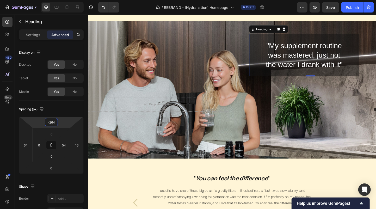
drag, startPoint x: 52, startPoint y: 118, endPoint x: 52, endPoint y: 122, distance: 4.8
click at [52, 0] on html "7 Version history / REBRAND - [Hydranation] Homepage Draft Preview Save Publish…" at bounding box center [188, 0] width 376 height 0
type input "-262"
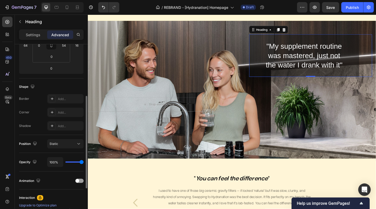
click at [33, 35] on p "Settings" at bounding box center [33, 34] width 15 height 5
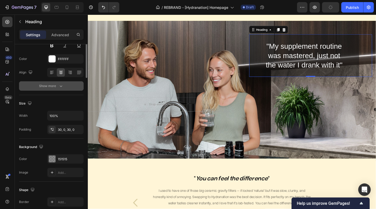
scroll to position [0, 0]
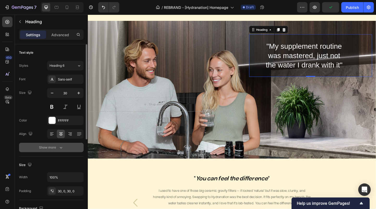
click at [52, 148] on div "Show more" at bounding box center [51, 147] width 24 height 5
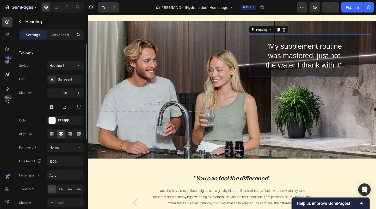
scroll to position [8, 0]
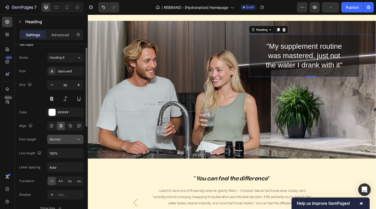
click at [63, 141] on div "Normal" at bounding box center [63, 139] width 27 height 5
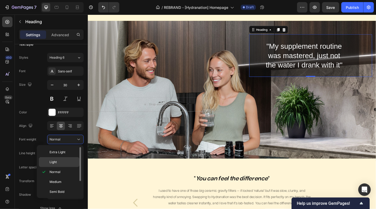
click at [57, 164] on p "Light" at bounding box center [64, 162] width 28 height 5
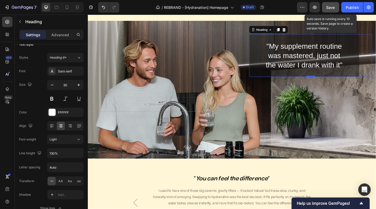
click at [333, 8] on span "Save" at bounding box center [331, 7] width 9 height 4
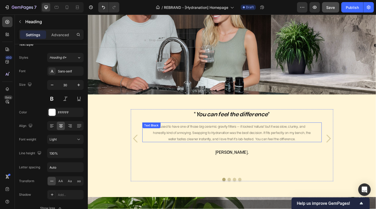
click at [278, 143] on span "I used to have one of those big ceramic gravity filters — it looked ‘natural’ b…" at bounding box center [244, 143] width 171 height 18
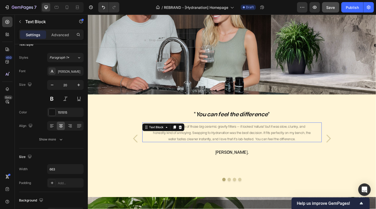
scroll to position [0, 0]
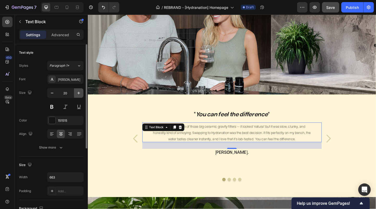
click at [80, 94] on icon "button" at bounding box center [78, 92] width 5 height 5
click at [81, 95] on icon "button" at bounding box center [78, 92] width 5 height 5
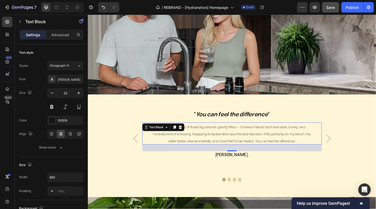
click at [272, 151] on span "I used to have one of those big ceramic gravity filters — it looked ‘natural’ b…" at bounding box center [244, 144] width 171 height 20
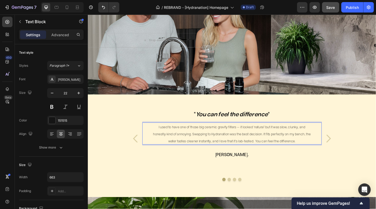
drag, startPoint x: 309, startPoint y: 154, endPoint x: 154, endPoint y: 134, distance: 156.2
click at [154, 134] on div "I used to have one of those big ceramic gravity filters — it looked ‘natural’ b…" at bounding box center [244, 144] width 195 height 24
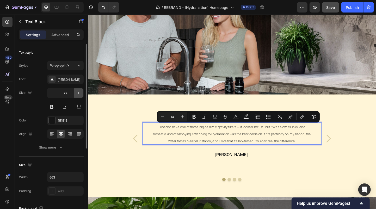
click at [78, 92] on icon "button" at bounding box center [78, 93] width 3 height 3
type input "23"
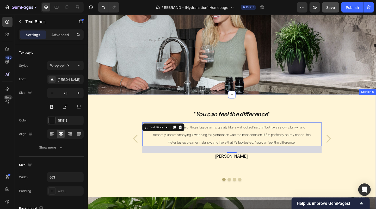
click at [363, 143] on div "" You can feel the difference " Heading I used to have one of those big ceramic…" at bounding box center [244, 158] width 313 height 82
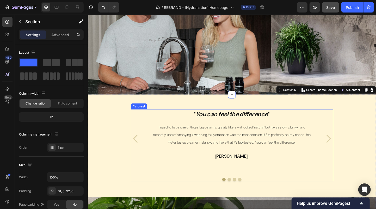
click at [350, 150] on icon "Carousel Next Arrow" at bounding box center [349, 149] width 5 height 9
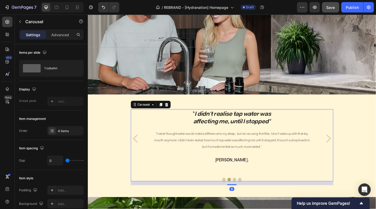
click at [350, 151] on icon "Carousel Next Arrow" at bounding box center [349, 149] width 8 height 9
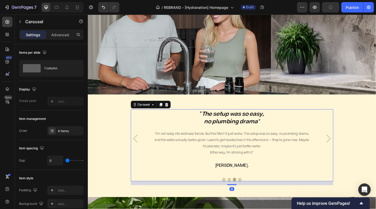
click at [350, 151] on icon "Carousel Next Arrow" at bounding box center [349, 149] width 8 height 9
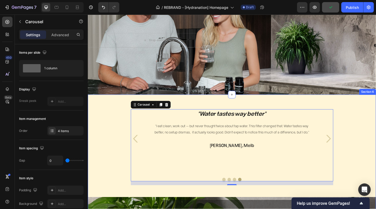
click at [372, 124] on div "" You can feel the difference " Heading I used to have one of those big ceramic…" at bounding box center [244, 158] width 313 height 82
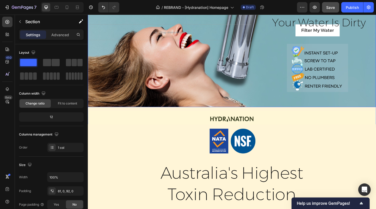
scroll to position [125, 0]
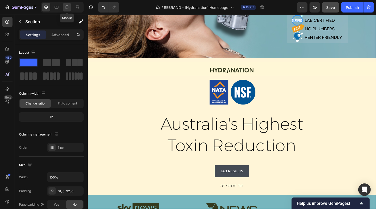
click at [70, 6] on div at bounding box center [67, 7] width 8 height 8
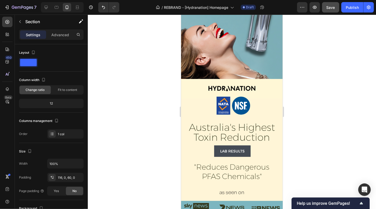
scroll to position [113, 0]
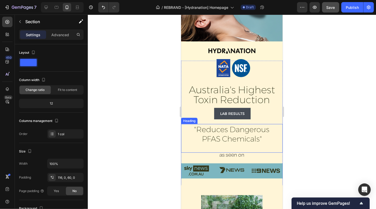
click at [230, 133] on span ""Reduces Dangerous" at bounding box center [231, 129] width 75 height 9
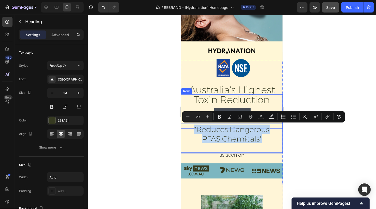
drag, startPoint x: 265, startPoint y: 141, endPoint x: 192, endPoint y: 120, distance: 76.6
click at [192, 120] on div "Image Australia's Highest Toxin Reduction Heading LAB RESULTS Button Row Austra…" at bounding box center [232, 125] width 102 height 128
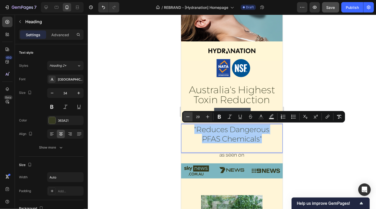
click at [189, 119] on button "Minus" at bounding box center [187, 116] width 9 height 9
click at [188, 117] on icon "Editor contextual toolbar" at bounding box center [187, 117] width 3 height 0
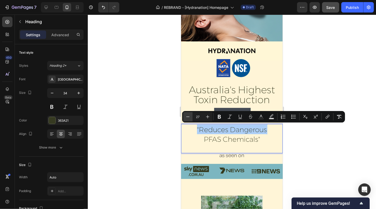
click at [188, 117] on icon "Editor contextual toolbar" at bounding box center [187, 117] width 3 height 0
type input "26"
click at [53, 94] on icon "button" at bounding box center [52, 92] width 5 height 5
type input "33"
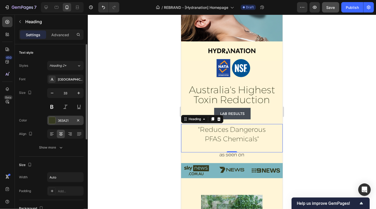
click at [61, 120] on div "363A21" at bounding box center [65, 120] width 15 height 5
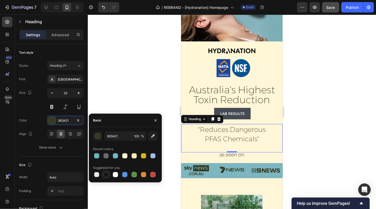
click at [106, 174] on div at bounding box center [106, 174] width 5 height 5
type input "151515"
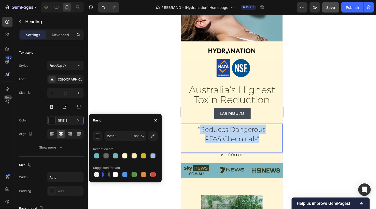
drag, startPoint x: 237, startPoint y: 131, endPoint x: 199, endPoint y: 127, distance: 38.1
click at [199, 127] on p ""Reduces Dangerous PFAS Chemicals"" at bounding box center [232, 137] width 68 height 27
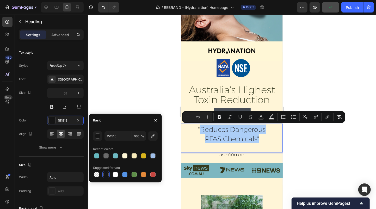
click at [107, 175] on div at bounding box center [106, 174] width 5 height 5
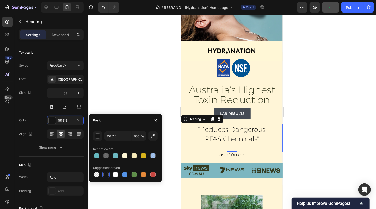
click at [155, 83] on div at bounding box center [232, 112] width 288 height 195
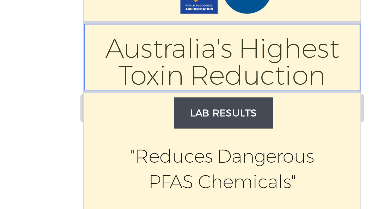
drag, startPoint x: 173, startPoint y: -70, endPoint x: 91, endPoint y: -80, distance: 82.8
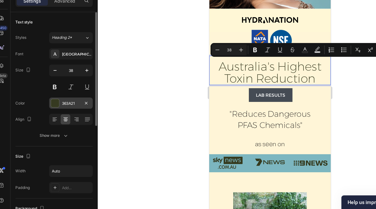
click at [62, 121] on div "363A21" at bounding box center [65, 120] width 15 height 5
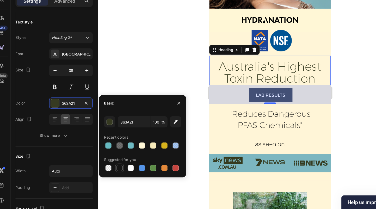
click at [109, 176] on div at bounding box center [106, 175] width 6 height 6
type input "151515"
click at [122, 82] on div at bounding box center [232, 112] width 288 height 195
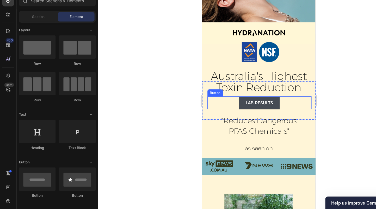
click at [279, 87] on div "LAB RESULTS Button" at bounding box center [253, 91] width 93 height 11
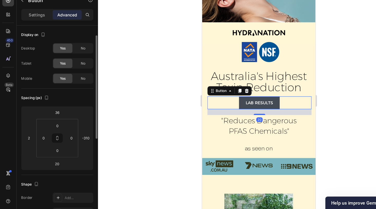
scroll to position [14, 0]
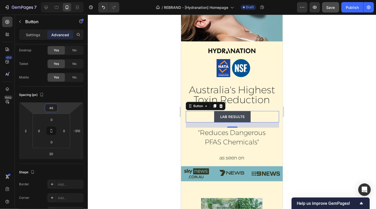
type input "48"
click at [53, 0] on html "7 Version history / REBRAND - [Hydranation] Homepage Draft Preview Save Publish…" at bounding box center [188, 0] width 376 height 0
click at [230, 136] on p "⁠⁠⁠⁠⁠⁠⁠ "Reduces Dangerous PFAS Chemicals"" at bounding box center [232, 141] width 68 height 27
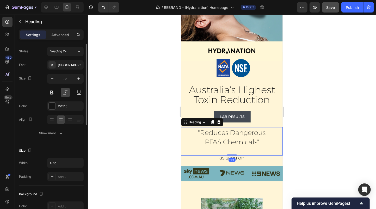
scroll to position [0, 0]
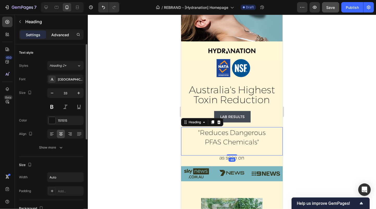
click at [61, 34] on p "Advanced" at bounding box center [60, 34] width 18 height 5
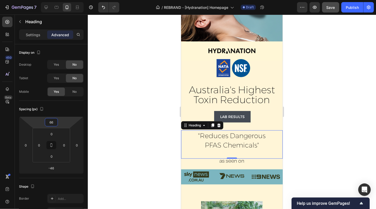
type input "70"
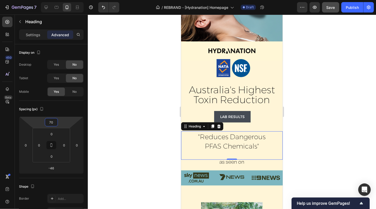
click at [52, 0] on html "7 Version history / REBRAND - [Hydranation] Homepage Draft Preview Save Publish…" at bounding box center [188, 0] width 376 height 0
click at [343, 72] on div at bounding box center [232, 112] width 288 height 195
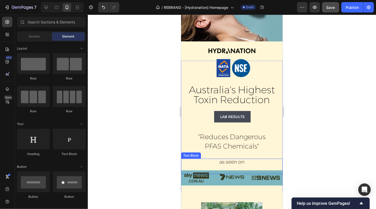
click at [231, 163] on span "as seen on" at bounding box center [231, 161] width 25 height 7
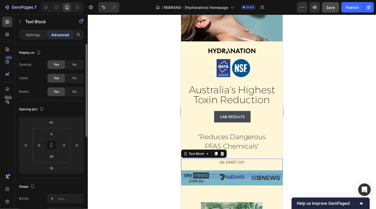
click at [52, 176] on div "Spacing (px) 42 0 18 0 0 0 34 0" at bounding box center [51, 139] width 65 height 77
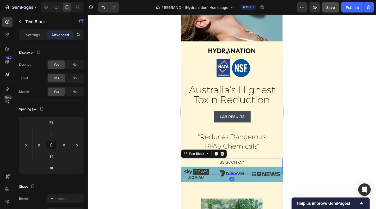
drag, startPoint x: 234, startPoint y: 177, endPoint x: 265, endPoint y: 173, distance: 31.6
click at [234, 174] on div at bounding box center [232, 174] width 10 height 1
type input "2"
click at [270, 177] on div "Image" at bounding box center [267, 172] width 31 height 11
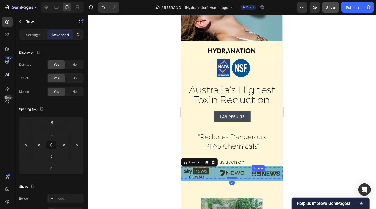
click at [269, 172] on img at bounding box center [266, 173] width 28 height 4
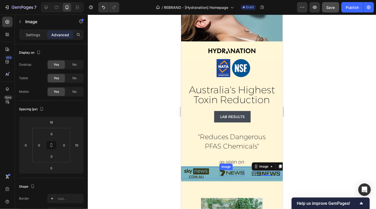
click at [225, 174] on img at bounding box center [231, 173] width 25 height 7
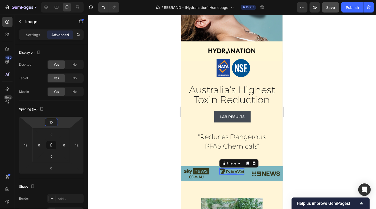
type input "12"
click at [52, 0] on html "7 Version history / REBRAND - [Hydranation] Homepage Draft Preview Save Publish…" at bounding box center [188, 0] width 376 height 0
click at [319, 145] on div at bounding box center [232, 112] width 288 height 195
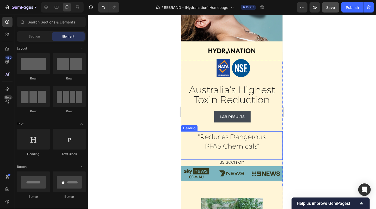
click at [237, 143] on span "PFAS Chemicals"" at bounding box center [232, 146] width 54 height 8
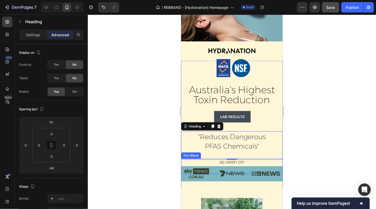
click at [261, 160] on p "as seen on" at bounding box center [232, 161] width 101 height 5
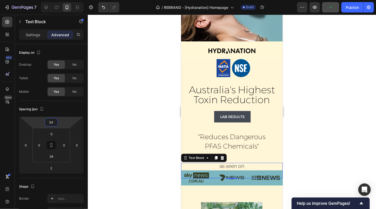
type input "46"
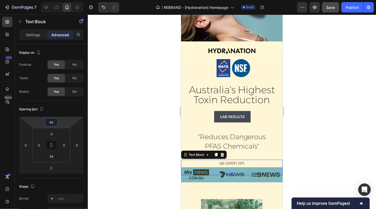
drag, startPoint x: 51, startPoint y: 117, endPoint x: 28, endPoint y: 131, distance: 26.3
click at [51, 0] on html "7 Version history / REBRAND - [Hydranation] Homepage Draft Preview Save Publish…" at bounding box center [188, 0] width 376 height 0
click at [320, 135] on div at bounding box center [232, 112] width 288 height 195
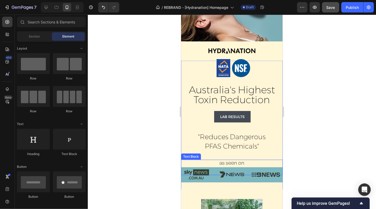
click at [231, 161] on span "as seen on" at bounding box center [231, 162] width 25 height 7
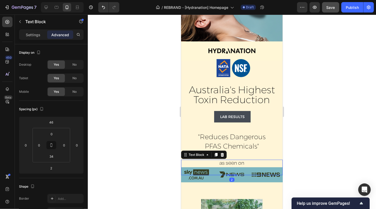
click at [249, 161] on p "as seen on" at bounding box center [232, 162] width 101 height 5
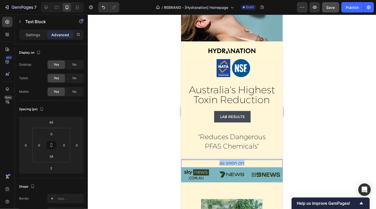
drag, startPoint x: 249, startPoint y: 161, endPoint x: 216, endPoint y: 161, distance: 33.1
click at [216, 161] on p "as seen on" at bounding box center [232, 162] width 101 height 5
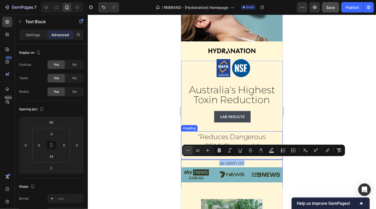
click at [187, 150] on icon "Editor contextual toolbar" at bounding box center [187, 150] width 3 height 0
click at [188, 150] on icon "Editor contextual toolbar" at bounding box center [187, 150] width 3 height 0
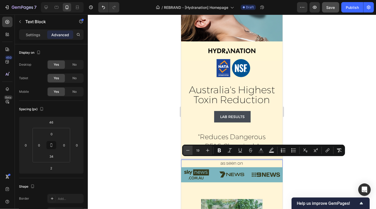
type input "18"
drag, startPoint x: 345, startPoint y: 108, endPoint x: 32, endPoint y: 107, distance: 313.0
click at [345, 108] on div at bounding box center [232, 112] width 288 height 195
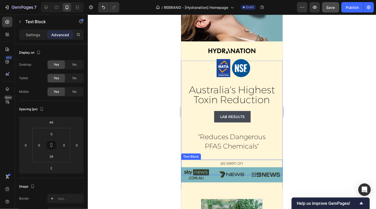
click at [232, 162] on span "as seen on" at bounding box center [232, 162] width 23 height 6
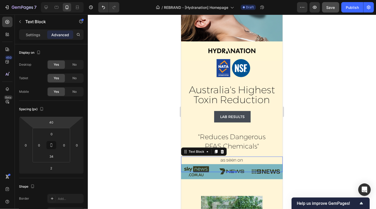
type input "34"
click at [52, 0] on html "7 Version history / REBRAND - [Hydranation] Homepage Draft Preview Save Publish…" at bounding box center [188, 0] width 376 height 0
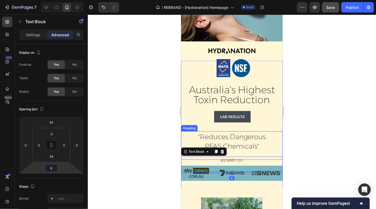
type input "10"
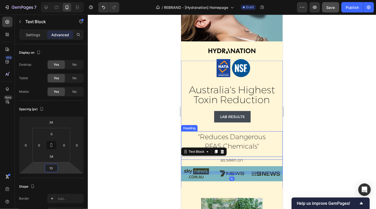
click at [52, 0] on html "7 Version history / REBRAND - [Hydranation] Homepage Draft Preview Save Publish…" at bounding box center [188, 0] width 376 height 0
click at [322, 119] on div at bounding box center [232, 112] width 288 height 195
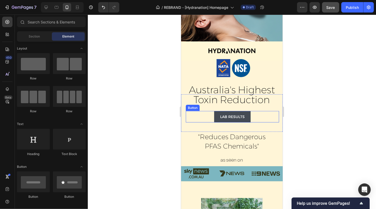
click at [330, 99] on div at bounding box center [232, 112] width 288 height 195
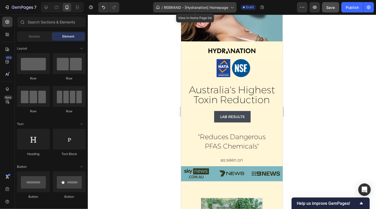
click at [194, 9] on span "REBRAND - [Hydranation] Homepage" at bounding box center [196, 7] width 64 height 5
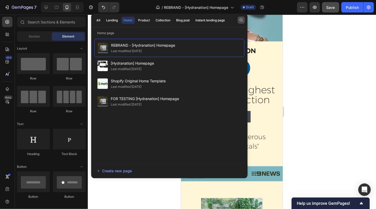
click at [240, 21] on icon "button" at bounding box center [241, 20] width 4 height 4
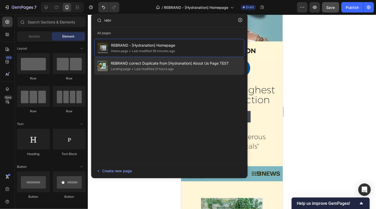
type input "rebr"
click at [165, 64] on span "REBRAND correct Duplicate from [Hydranation] About Us Page TEST" at bounding box center [170, 63] width 118 height 6
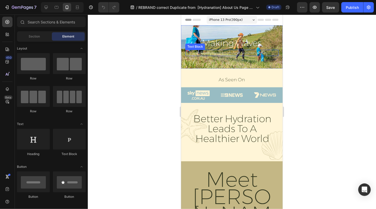
click at [219, 56] on div "In Both Hydration And Sustainability" at bounding box center [231, 53] width 73 height 7
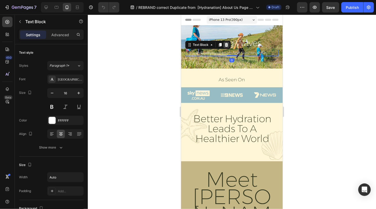
click at [227, 43] on icon at bounding box center [226, 45] width 4 height 4
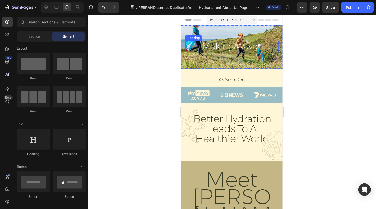
click at [226, 47] on h1 "Making Waves" at bounding box center [232, 46] width 61 height 11
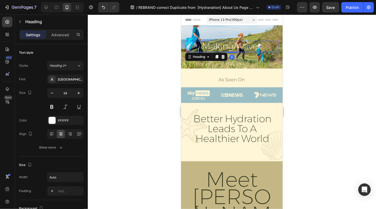
click at [226, 47] on h1 "Making Waves" at bounding box center [232, 46] width 61 height 11
click at [226, 47] on p "Making Waves" at bounding box center [232, 46] width 60 height 10
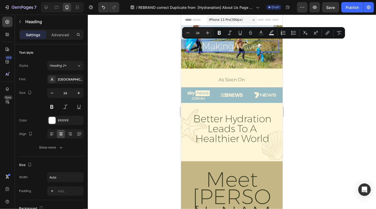
click at [226, 47] on p "Making Waves" at bounding box center [232, 46] width 60 height 10
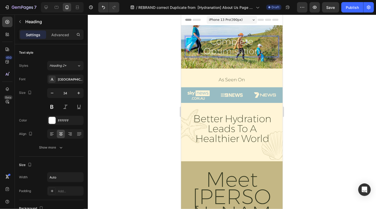
click at [305, 52] on div at bounding box center [232, 112] width 288 height 195
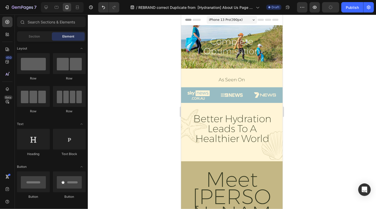
click at [47, 7] on icon at bounding box center [46, 7] width 3 height 3
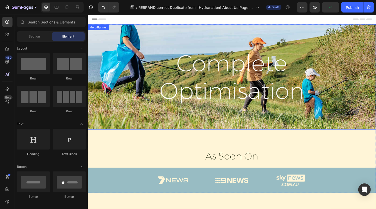
click at [168, 44] on div "Complete Optimisation Heading" at bounding box center [244, 83] width 313 height 78
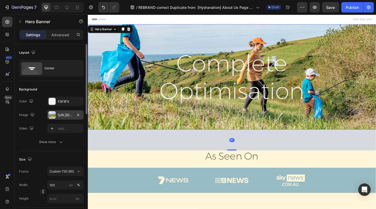
click at [57, 117] on div "https://cdn.shopify.com/s/files/1/0731/9630/6646/files/gempages_561576823972954…" at bounding box center [65, 114] width 37 height 9
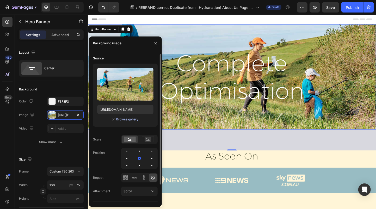
click at [122, 120] on div "Browse gallery" at bounding box center [127, 119] width 22 height 5
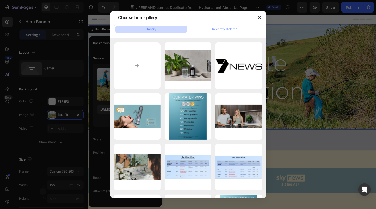
type input "C:\fakepath\u5943678193_Highly_realistic_A_thoughtful_young_woman_in_her_la_f86…"
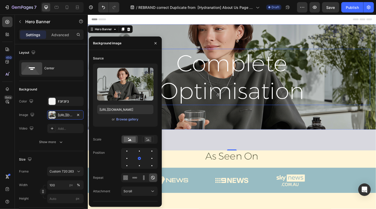
type input "https://cdn.shopify.com/s/files/1/0731/9630/6646/files/gempages_561576823972954…"
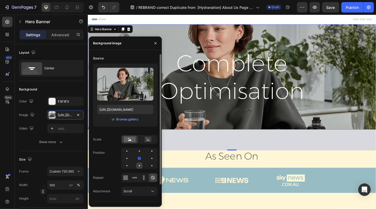
click at [139, 167] on div at bounding box center [139, 166] width 6 height 6
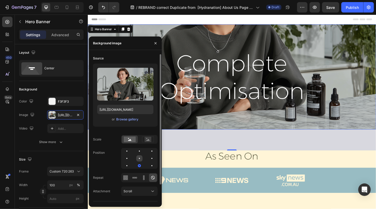
click at [140, 157] on div at bounding box center [139, 158] width 6 height 6
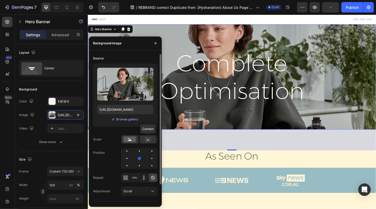
click at [148, 140] on icon at bounding box center [148, 140] width 3 height 2
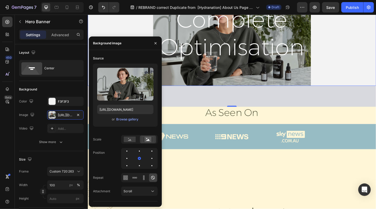
scroll to position [45, 0]
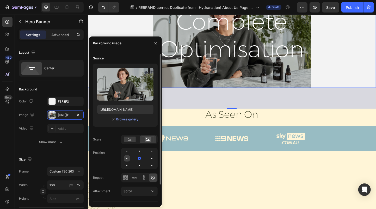
click at [128, 157] on div at bounding box center [127, 158] width 6 height 6
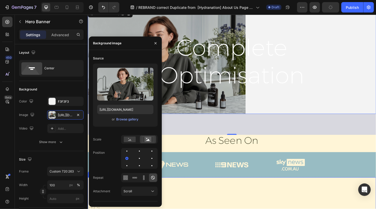
scroll to position [0, 0]
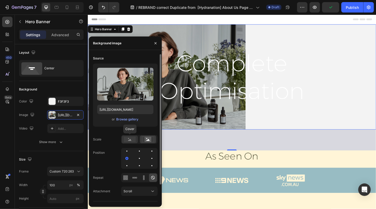
click at [133, 141] on rect at bounding box center [130, 140] width 12 height 6
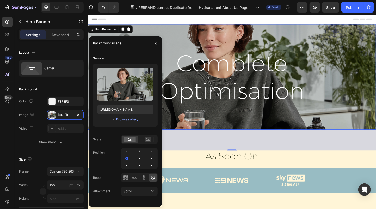
scroll to position [27, 0]
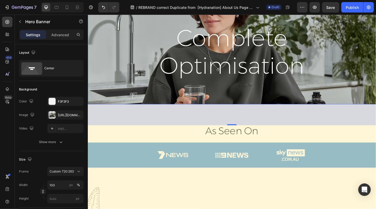
click at [329, 95] on div "Background Image" at bounding box center [244, 55] width 313 height 114
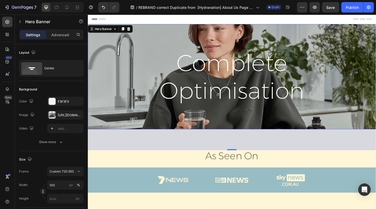
scroll to position [55, 0]
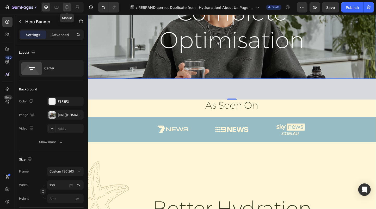
click at [67, 8] on icon at bounding box center [67, 8] width 1 height 1
type input "100%"
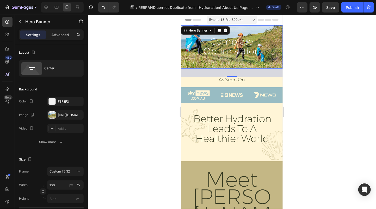
click at [195, 61] on div "Complete Optimisation Heading" at bounding box center [232, 47] width 102 height 30
click at [67, 114] on div "https://cdn.shopify.com/s/files/1/0731/9630/6646/files/gempages_561576823972954…" at bounding box center [65, 115] width 15 height 5
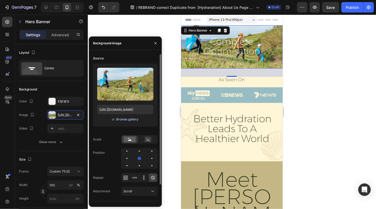
click at [127, 119] on div "Browse gallery" at bounding box center [127, 119] width 22 height 5
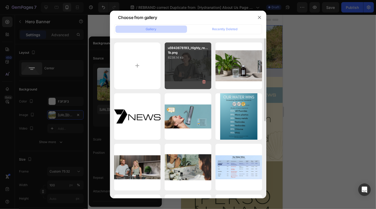
click at [190, 70] on div "u5943678193_Highly_re...1b.png 8238.14 kb" at bounding box center [188, 66] width 47 height 47
type input "https://cdn.shopify.com/s/files/1/0731/9630/6646/files/gempages_561576823972954…"
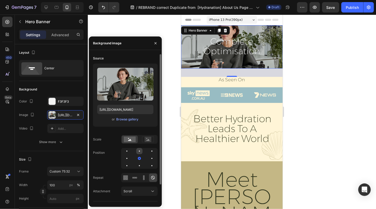
click at [141, 150] on div at bounding box center [139, 151] width 6 height 6
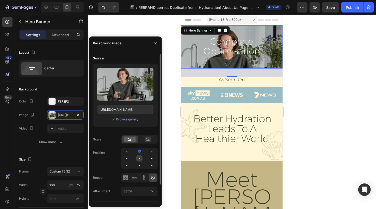
click at [139, 159] on div at bounding box center [139, 158] width 1 height 1
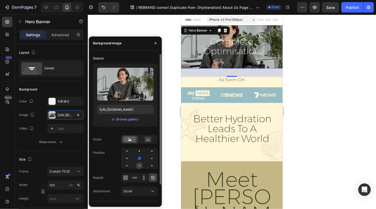
click at [139, 164] on div at bounding box center [139, 166] width 6 height 6
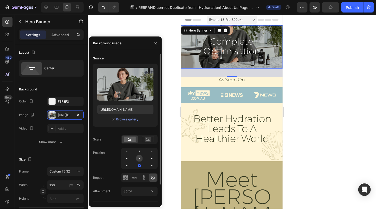
click at [139, 157] on div at bounding box center [139, 158] width 6 height 6
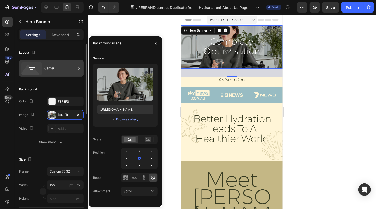
click at [59, 66] on div "Center" at bounding box center [60, 68] width 32 height 12
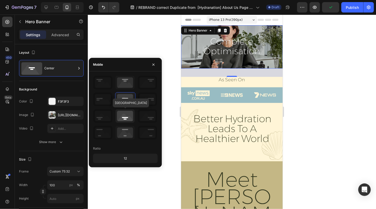
click at [125, 116] on icon at bounding box center [125, 116] width 19 height 14
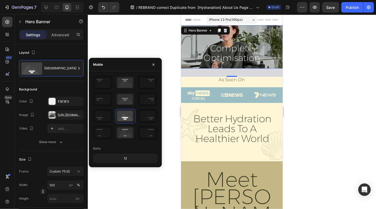
click at [336, 54] on div at bounding box center [232, 112] width 288 height 195
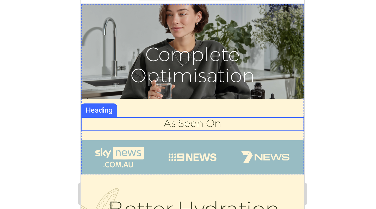
scroll to position [21, 0]
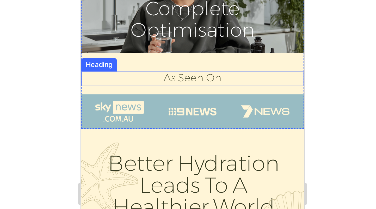
click at [139, 26] on h2 "As Seen On" at bounding box center [131, 25] width 27 height 6
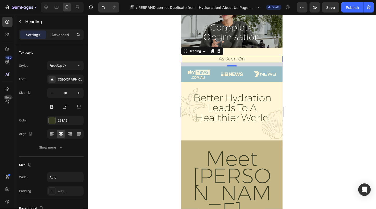
scroll to position [0, 0]
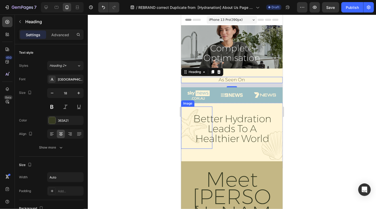
click at [186, 126] on img at bounding box center [196, 127] width 31 height 42
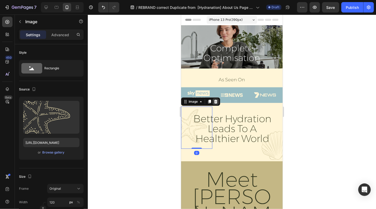
click at [217, 102] on icon at bounding box center [216, 101] width 4 height 4
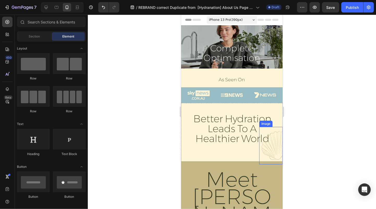
click at [270, 148] on img at bounding box center [270, 146] width 23 height 38
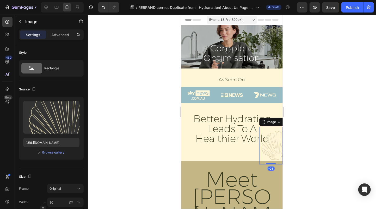
click at [300, 139] on div at bounding box center [232, 112] width 288 height 195
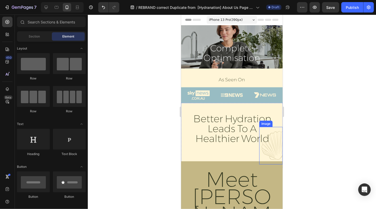
click at [279, 155] on img at bounding box center [270, 146] width 23 height 38
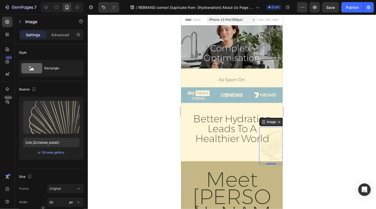
click at [280, 123] on icon at bounding box center [279, 122] width 4 height 4
click at [301, 128] on div at bounding box center [232, 112] width 288 height 195
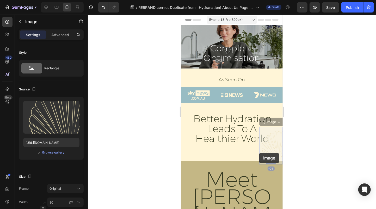
drag, startPoint x: 279, startPoint y: 150, endPoint x: 263, endPoint y: 152, distance: 15.8
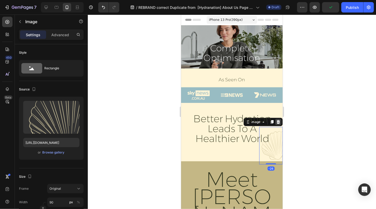
click at [277, 123] on icon at bounding box center [278, 122] width 3 height 4
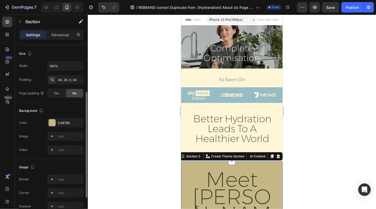
scroll to position [99, 0]
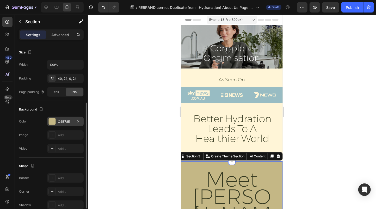
click at [61, 121] on div "C4B785" at bounding box center [65, 121] width 15 height 5
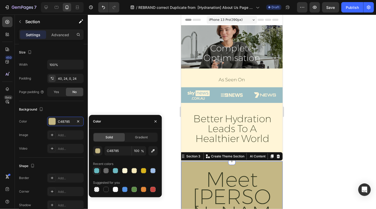
click at [98, 171] on div at bounding box center [96, 170] width 5 height 5
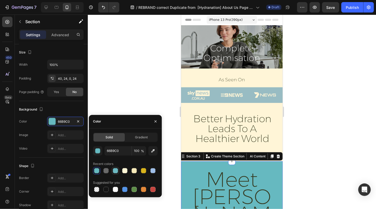
click at [116, 171] on div at bounding box center [115, 170] width 5 height 5
click at [154, 171] on div at bounding box center [152, 170] width 5 height 5
type input "5594E7"
type input "50"
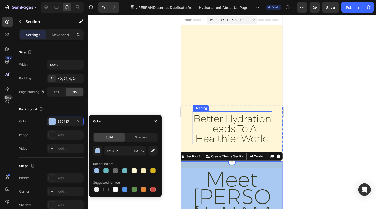
scroll to position [130, 0]
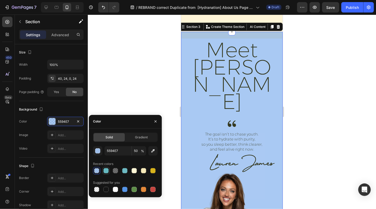
click at [105, 171] on div at bounding box center [106, 170] width 5 height 5
type input "66B9C0"
type input "100"
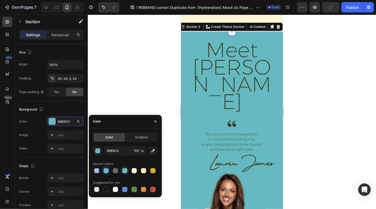
click at [124, 171] on div at bounding box center [124, 170] width 5 height 5
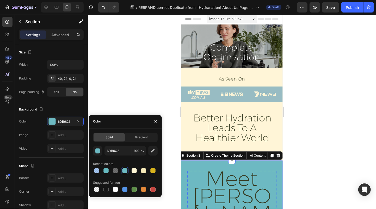
scroll to position [0, 0]
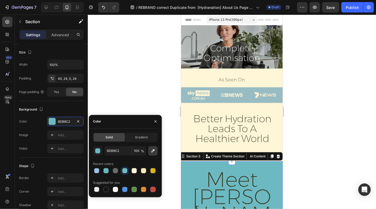
click at [153, 150] on icon "button" at bounding box center [153, 150] width 3 height 3
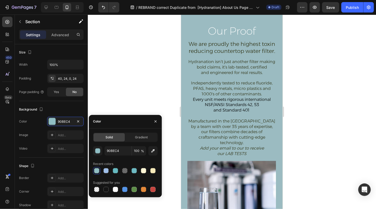
scroll to position [346, 0]
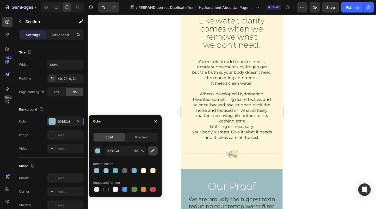
click at [156, 149] on button "button" at bounding box center [152, 150] width 9 height 9
type input "94BDC2"
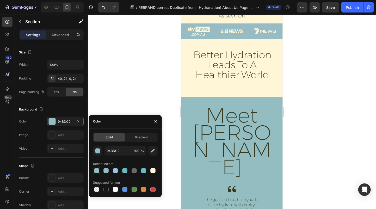
scroll to position [126, 0]
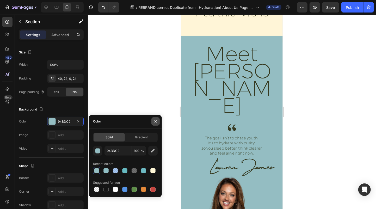
click at [156, 120] on icon "button" at bounding box center [156, 121] width 4 height 4
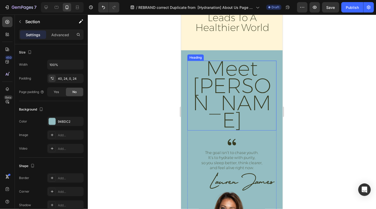
scroll to position [0, 0]
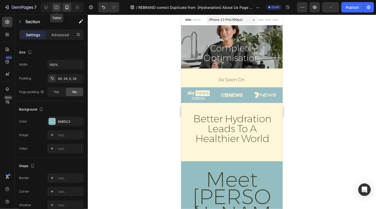
click at [56, 7] on icon at bounding box center [56, 7] width 5 height 5
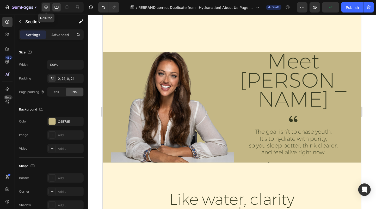
scroll to position [310, 0]
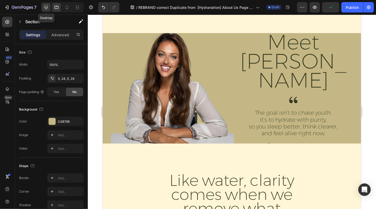
click at [47, 8] on icon at bounding box center [46, 7] width 3 height 3
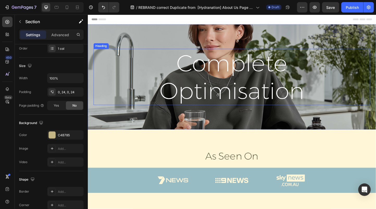
click at [230, 84] on h1 "Complete Optimisation" at bounding box center [244, 82] width 173 height 61
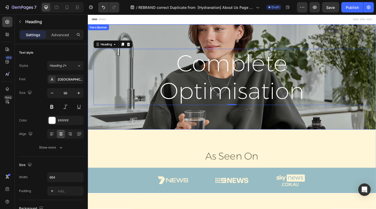
click at [147, 35] on div "Background Image" at bounding box center [244, 82] width 313 height 114
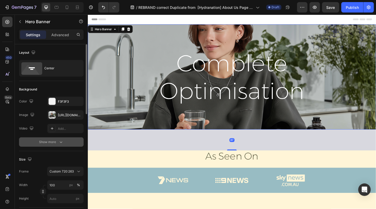
click at [61, 145] on button "Show more" at bounding box center [51, 141] width 65 height 9
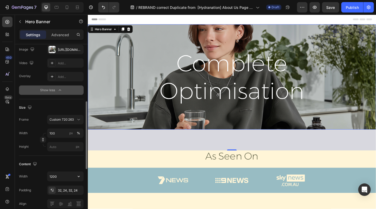
scroll to position [89, 0]
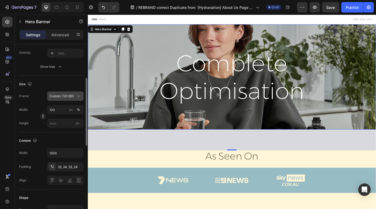
click at [69, 96] on span "Custom 720:263" at bounding box center [62, 96] width 24 height 5
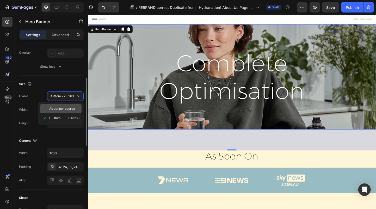
click at [66, 107] on span "As banner source" at bounding box center [62, 108] width 26 height 5
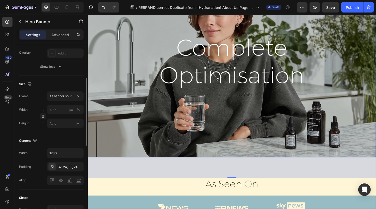
scroll to position [72, 0]
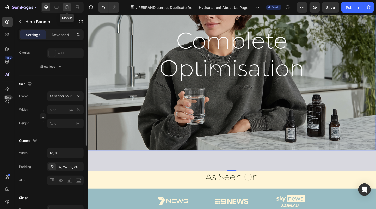
click at [66, 8] on icon at bounding box center [67, 7] width 3 height 4
type input "100"
type input "100%"
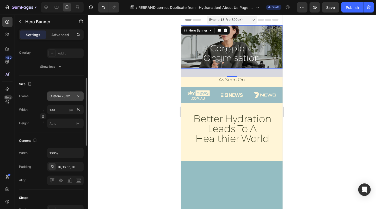
click at [74, 97] on div "Custom 75:32" at bounding box center [63, 96] width 26 height 5
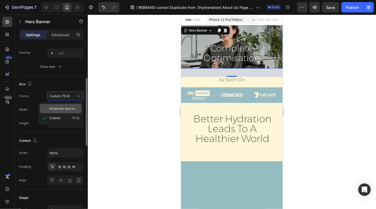
click at [68, 108] on span "As banner source" at bounding box center [62, 108] width 26 height 5
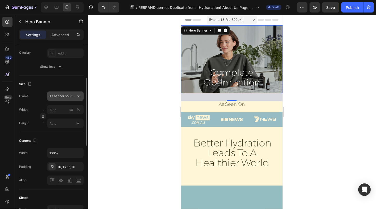
click at [68, 96] on span "As banner source" at bounding box center [63, 96] width 26 height 5
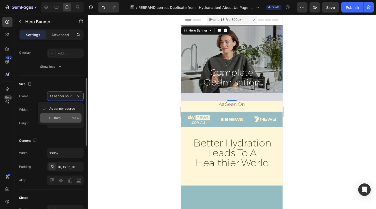
click at [62, 119] on div "Custom 75:32" at bounding box center [64, 118] width 30 height 5
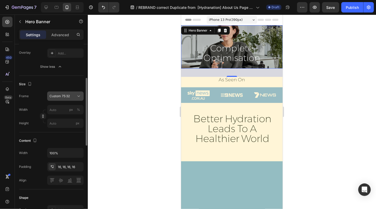
click at [65, 95] on span "Custom 75:32" at bounding box center [60, 96] width 20 height 5
click at [44, 117] on icon "button" at bounding box center [43, 116] width 4 height 4
click at [57, 109] on input "px %" at bounding box center [65, 109] width 37 height 9
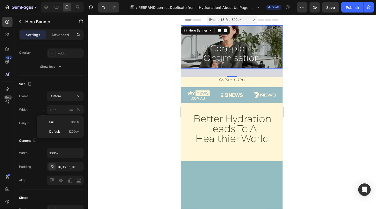
click at [126, 116] on div at bounding box center [232, 112] width 288 height 195
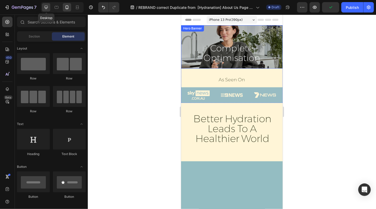
click at [47, 7] on icon at bounding box center [46, 7] width 3 height 3
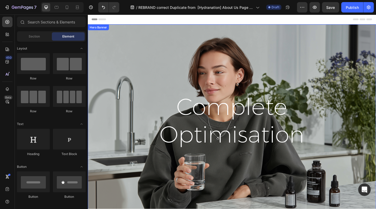
scroll to position [44, 0]
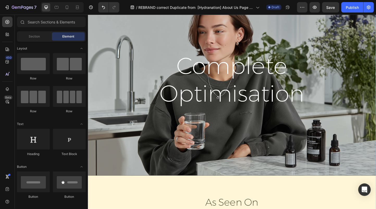
click at [232, 176] on div "Background Image" at bounding box center [244, 85] width 313 height 209
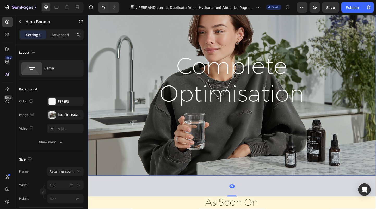
click at [234, 173] on div "Background Image" at bounding box center [244, 85] width 313 height 209
click at [65, 115] on div "https://cdn.shopify.com/s/files/1/0731/9630/6646/files/gempages_561576823972954…" at bounding box center [65, 115] width 15 height 5
click at [67, 169] on div "As banner source" at bounding box center [66, 171] width 32 height 5
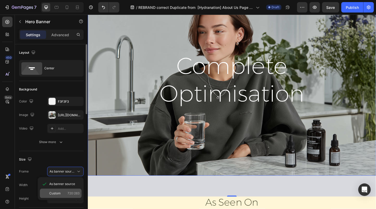
click at [61, 197] on div "Custom 720:263" at bounding box center [61, 193] width 42 height 9
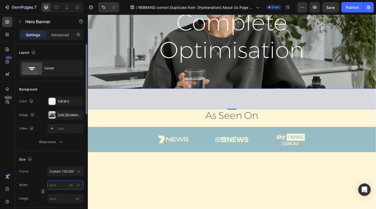
scroll to position [0, 0]
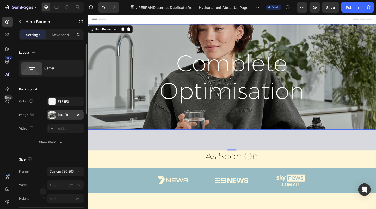
click at [68, 117] on div "https://cdn.shopify.com/s/files/1/0731/9630/6646/files/gempages_561576823972954…" at bounding box center [65, 115] width 15 height 5
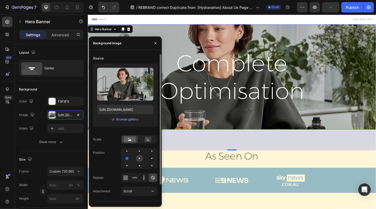
click at [138, 159] on div at bounding box center [139, 158] width 6 height 6
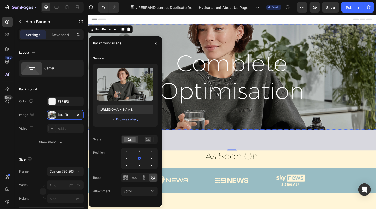
click at [224, 75] on h1 "Complete Optimisation" at bounding box center [244, 82] width 173 height 61
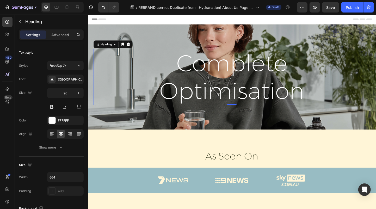
click at [192, 91] on h1 "Complete Optimisation" at bounding box center [244, 82] width 173 height 61
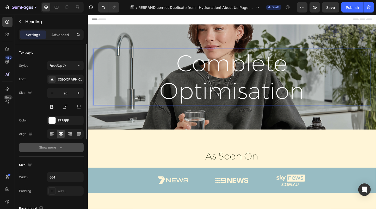
click at [58, 147] on div "Show more" at bounding box center [51, 147] width 24 height 5
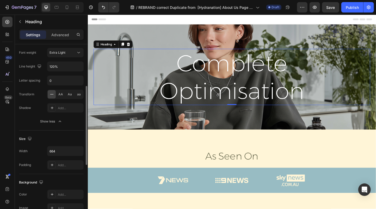
scroll to position [27, 0]
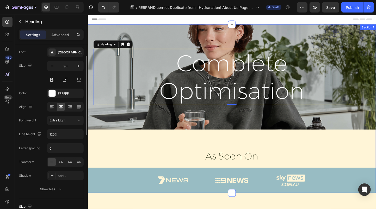
click at [127, 128] on div "Background Image" at bounding box center [244, 82] width 313 height 114
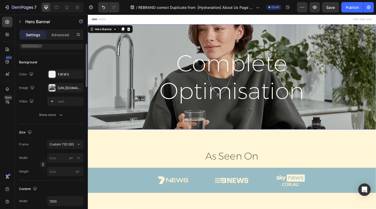
scroll to position [0, 0]
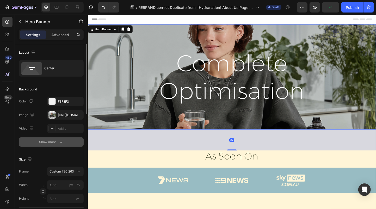
click at [54, 141] on div "Show more" at bounding box center [51, 142] width 24 height 5
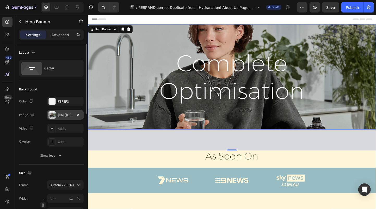
click at [66, 116] on div "https://cdn.shopify.com/s/files/1/0731/9630/6646/files/gempages_561576823972954…" at bounding box center [65, 115] width 15 height 5
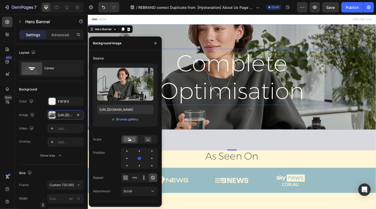
click at [246, 90] on p "Complete Optimisation" at bounding box center [244, 82] width 172 height 60
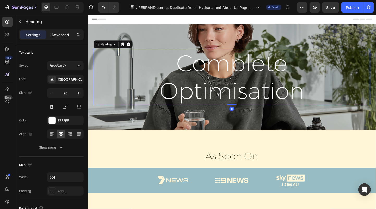
click at [62, 37] on p "Advanced" at bounding box center [60, 34] width 18 height 5
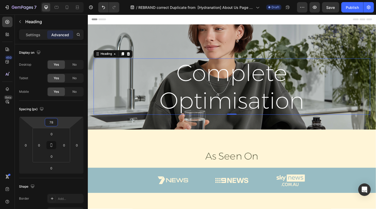
type input "76"
drag, startPoint x: 52, startPoint y: 117, endPoint x: 53, endPoint y: 106, distance: 11.4
click at [53, 0] on html "7 Version history / REBRAND correct Duplicate from [Hydranation] About Us Page …" at bounding box center [188, 0] width 376 height 0
click at [173, 164] on div "As Seen On" at bounding box center [244, 168] width 292 height 13
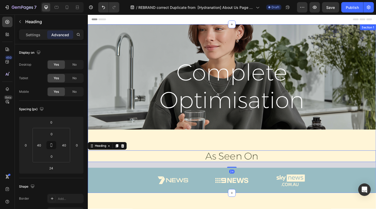
scroll to position [57, 0]
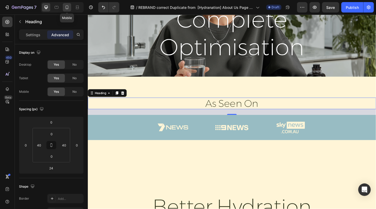
click at [68, 8] on icon at bounding box center [66, 7] width 5 height 5
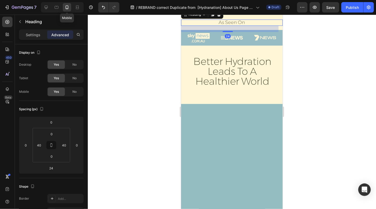
type input "16"
type input "24"
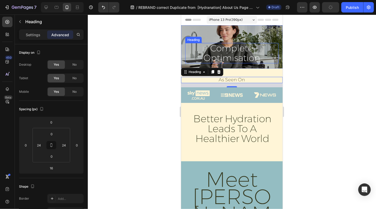
click at [241, 52] on p "Complete Optimisation" at bounding box center [232, 53] width 92 height 20
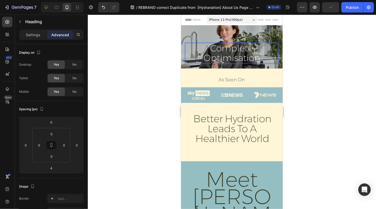
click at [238, 59] on p "Complete Optimisation" at bounding box center [232, 53] width 92 height 20
click at [239, 60] on p "Complete Optimisation" at bounding box center [232, 53] width 92 height 20
click at [300, 51] on div at bounding box center [232, 112] width 288 height 195
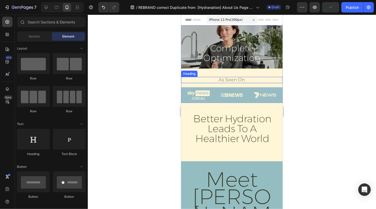
click at [237, 78] on h2 "As Seen On" at bounding box center [231, 80] width 27 height 6
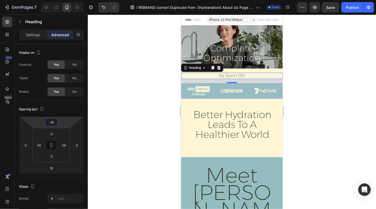
type input "-14"
click at [51, 0] on html "7 Version history / REBRAND correct Duplicate from [Hydranation] About Us Page …" at bounding box center [188, 0] width 376 height 0
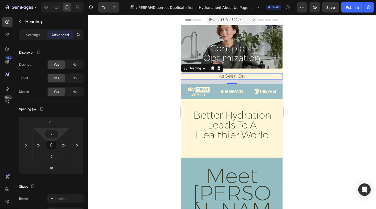
type input "0"
click at [52, 0] on html "7 Version history / REBRAND correct Duplicate from [Hydranation] About Us Page …" at bounding box center [188, 0] width 376 height 0
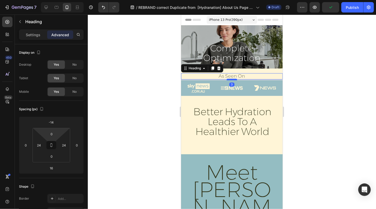
drag, startPoint x: 230, startPoint y: 83, endPoint x: 230, endPoint y: 80, distance: 3.4
click at [230, 80] on div at bounding box center [232, 79] width 10 height 2
type input "3"
click at [338, 75] on div at bounding box center [232, 112] width 288 height 195
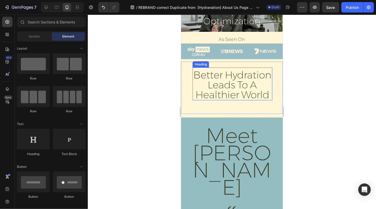
scroll to position [39, 0]
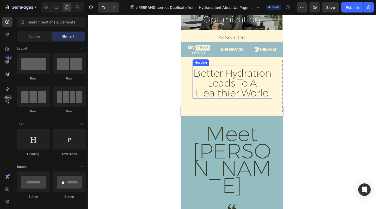
click at [239, 73] on h2 "better hydration leads to a healthier world" at bounding box center [232, 83] width 80 height 31
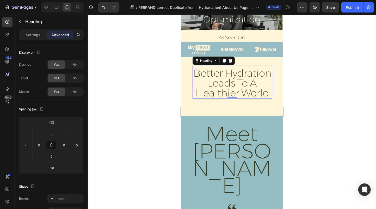
click at [217, 81] on h2 "better hydration leads to a healthier world" at bounding box center [232, 83] width 80 height 31
click at [270, 93] on p "better hydration leads to a healthier world" at bounding box center [232, 83] width 79 height 30
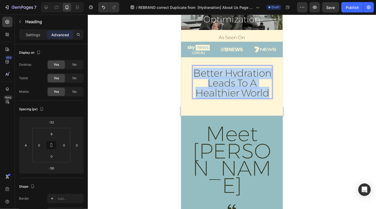
drag, startPoint x: 270, startPoint y: 93, endPoint x: 192, endPoint y: 69, distance: 81.1
click at [192, 69] on h2 "better hydration leads to a healthier world" at bounding box center [232, 83] width 80 height 31
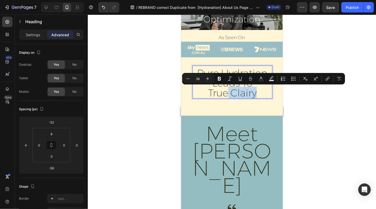
drag, startPoint x: 256, startPoint y: 93, endPoint x: 225, endPoint y: 90, distance: 31.7
click at [225, 90] on p "Pure Hydration leads to True Clairy" at bounding box center [232, 83] width 71 height 30
click at [250, 91] on p "Pure Hydration leads to True Clairy" at bounding box center [232, 83] width 71 height 30
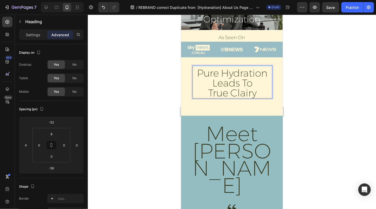
click at [246, 94] on p "Pure Hydration leads to True Clairy" at bounding box center [232, 83] width 71 height 30
drag, startPoint x: 261, startPoint y: 95, endPoint x: 194, endPoint y: 72, distance: 70.6
click at [194, 72] on div "Pure Hydration leads to True Clarity" at bounding box center [232, 83] width 80 height 31
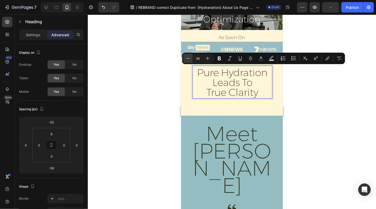
click at [187, 59] on icon "Editor contextual toolbar" at bounding box center [187, 58] width 5 height 5
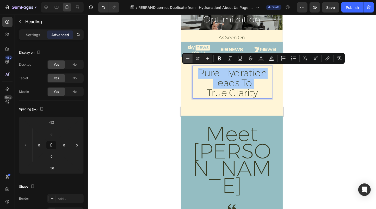
click at [187, 59] on icon "Editor contextual toolbar" at bounding box center [187, 58] width 5 height 5
type input "36"
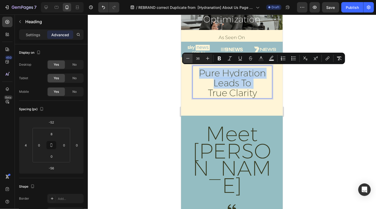
scroll to position [0, 0]
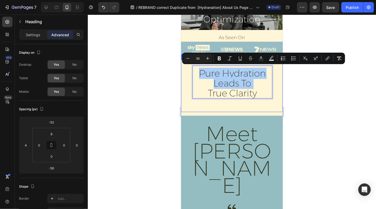
click at [292, 89] on div at bounding box center [232, 112] width 288 height 195
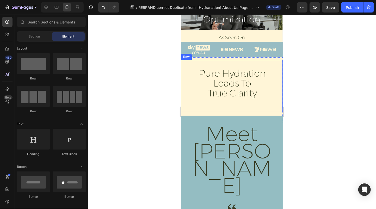
click at [231, 112] on div "⁠⁠⁠⁠⁠⁠⁠ Pure Hydration leads to True Clarity Heading Row" at bounding box center [232, 86] width 102 height 52
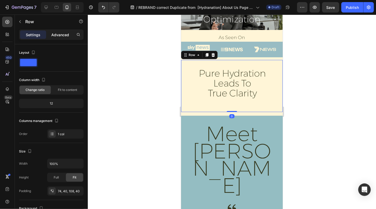
click at [61, 34] on p "Advanced" at bounding box center [60, 34] width 18 height 5
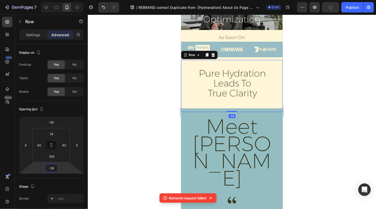
type input "-30"
drag, startPoint x: 52, startPoint y: 173, endPoint x: 69, endPoint y: 97, distance: 78.1
click at [53, 0] on html "7 Version history / REBRAND correct Duplicate from [Hydranation] About Us Page …" at bounding box center [188, 0] width 376 height 0
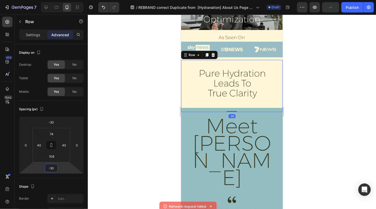
click at [325, 104] on div at bounding box center [232, 112] width 288 height 195
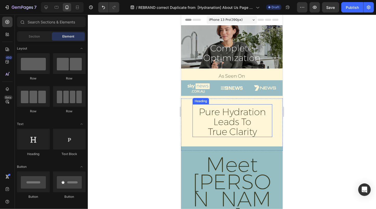
scroll to position [1, 0]
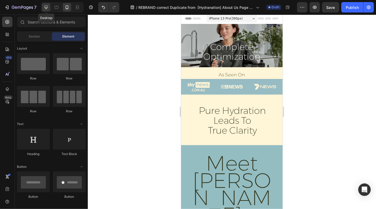
click at [47, 7] on icon at bounding box center [46, 7] width 5 height 5
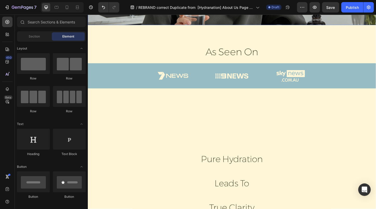
scroll to position [116, 0]
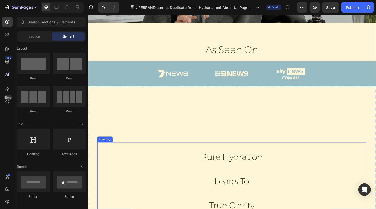
click at [248, 190] on span "leads to" at bounding box center [244, 195] width 38 height 11
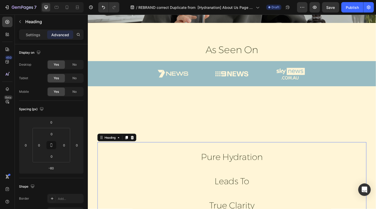
scroll to position [176, 0]
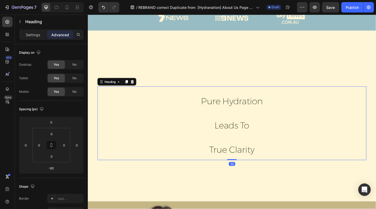
click at [277, 161] on p "Pure Hydration leads to True Clarity" at bounding box center [244, 132] width 208 height 79
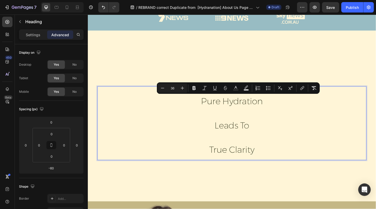
drag, startPoint x: 282, startPoint y: 164, endPoint x: 207, endPoint y: 109, distance: 93.1
click at [207, 109] on p "Pure Hydration leads to True Clarity" at bounding box center [244, 132] width 208 height 79
click at [317, 89] on button "Remove Format" at bounding box center [314, 87] width 9 height 9
type input "84"
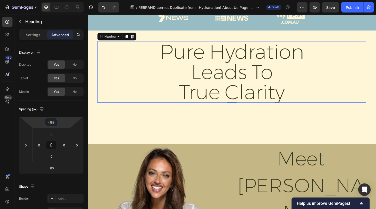
type input "-192"
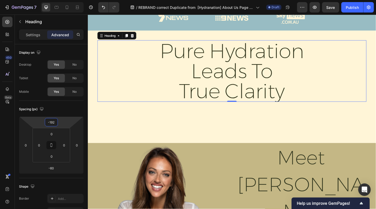
drag, startPoint x: 52, startPoint y: 117, endPoint x: 49, endPoint y: 145, distance: 28.1
click at [49, 0] on html "7 Version history / REBRAND correct Duplicate from [Hydranation] About Us Page …" at bounding box center [188, 0] width 376 height 0
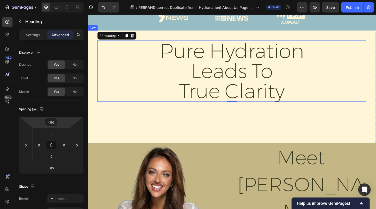
click at [253, 140] on div "Pure Hydration leads to True Clarity Heading -60 Row" at bounding box center [244, 93] width 313 height 122
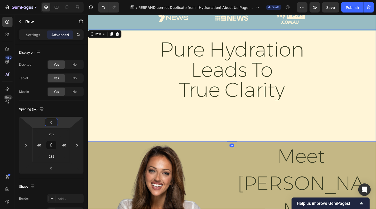
type input "2"
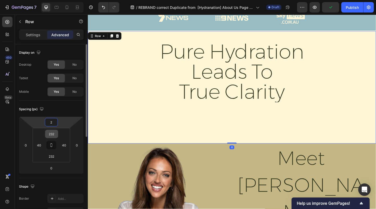
drag, startPoint x: 51, startPoint y: 117, endPoint x: 52, endPoint y: 131, distance: 13.6
click at [52, 0] on html "7 Version history / REBRAND correct Duplicate from [Hydranation] About Us Page …" at bounding box center [188, 0] width 376 height 0
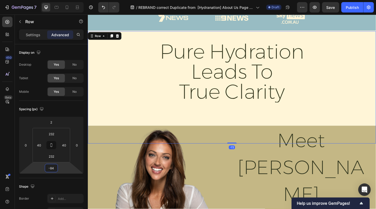
type input "-88"
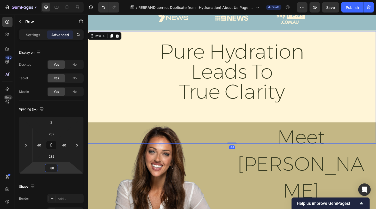
drag, startPoint x: 51, startPoint y: 163, endPoint x: 53, endPoint y: 176, distance: 13.2
click at [53, 0] on html "7 Version history / REBRAND correct Duplicate from [Hydranation] About Us Page …" at bounding box center [188, 0] width 376 height 0
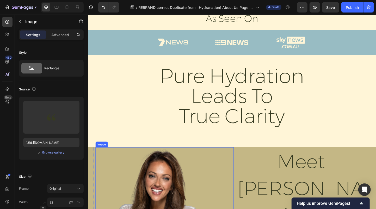
scroll to position [150, 0]
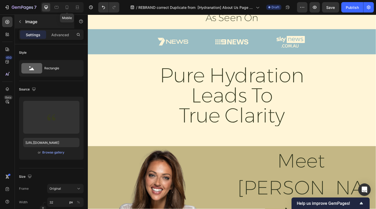
click at [65, 6] on icon at bounding box center [66, 7] width 5 height 5
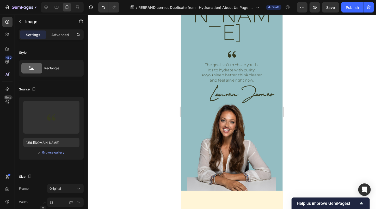
scroll to position [17, 0]
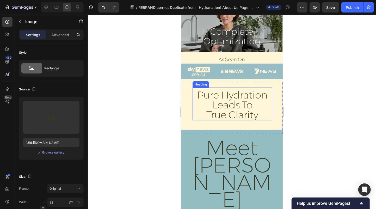
click at [228, 99] on h2 "pure hydration leads to true clarity" at bounding box center [233, 104] width 72 height 31
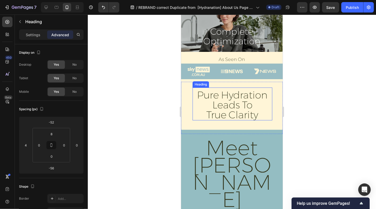
click at [208, 94] on h2 "pure hydration leads to true clarity" at bounding box center [233, 104] width 72 height 31
click at [218, 113] on p "Real hydration leads to true clarity" at bounding box center [232, 105] width 70 height 30
click at [239, 115] on p "Real hydration leads to Pure clarity" at bounding box center [232, 105] width 70 height 30
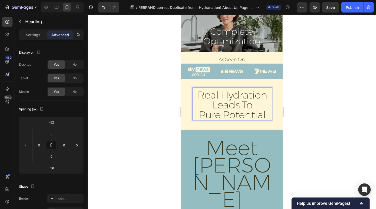
click at [323, 117] on div at bounding box center [232, 112] width 288 height 195
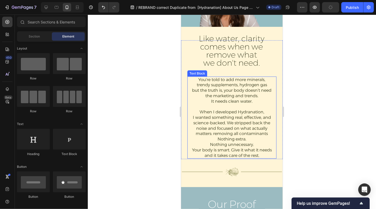
scroll to position [359, 0]
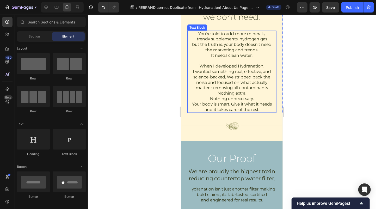
click at [229, 56] on p "You’re told to add more minerals, trendy supplements, hydrogen gas but the trut…" at bounding box center [232, 44] width 88 height 27
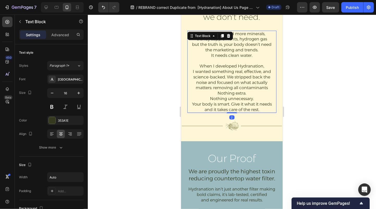
click at [250, 55] on p "You’re told to add more minerals, trendy supplements, hydrogen gas but the trut…" at bounding box center [232, 44] width 88 height 27
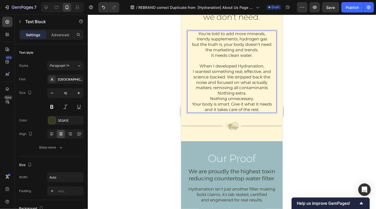
click at [252, 56] on p "You’re told to add more minerals, trendy supplements, hydrogen gas but the trut…" at bounding box center [232, 44] width 88 height 27
click at [256, 55] on p "You’re told to add more minerals, trendy supplements, hydrogen gas but the trut…" at bounding box center [232, 44] width 88 height 27
drag, startPoint x: 256, startPoint y: 55, endPoint x: 240, endPoint y: 83, distance: 32.6
click at [240, 83] on p "When I developed Hydranation, I wanted something real, effective, and science-b…" at bounding box center [232, 82] width 88 height 38
click at [216, 110] on p "Your body is smart. Give it what it needs and it takes care of the rest." at bounding box center [232, 106] width 88 height 11
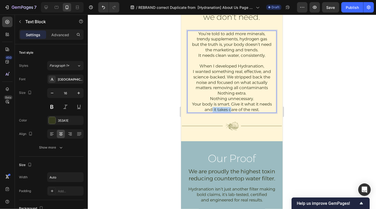
drag, startPoint x: 231, startPoint y: 110, endPoint x: 212, endPoint y: 110, distance: 18.5
click at [212, 110] on p "Your body is smart. Give it what it needs and it takes care of the rest." at bounding box center [232, 106] width 88 height 11
click at [301, 113] on div at bounding box center [232, 112] width 288 height 195
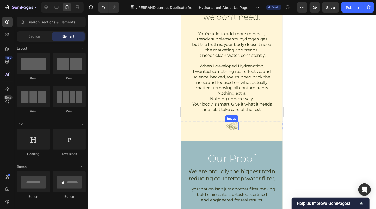
click at [233, 126] on img at bounding box center [232, 126] width 14 height 8
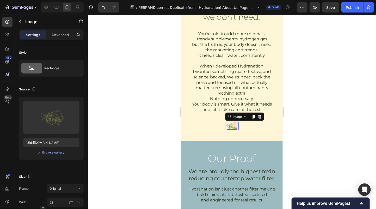
click at [142, 141] on div at bounding box center [232, 112] width 288 height 195
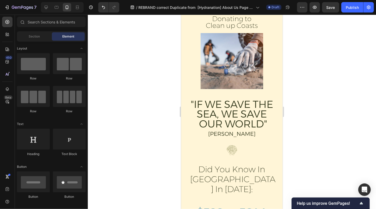
scroll to position [922, 0]
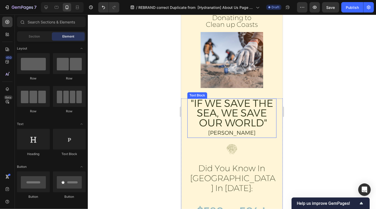
click at [192, 100] on span ""IF WE SAVE THE SEA, WE SAVE OUR WORLD"" at bounding box center [232, 113] width 82 height 32
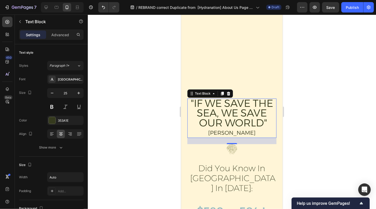
scroll to position [1153, 0]
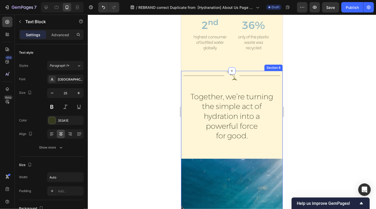
click at [251, 127] on p "Together, we’re turning the simple act of hydration into a powerful force for g…" at bounding box center [232, 116] width 88 height 49
click at [250, 126] on p "Together, we’re turning the simple act of hydration into a powerful force for g…" at bounding box center [232, 116] width 88 height 49
click at [245, 125] on p "Together, we’re turning the simple act of hydration into a powerful force for g…" at bounding box center [232, 116] width 88 height 49
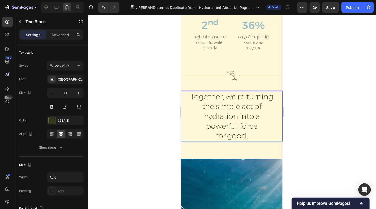
drag, startPoint x: 213, startPoint y: 103, endPoint x: 193, endPoint y: 85, distance: 27.0
click at [191, 92] on p "Together, we’re turning the simple act of hydration into a powerful force for g…" at bounding box center [232, 116] width 88 height 49
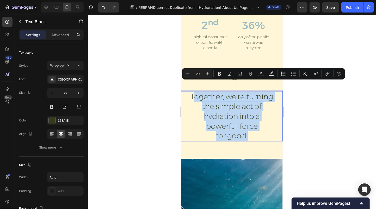
drag, startPoint x: 193, startPoint y: 85, endPoint x: 248, endPoint y: 124, distance: 67.6
click at [248, 124] on p "Together, we’re turning the simple act of hydration into a powerful force for g…" at bounding box center [232, 116] width 88 height 49
copy p "ogether, we’re turning the simple act of hydration into a powerful force for go…"
click at [246, 121] on p "Together, we’re turning the simple act of hydration into a powerful force for g…" at bounding box center [232, 116] width 88 height 49
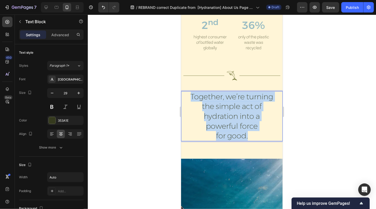
drag, startPoint x: 253, startPoint y: 128, endPoint x: 188, endPoint y: 83, distance: 79.5
click at [188, 92] on p "Together, we’re turning the simple act of hydration into a powerful force for g…" at bounding box center [232, 116] width 88 height 49
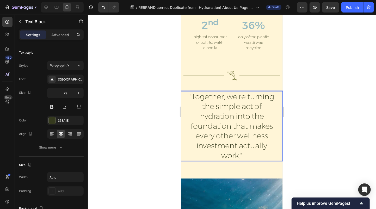
click at [253, 135] on p ""Together, we're turning the simple act of hydration into the foundation that m…" at bounding box center [232, 126] width 88 height 69
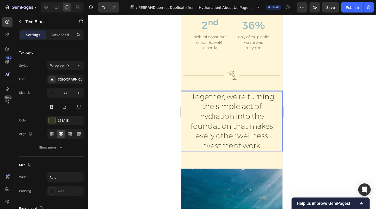
click at [309, 139] on div at bounding box center [232, 112] width 288 height 195
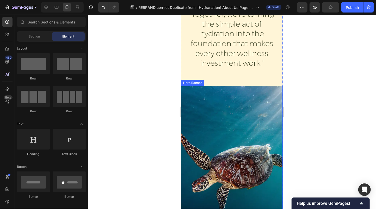
scroll to position [1294, 0]
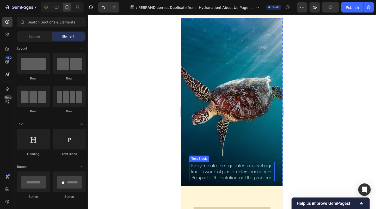
click at [223, 174] on p "Be apart of the solution, not the problem." at bounding box center [232, 177] width 84 height 6
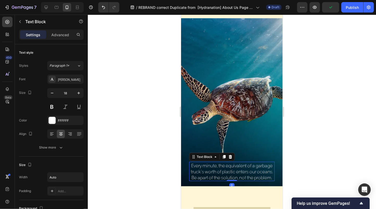
click at [268, 176] on p "Be apart of the solution, not the problem." at bounding box center [232, 177] width 84 height 6
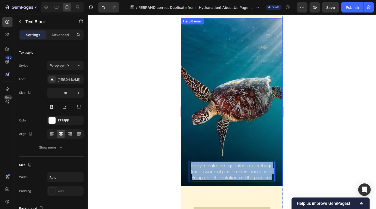
drag, startPoint x: 273, startPoint y: 178, endPoint x: 188, endPoint y: 161, distance: 86.4
click at [188, 161] on div "Every minute, the equivalent of a garbage truck’s worth of plastic enters our o…" at bounding box center [232, 172] width 102 height 29
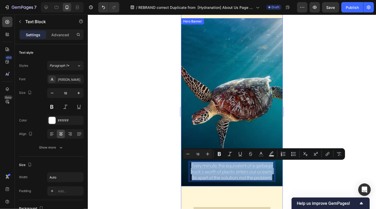
copy div "Every minute, the equivalent of a garbage truck’s worth of plastic enters our o…"
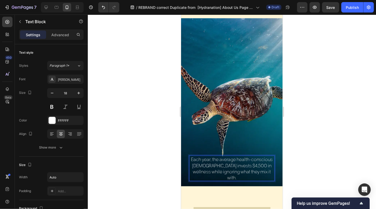
click at [298, 170] on div at bounding box center [232, 112] width 288 height 195
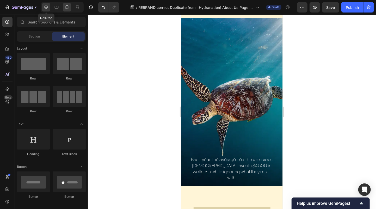
click at [49, 6] on div at bounding box center [46, 7] width 8 height 8
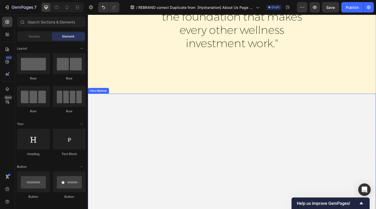
scroll to position [1441, 0]
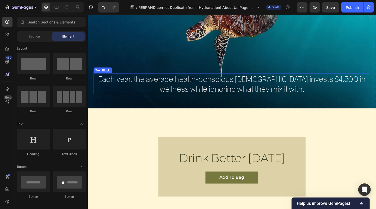
click at [333, 86] on p "Each year, the average health-conscious Australian invests $4,500 in wellness w…" at bounding box center [243, 90] width 299 height 22
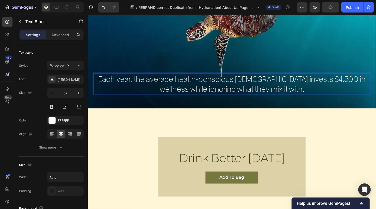
click at [375, 87] on p "Each year, the average health-conscious Australian invests $4,500 in wellness w…" at bounding box center [243, 90] width 299 height 22
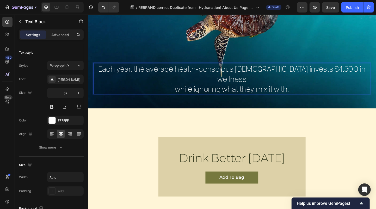
click at [376, 88] on div "Each year, the average health-conscious Australian invests $4,500 in wellness w…" at bounding box center [244, 84] width 300 height 34
click at [180, 97] on p "Each year, the average health-conscious Australian invests $4,500 in wellness w…" at bounding box center [243, 84] width 299 height 33
click at [225, 98] on p "Each year, the average health-conscious Australian invests $4,500 in wellness S…" at bounding box center [243, 84] width 299 height 33
click at [337, 100] on p "Each year, the average health-conscious Australian invests $4,500 in wellness S…" at bounding box center [243, 84] width 299 height 33
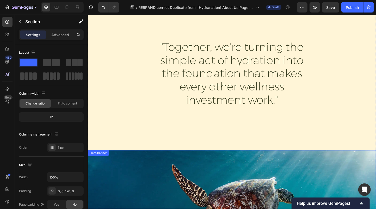
scroll to position [1233, 0]
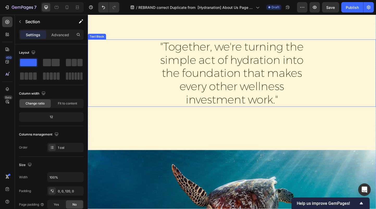
click at [231, 48] on p ""Together, we're turning the simple act of hydration into the foundation that m…" at bounding box center [244, 78] width 172 height 72
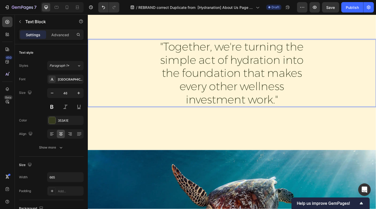
click at [236, 50] on p ""Together, we're turning the simple act of hydration into the foundation that m…" at bounding box center [244, 78] width 172 height 72
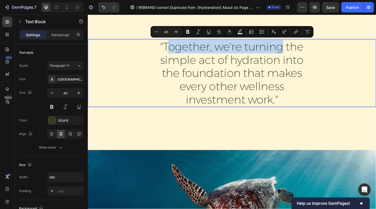
drag, startPoint x: 300, startPoint y: 50, endPoint x: 178, endPoint y: 52, distance: 122.1
click at [178, 52] on p ""Together, we're turning the simple act of hydration into the foundation that m…" at bounding box center [244, 78] width 172 height 72
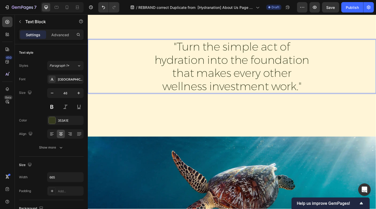
click at [287, 96] on p ""Turn the simple act of hydration into the foundation that makes every other we…" at bounding box center [244, 71] width 172 height 58
click at [271, 131] on div "Title Line Row Image Title Line Row Row "Turn the simple act of hydration into …" at bounding box center [244, 196] width 313 height 417
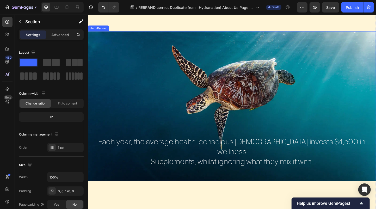
scroll to position [1326, 0]
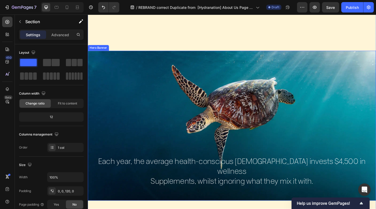
click at [131, 101] on div "Background Image" at bounding box center [244, 135] width 313 height 162
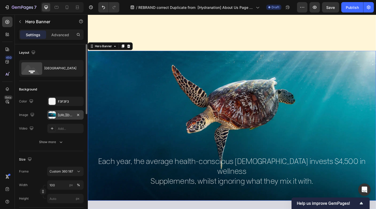
click at [62, 114] on div "https://cdn.shopify.com/s/files/1/0731/9630/6646/files/gempages_561576823972954…" at bounding box center [65, 115] width 15 height 5
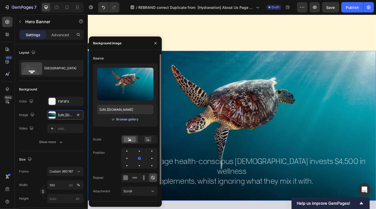
click at [130, 122] on div "Browse gallery" at bounding box center [127, 119] width 22 height 5
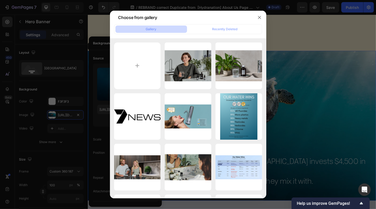
type input "C:\fakepath\u5943678193_highly_realistic_birds_eye_view_of_morning_bevera_57e27…"
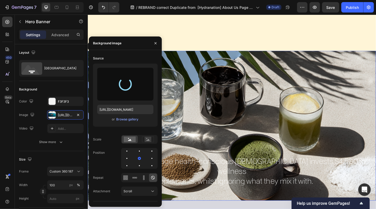
type input "https://cdn.shopify.com/s/files/1/0731/9630/6646/files/gempages_561576823972954…"
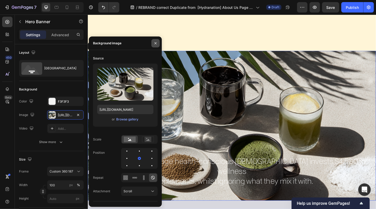
click at [155, 42] on icon "button" at bounding box center [156, 43] width 4 height 4
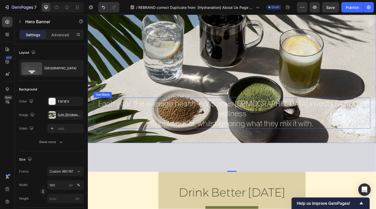
scroll to position [1470, 0]
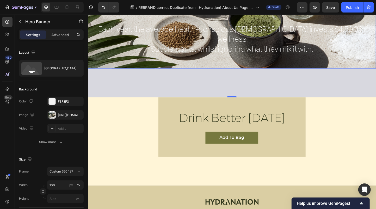
click at [301, 94] on div "120" at bounding box center [244, 88] width 313 height 31
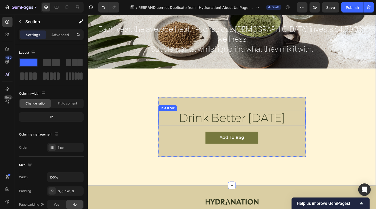
click at [230, 125] on p "Drink Better Today" at bounding box center [244, 127] width 159 height 15
click at [231, 127] on p "Drink Better Today" at bounding box center [244, 127] width 159 height 15
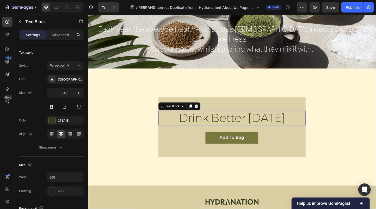
click at [230, 127] on p "Drink Better Today" at bounding box center [244, 127] width 159 height 15
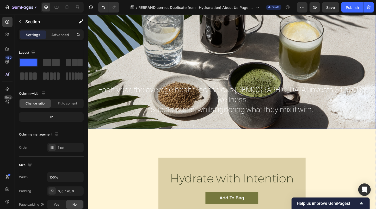
scroll to position [1389, 0]
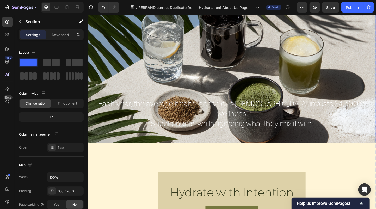
click at [267, 84] on div "Background Image" at bounding box center [244, 72] width 313 height 162
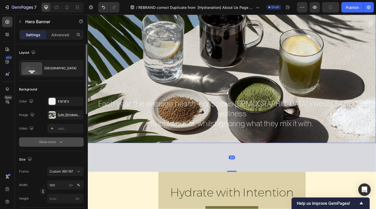
click at [58, 141] on icon "button" at bounding box center [60, 142] width 5 height 5
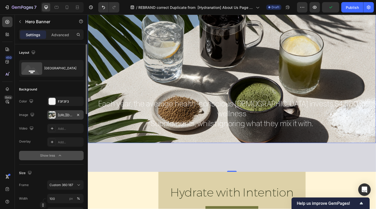
click at [65, 113] on div "https://cdn.shopify.com/s/files/1/0731/9630/6646/files/gempages_561576823972954…" at bounding box center [65, 115] width 15 height 5
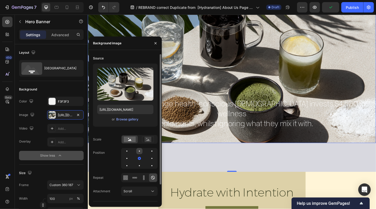
click at [140, 151] on div at bounding box center [139, 151] width 6 height 6
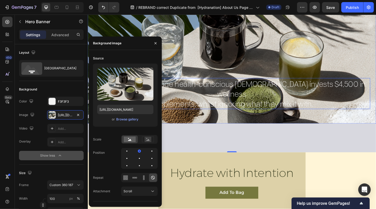
scroll to position [1410, 0]
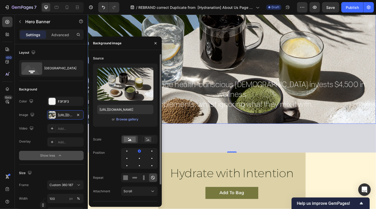
click at [143, 158] on div at bounding box center [139, 158] width 37 height 21
click at [141, 157] on div at bounding box center [139, 158] width 6 height 6
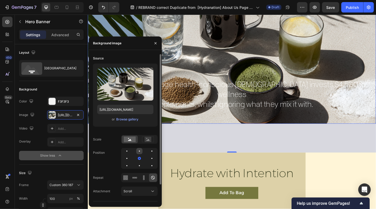
click at [140, 149] on div at bounding box center [139, 151] width 6 height 6
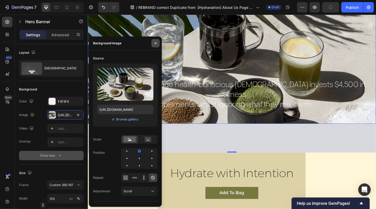
click at [157, 43] on icon "button" at bounding box center [156, 43] width 4 height 4
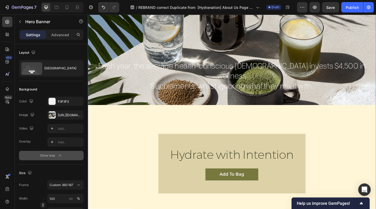
scroll to position [1422, 0]
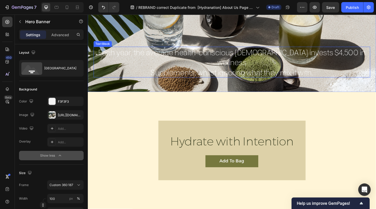
click at [239, 67] on p "Each year, the average health-conscious Australian invests $4,500 in wellness S…" at bounding box center [243, 66] width 299 height 33
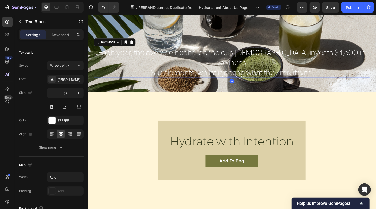
click at [331, 78] on p "Each year, the average health-conscious Australian invests $4,500 in wellness S…" at bounding box center [243, 66] width 299 height 33
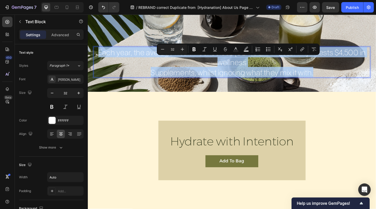
drag, startPoint x: 335, startPoint y: 78, endPoint x: 97, endPoint y: 70, distance: 238.5
click at [97, 70] on div "Each year, the average health-conscious Australian invests $4,500 in wellness S…" at bounding box center [244, 67] width 300 height 34
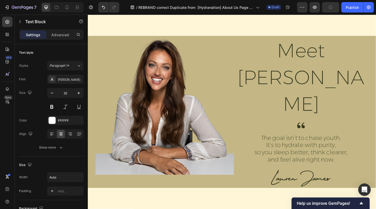
scroll to position [270, 0]
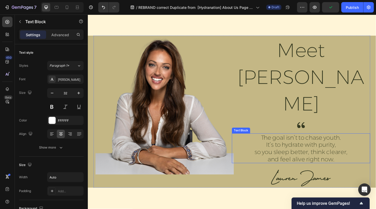
click at [303, 144] on p "The goal isn’t to chase youth. It’s to hydrate with purity, so you sleep better…" at bounding box center [319, 159] width 137 height 31
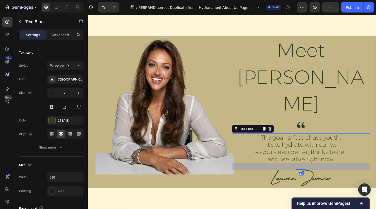
click at [356, 144] on p "The goal isn’t to chase youth. It’s to hydrate with purity, so you sleep better…" at bounding box center [319, 159] width 137 height 31
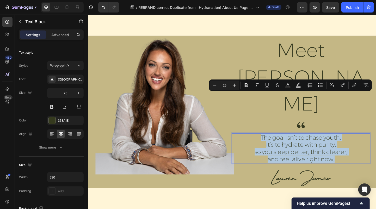
drag, startPoint x: 359, startPoint y: 128, endPoint x: 274, endPoint y: 100, distance: 89.2
click at [274, 144] on p "The goal isn’t to chase youth. It’s to hydrate with purity, so you sleep better…" at bounding box center [319, 159] width 137 height 31
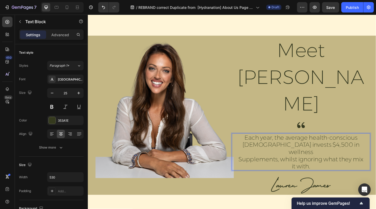
click at [256, 144] on p "Each year, the average health-conscious Australian invests $4,500 in wellness S…" at bounding box center [319, 163] width 137 height 39
click at [361, 144] on p "Each year, the average health-conscious Australian invests $4,500 in wellness s…" at bounding box center [319, 163] width 137 height 39
click at [344, 144] on p "Each year, the average health-conscious Australian invests $4,500 in wellness s…" at bounding box center [319, 163] width 137 height 39
click at [354, 144] on p "Each year, the average health-conscious Australian invests $4,500 in wellness s…" at bounding box center [319, 163] width 137 height 39
click at [331, 144] on p "Each year, the average health-conscious Australian invests $4,500 in wellness s…" at bounding box center [319, 163] width 137 height 39
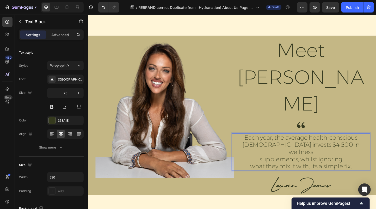
click at [317, 144] on p "Each year, the average health-conscious Australian invests $4,500 in wellness s…" at bounding box center [319, 163] width 137 height 39
click at [336, 144] on p "Each year, the average health-conscious Australian invests $4,500 in wellness s…" at bounding box center [319, 163] width 137 height 39
click at [365, 144] on p "Each year, the average health-conscious Australian invests $4,500 in wellness s…" at bounding box center [319, 163] width 137 height 39
click at [376, 144] on p "Each year, the average health-conscious Australian invests $4,500 in wellness s…" at bounding box center [319, 163] width 137 height 39
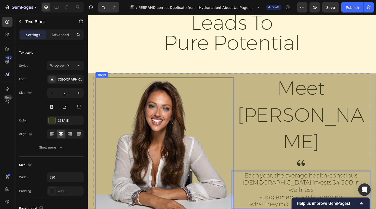
scroll to position [144, 0]
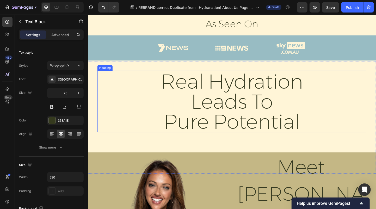
click at [227, 120] on h2 "real hydration leads to pure potential" at bounding box center [244, 109] width 209 height 67
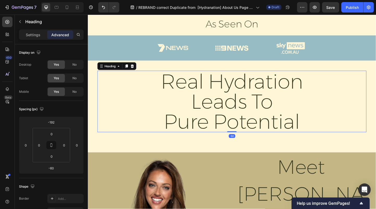
click at [317, 130] on h2 "real hydration leads to pure potential" at bounding box center [244, 109] width 209 height 67
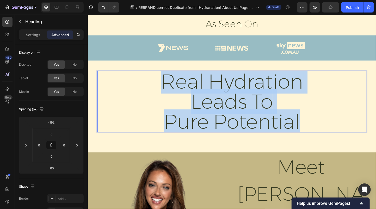
drag, startPoint x: 317, startPoint y: 130, endPoint x: 162, endPoint y: 85, distance: 160.8
click at [162, 85] on p "real hydration leads to pure potential" at bounding box center [244, 109] width 208 height 66
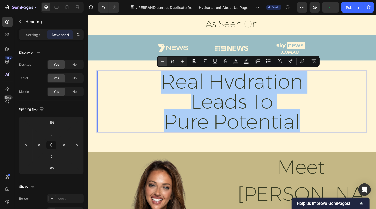
click at [163, 61] on icon "Editor contextual toolbar" at bounding box center [162, 61] width 3 height 0
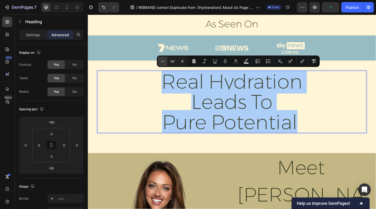
click at [163, 61] on icon "Editor contextual toolbar" at bounding box center [162, 61] width 3 height 0
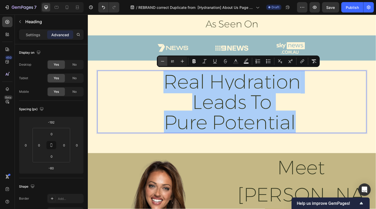
click at [163, 61] on icon "Editor contextual toolbar" at bounding box center [162, 61] width 3 height 0
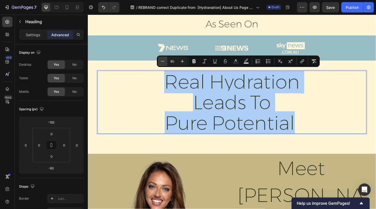
click at [163, 61] on icon "Editor contextual toolbar" at bounding box center [162, 61] width 3 height 0
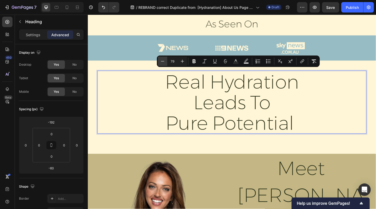
click at [163, 61] on icon "Editor contextual toolbar" at bounding box center [162, 61] width 3 height 0
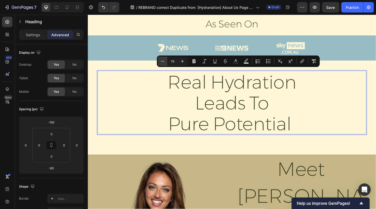
click at [163, 61] on icon "Editor contextual toolbar" at bounding box center [162, 61] width 3 height 0
type input "74"
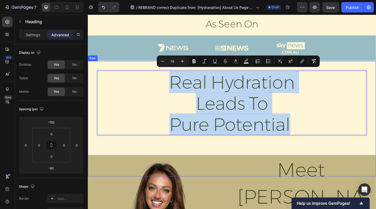
click at [267, 156] on div "real hydration leads to pure potential Heading -60 Row" at bounding box center [244, 127] width 313 height 125
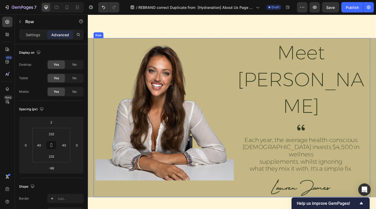
scroll to position [163, 0]
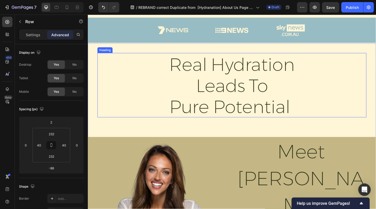
click at [240, 93] on span "leads to" at bounding box center [244, 92] width 78 height 24
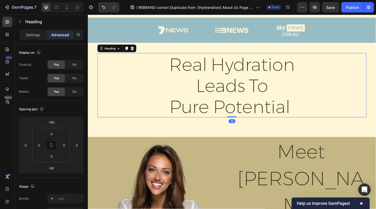
click at [201, 88] on h2 "real hydration leads to pure potential" at bounding box center [244, 91] width 209 height 70
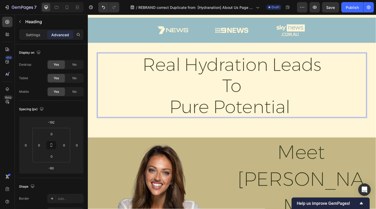
click at [176, 113] on p "real hydration leads to pure potential" at bounding box center [244, 91] width 208 height 69
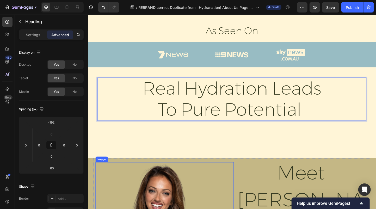
scroll to position [138, 0]
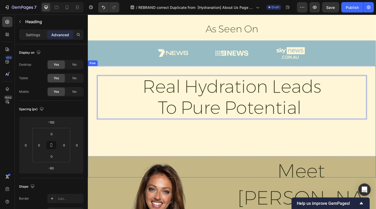
click at [267, 146] on div "real hydration leads to pure potential Heading -60 Row" at bounding box center [244, 131] width 313 height 121
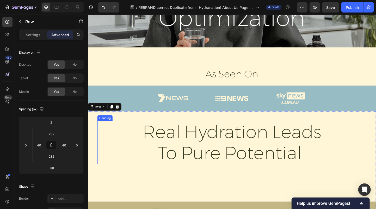
scroll to position [112, 0]
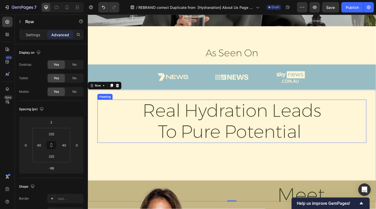
click at [291, 120] on span "real hydration leads to pure potential" at bounding box center [244, 130] width 194 height 47
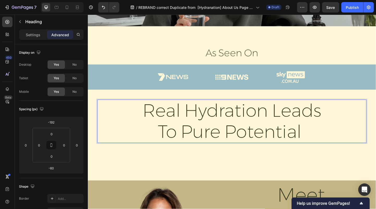
click at [290, 123] on span "real hydration leads to pure potential" at bounding box center [244, 130] width 194 height 47
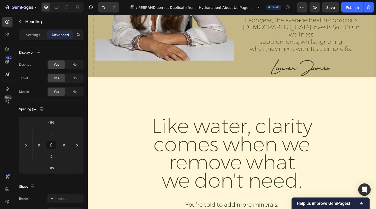
scroll to position [402, 0]
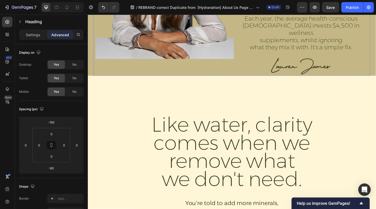
click at [267, 128] on h2 "Like water, clarity comes when we remove what we don't need." at bounding box center [244, 164] width 198 height 80
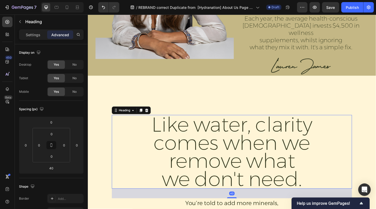
click at [318, 154] on h2 "Like water, clarity comes when we remove what we don't need." at bounding box center [244, 164] width 198 height 80
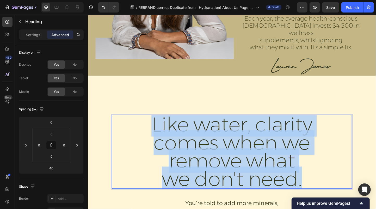
drag, startPoint x: 327, startPoint y: 154, endPoint x: 148, endPoint y: 89, distance: 190.8
click at [148, 124] on p "Like water, clarity comes when we remove what we don't need." at bounding box center [244, 163] width 197 height 79
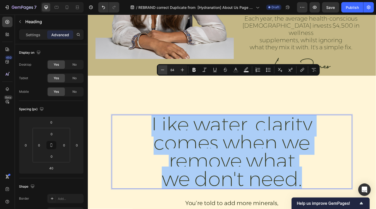
click at [163, 70] on icon "Editor contextual toolbar" at bounding box center [162, 69] width 5 height 5
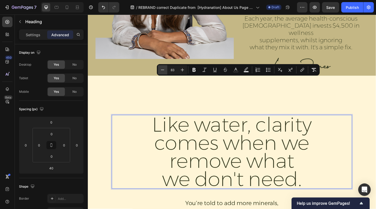
click at [163, 70] on icon "Editor contextual toolbar" at bounding box center [162, 69] width 5 height 5
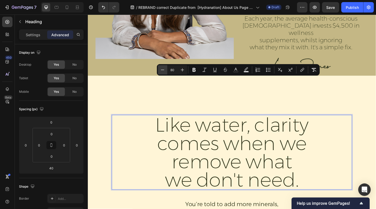
click at [163, 70] on icon "Editor contextual toolbar" at bounding box center [162, 69] width 5 height 5
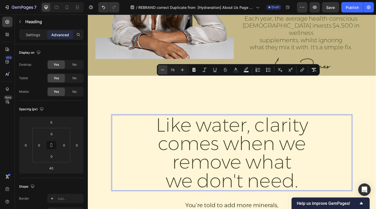
click at [163, 70] on icon "Editor contextual toolbar" at bounding box center [162, 69] width 5 height 5
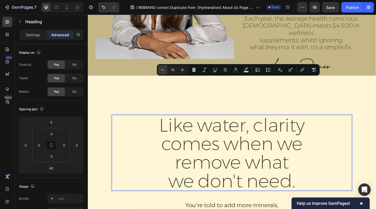
click at [163, 70] on icon "Editor contextual toolbar" at bounding box center [162, 69] width 5 height 5
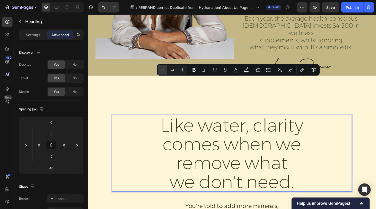
click at [163, 70] on icon "Editor contextual toolbar" at bounding box center [162, 69] width 5 height 5
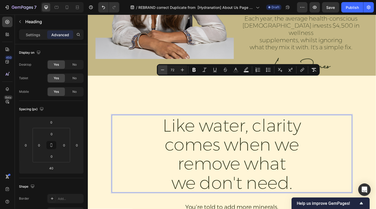
click at [163, 70] on icon "Editor contextual toolbar" at bounding box center [162, 69] width 5 height 5
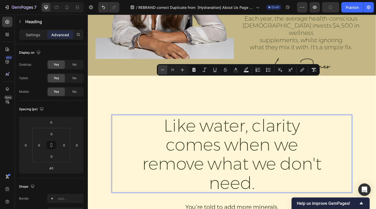
click at [164, 70] on icon "Editor contextual toolbar" at bounding box center [162, 69] width 5 height 5
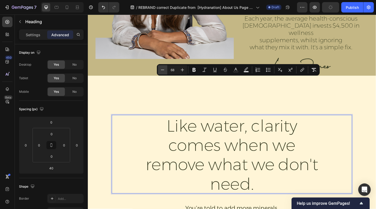
click at [164, 70] on icon "Editor contextual toolbar" at bounding box center [162, 69] width 5 height 5
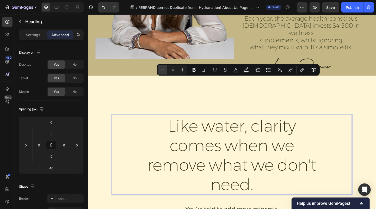
click at [164, 70] on icon "Editor contextual toolbar" at bounding box center [162, 69] width 5 height 5
type input "66"
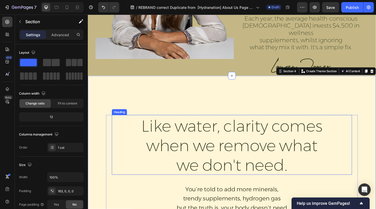
click at [173, 125] on span "Like water, clarity comes when we remove what we don't need." at bounding box center [244, 157] width 197 height 64
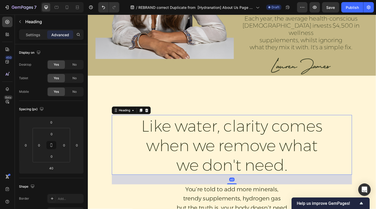
click at [35, 32] on p "Settings" at bounding box center [33, 34] width 15 height 5
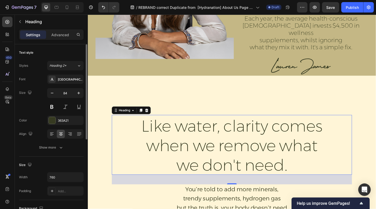
click at [61, 34] on p "Advanced" at bounding box center [60, 34] width 18 height 5
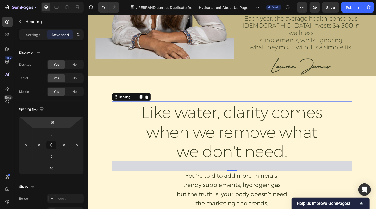
type input "-58"
drag, startPoint x: 51, startPoint y: 118, endPoint x: 52, endPoint y: 126, distance: 8.4
click at [52, 0] on html "7 Version history / REBRAND correct Duplicate from [Hydranation] About Us Page …" at bounding box center [188, 0] width 376 height 0
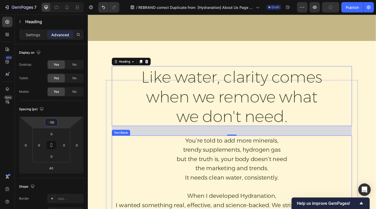
scroll to position [492, 0]
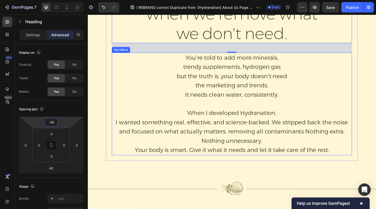
click at [231, 102] on p "You’re told to add more minerals, trendy supplements, hydrogen gas but the trut…" at bounding box center [244, 82] width 260 height 50
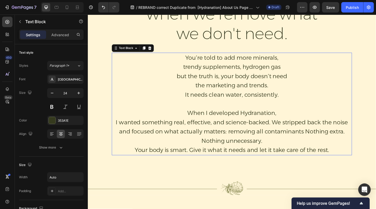
click at [345, 159] on p "Your body is smart. Give it what it needs and let it take care of the rest." at bounding box center [244, 162] width 260 height 10
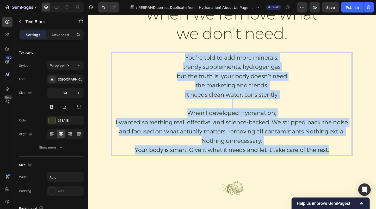
drag, startPoint x: 352, startPoint y: 162, endPoint x: 167, endPoint y: 63, distance: 209.9
click at [167, 63] on div "You’re told to add more minerals, trendy supplements, hydrogen gas but the trut…" at bounding box center [244, 111] width 261 height 111
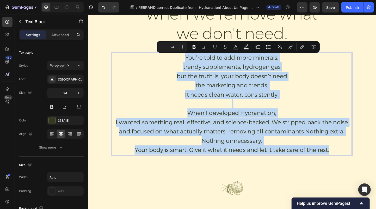
copy div "You’re told to add more minerals, trendy supplements, hydrogen gas but the trut…"
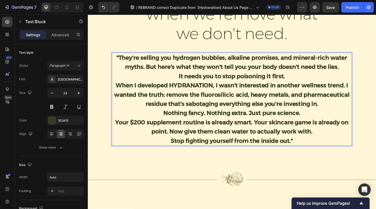
drag, startPoint x: 125, startPoint y: 60, endPoint x: 118, endPoint y: 58, distance: 7.0
click at [118, 58] on div ""They're selling you hydrogen bubbles, alkaline promises, and mineral-rich wate…" at bounding box center [244, 106] width 261 height 101
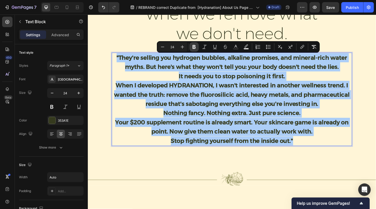
click at [194, 47] on icon "Editor contextual toolbar" at bounding box center [194, 46] width 5 height 5
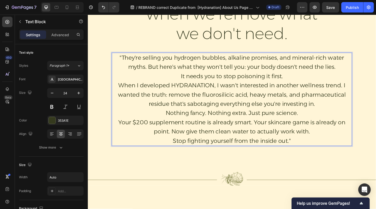
click at [250, 98] on p "When I developed HYDRANATION, I wasn't interested in another wellness trend. I …" at bounding box center [244, 102] width 260 height 30
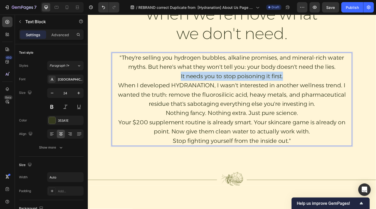
drag, startPoint x: 304, startPoint y: 82, endPoint x: 183, endPoint y: 82, distance: 121.0
click at [183, 82] on p "It needs you to stop poisoning it first." at bounding box center [244, 82] width 260 height 10
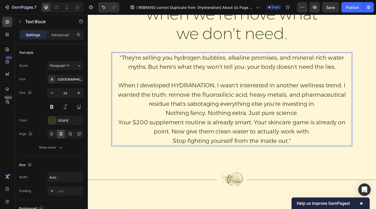
click at [357, 62] on p ""They're selling you hydrogen bubbles, alkaline promises, and mineral-rich wate…" at bounding box center [244, 67] width 260 height 20
click at [343, 65] on p ""They're selling you hydrogen bubbles, alkaline promises, and mineral-rich wate…" at bounding box center [244, 67] width 260 height 20
click at [331, 62] on p ""They're selling you hydrogen bubbles, alkaline promises, and mineral- water my…" at bounding box center [244, 67] width 260 height 20
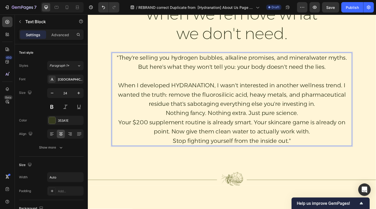
click at [331, 63] on p ""They're selling you hydrogen bubbles, alkaline promises, and mineralwater myth…" at bounding box center [244, 67] width 260 height 20
click at [154, 72] on p ""They're selling you hydrogen bubbles, alkaline promises, and mineral water myt…" at bounding box center [244, 67] width 260 height 20
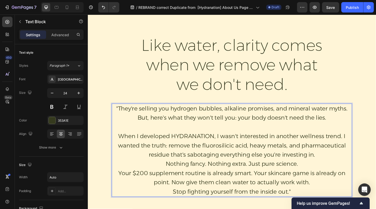
scroll to position [439, 0]
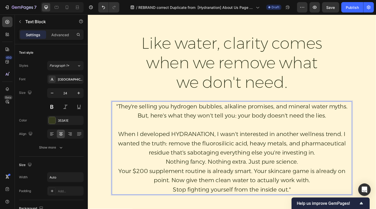
click at [223, 116] on p ""They're selling you hydrogen bubbles, alkaline promises, and mineral water myt…" at bounding box center [244, 120] width 260 height 20
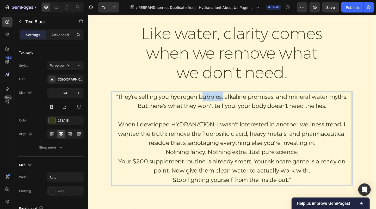
scroll to position [450, 0]
click at [288, 165] on p "Nothing fancy. Nothing extra. Just pure science." at bounding box center [244, 164] width 260 height 10
click at [285, 165] on p "Nothing fancy. Nothing extra. Just science." at bounding box center [244, 164] width 260 height 10
click at [307, 166] on p "Nothing fancy. Nothing extra. Just science." at bounding box center [244, 164] width 260 height 10
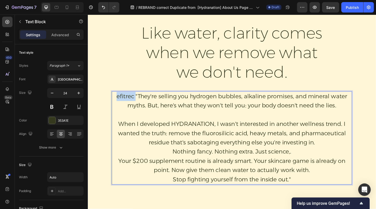
drag, startPoint x: 140, startPoint y: 102, endPoint x: 112, endPoint y: 100, distance: 28.2
click at [112, 100] on div "⁠⁠⁠⁠⁠⁠⁠ Like water, clarity comes when we remove what we don't need. Heading ef…" at bounding box center [243, 121] width 273 height 167
click at [310, 165] on p "Nothing fancy. Nothing extra. Just science,." at bounding box center [244, 164] width 260 height 10
click at [304, 166] on p "Nothing fancy. Nothing extra. Just science" at bounding box center [244, 164] width 260 height 10
click at [308, 166] on p "Nothing fancy. Nothing extra. Just science" at bounding box center [244, 164] width 260 height 10
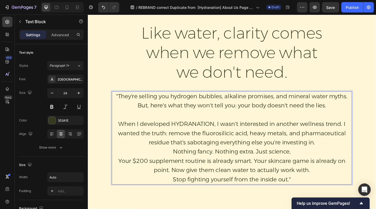
click at [305, 165] on p "Nothing fancy. Nothing extra. Just science," at bounding box center [244, 164] width 260 height 10
drag, startPoint x: 143, startPoint y: 104, endPoint x: 106, endPoint y: 104, distance: 37.0
click at [106, 104] on div "⁠⁠⁠⁠⁠⁠⁠ Like water, clarity comes when we remove what we don't need. Heading de…" at bounding box center [244, 140] width 313 height 205
click at [292, 164] on p "Nothing fancy. Nothing extra. Just sciencce," at bounding box center [244, 164] width 260 height 10
click at [304, 164] on p "Nothing fancy. Nothing extra. Just sciencce," at bounding box center [244, 164] width 260 height 10
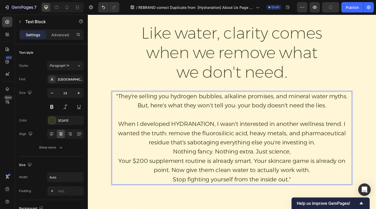
click at [314, 165] on p "Nothing fancy. Nothing extra. Just science," at bounding box center [244, 164] width 260 height 10
click at [311, 164] on p "Nothing fancy. Nothing extra. Just science," at bounding box center [244, 164] width 260 height 10
click at [312, 165] on p "Nothing fancy. Nothing extra. Just science," at bounding box center [244, 164] width 260 height 10
click at [311, 166] on p "Nothing fancy. Nothing extra. Just science, c" at bounding box center [244, 164] width 260 height 10
click at [314, 164] on p "Nothing fancy. Nothing extra. Just science, ce" at bounding box center [244, 164] width 260 height 10
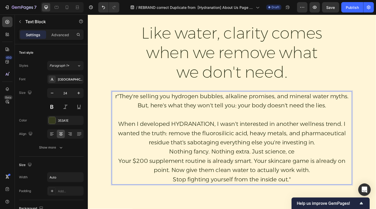
click at [314, 164] on p "Nothing fancy. Nothing extra. Just science, ce" at bounding box center [244, 164] width 260 height 10
click at [316, 164] on p "Nothing fancy. Nothing extra. Just science, cer" at bounding box center [244, 164] width 260 height 10
click at [316, 163] on p "Nothing fancy. Nothing extra. Just science, cert" at bounding box center [244, 164] width 260 height 10
click at [316, 165] on p "Nothing fancy. Nothing extra. Just science, certi" at bounding box center [244, 164] width 260 height 10
click at [319, 165] on p "Nothing fancy. Nothing extra. Just science, certif" at bounding box center [244, 164] width 260 height 10
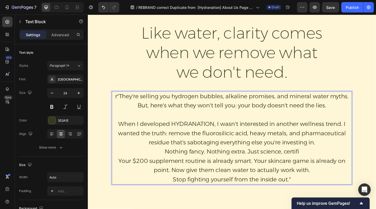
click at [320, 164] on p "Nothing fancy. Nothing extra. Just science, certifi" at bounding box center [244, 164] width 260 height 10
click at [319, 163] on p "Nothing fancy. Nothing extra. Just science, certifie" at bounding box center [244, 164] width 260 height 10
click at [328, 162] on p "Nothing fancy. Nothing extra. Just science, certified" at bounding box center [244, 164] width 260 height 10
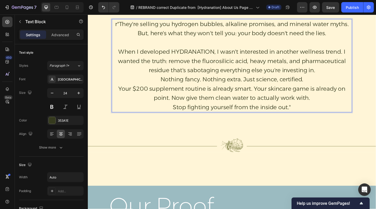
scroll to position [530, 0]
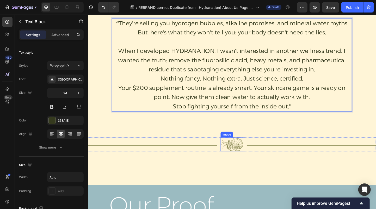
click at [244, 157] on img at bounding box center [244, 155] width 25 height 15
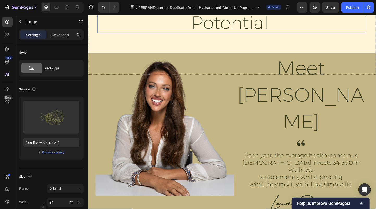
scroll to position [255, 0]
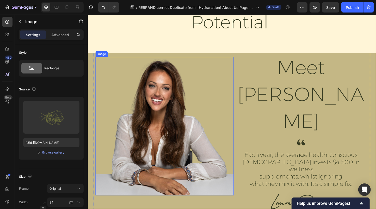
click at [172, 116] on img at bounding box center [171, 136] width 150 height 150
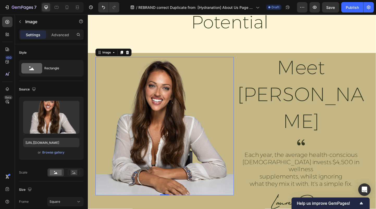
click at [223, 76] on img at bounding box center [171, 136] width 150 height 150
click at [188, 68] on img at bounding box center [171, 136] width 150 height 150
click at [55, 155] on button "Browse gallery" at bounding box center [53, 152] width 23 height 5
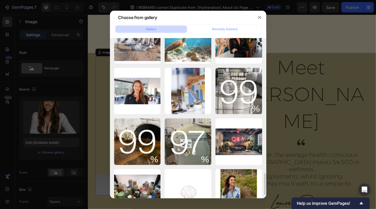
scroll to position [1011, 0]
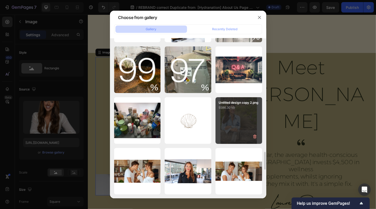
click at [241, 119] on div "Untitled design copy 2.png 9386.30 kb" at bounding box center [239, 120] width 47 height 47
type input "https://cdn.shopify.com/s/files/1/0731/9630/6646/files/gempages_561576823972954…"
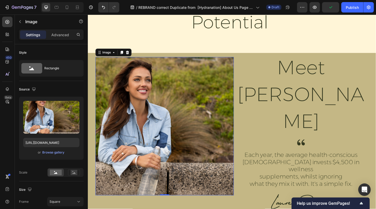
click at [192, 91] on img at bounding box center [171, 136] width 150 height 150
click at [74, 173] on icon at bounding box center [74, 173] width 3 height 2
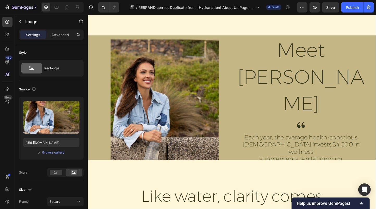
scroll to position [256, 0]
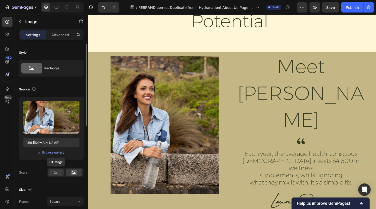
click at [56, 171] on rect at bounding box center [56, 173] width 12 height 6
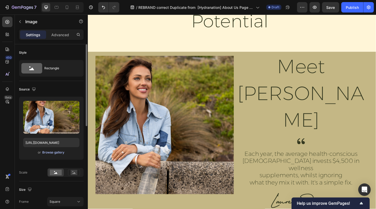
click at [52, 153] on div "Browse gallery" at bounding box center [54, 152] width 22 height 5
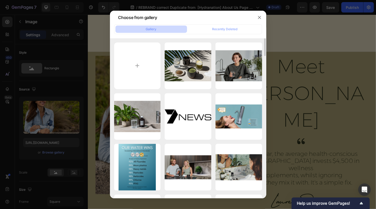
type input "C:\fakepath\Clean up your act Your water is Dirty (7).png"
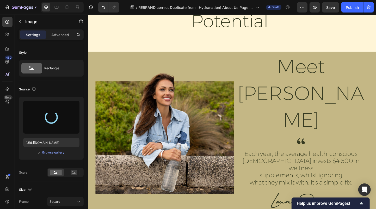
type input "https://cdn.shopify.com/s/files/1/0731/9630/6646/files/gempages_561576823972954…"
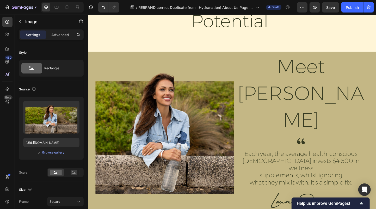
click at [166, 110] on img at bounding box center [171, 134] width 150 height 150
click at [184, 91] on img at bounding box center [171, 134] width 150 height 150
click at [72, 173] on rect at bounding box center [74, 172] width 7 height 5
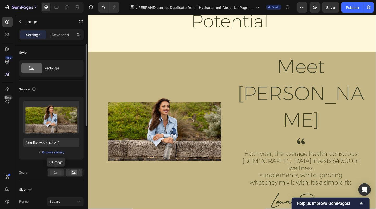
click at [53, 171] on rect at bounding box center [56, 173] width 12 height 6
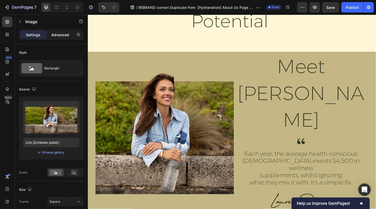
click at [60, 36] on p "Advanced" at bounding box center [60, 34] width 18 height 5
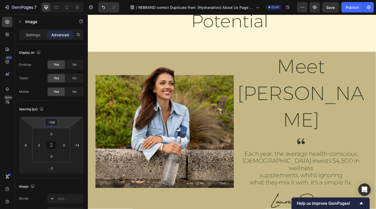
drag, startPoint x: 53, startPoint y: 117, endPoint x: 53, endPoint y: 125, distance: 7.6
click at [53, 0] on html "7 Version history / REBRAND correct Duplicate from [Hydranation] About Us Page …" at bounding box center [188, 0] width 376 height 0
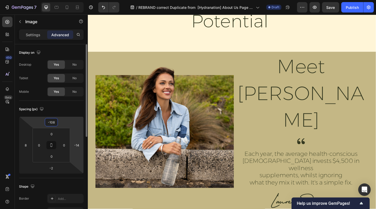
click at [83, 0] on html "7 Version history / REBRAND correct Duplicate from [Hydranation] About Us Page …" at bounding box center [188, 0] width 376 height 0
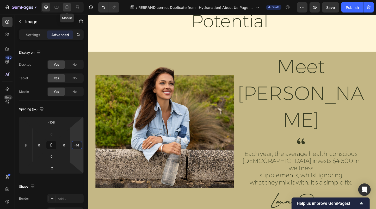
click at [65, 8] on icon at bounding box center [66, 7] width 5 height 5
type input "0"
type input "-2"
type input "0"
type input "-38"
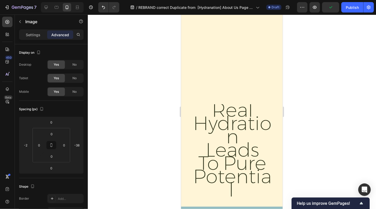
scroll to position [111, 0]
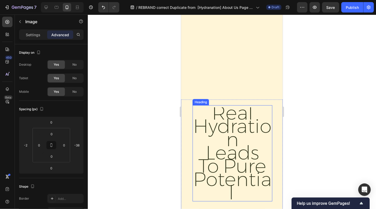
click at [231, 143] on span "leads to pure potential" at bounding box center [232, 173] width 79 height 64
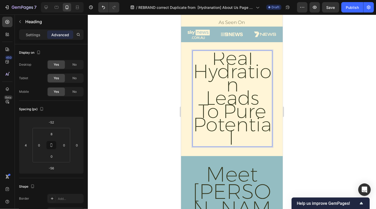
scroll to position [3, 0]
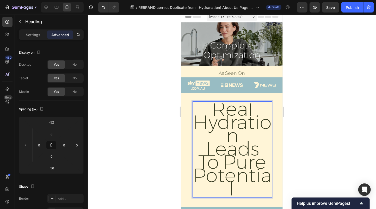
click at [240, 192] on p "real hydration leads to pure potential" at bounding box center [232, 150] width 79 height 93
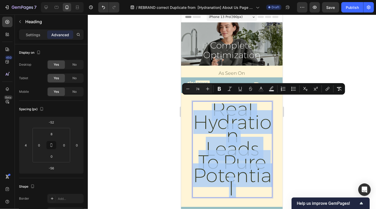
drag, startPoint x: 241, startPoint y: 189, endPoint x: 198, endPoint y: 107, distance: 93.0
click at [198, 107] on p "real hydration leads to pure potential" at bounding box center [232, 150] width 79 height 93
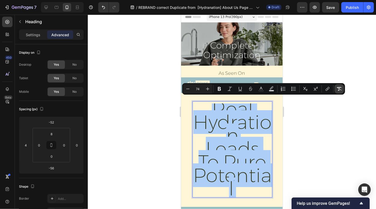
click at [340, 88] on icon "Editor contextual toolbar" at bounding box center [339, 89] width 5 height 4
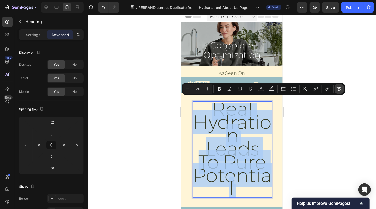
type input "38"
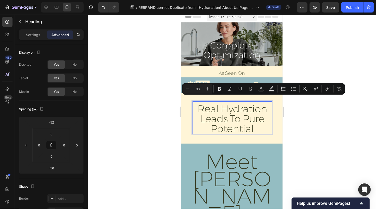
click at [305, 130] on div at bounding box center [232, 112] width 288 height 195
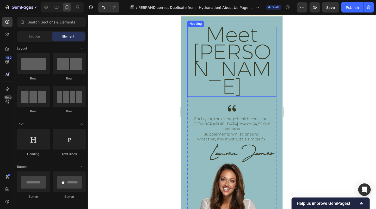
scroll to position [168, 0]
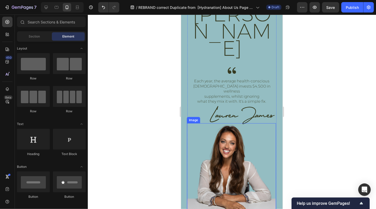
click at [228, 123] on img at bounding box center [231, 167] width 89 height 89
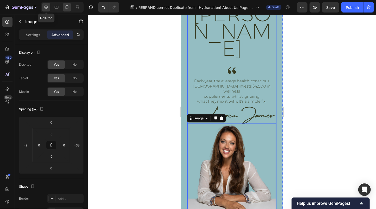
click at [47, 9] on icon at bounding box center [46, 7] width 5 height 5
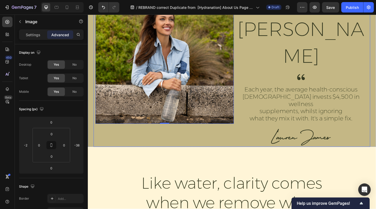
type input "-108"
type input "8"
type input "-2"
type input "-14"
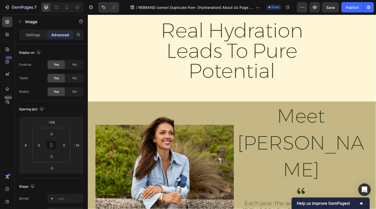
scroll to position [185, 0]
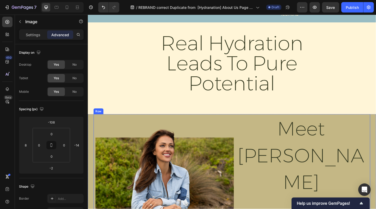
click at [285, 125] on div "Meet Lauren Heading Image Each year, the average health-conscious Australian in…" at bounding box center [319, 209] width 150 height 173
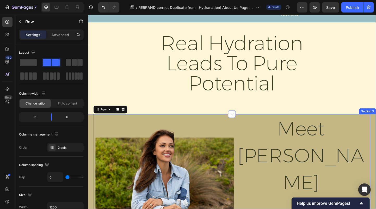
drag, startPoint x: 90, startPoint y: 137, endPoint x: 141, endPoint y: 139, distance: 51.1
click at [90, 137] on div "Image Meet Lauren Heading Image Each year, the average health-conscious Austral…" at bounding box center [244, 209] width 313 height 173
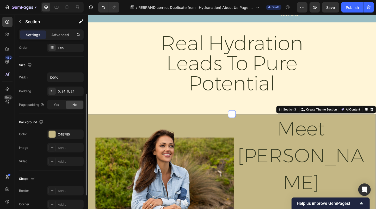
scroll to position [102, 0]
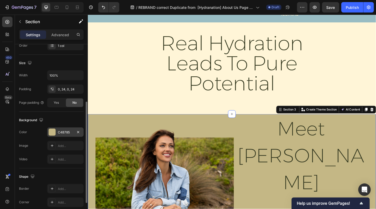
click at [60, 132] on div "C4B785" at bounding box center [65, 132] width 15 height 5
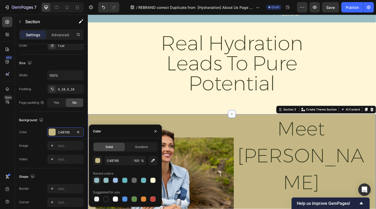
click at [96, 181] on div at bounding box center [96, 180] width 5 height 5
type input "94BDC2"
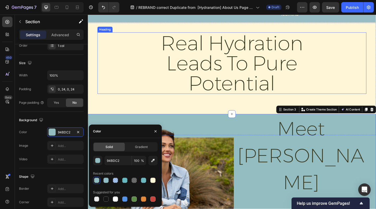
click at [125, 87] on div "real hydration leads to pure potential" at bounding box center [244, 67] width 292 height 67
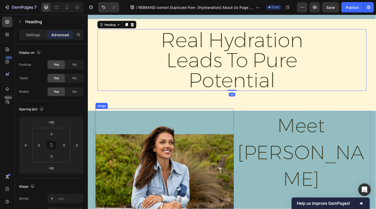
scroll to position [176, 0]
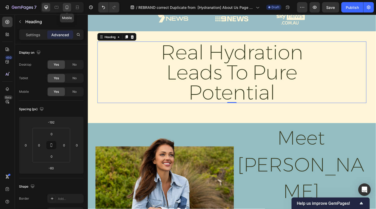
click at [67, 7] on icon at bounding box center [66, 7] width 5 height 5
type input "-52"
type input "4"
type input "-56"
type input "8"
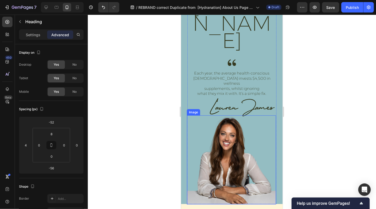
click at [237, 117] on img at bounding box center [231, 159] width 89 height 89
click at [221, 108] on icon at bounding box center [221, 110] width 3 height 4
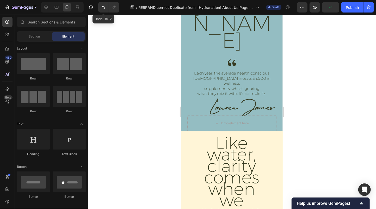
click at [104, 5] on icon "Undo/Redo" at bounding box center [103, 7] width 5 height 5
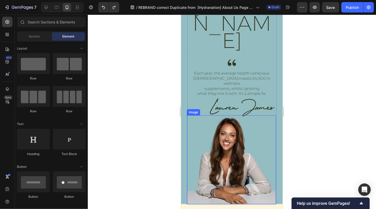
click at [226, 119] on img at bounding box center [231, 159] width 89 height 89
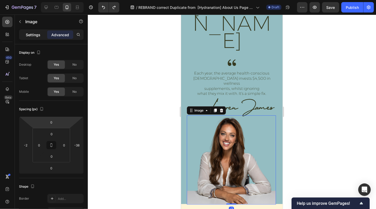
click at [35, 36] on p "Settings" at bounding box center [33, 34] width 15 height 5
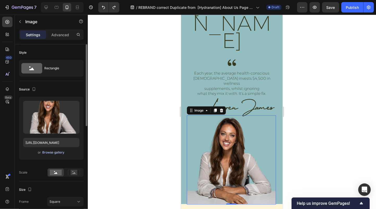
click at [50, 151] on div "Browse gallery" at bounding box center [54, 152] width 22 height 5
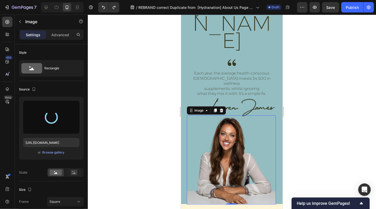
type input "https://cdn.shopify.com/s/files/1/0731/9630/6646/files/gempages_561576823972954…"
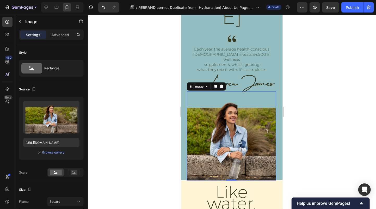
scroll to position [201, 0]
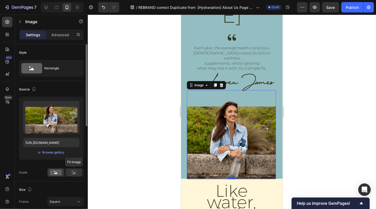
click at [73, 175] on rect at bounding box center [74, 172] width 7 height 5
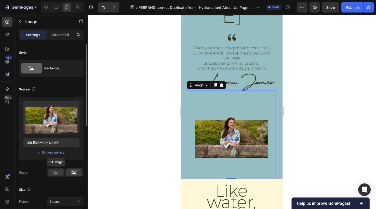
click at [58, 174] on rect at bounding box center [56, 173] width 12 height 6
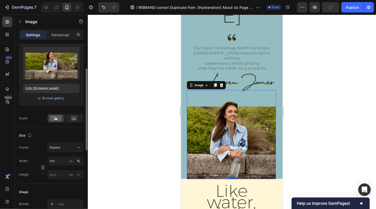
scroll to position [54, 0]
click at [57, 38] on div "Advanced" at bounding box center [60, 35] width 26 height 8
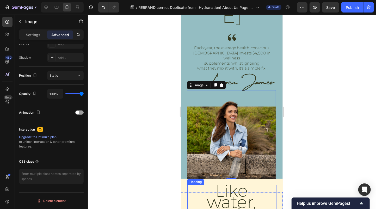
scroll to position [265, 0]
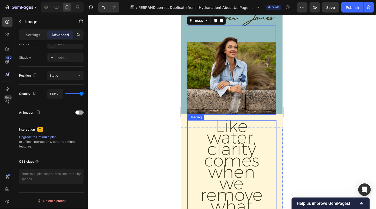
click at [234, 137] on span "Like water, clarity comes when we remove what we don't need." at bounding box center [232, 177] width 64 height 124
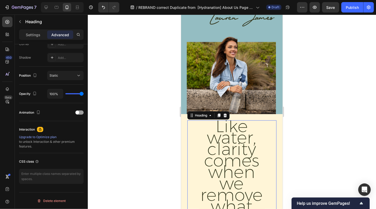
scroll to position [0, 0]
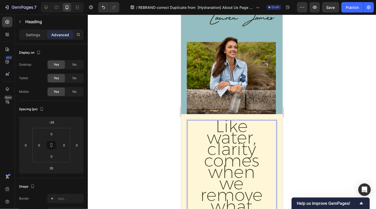
click at [234, 146] on span "Like water, clarity comes when we remove what we don't need." at bounding box center [232, 177] width 64 height 124
click at [265, 189] on p "Like water, clarity comes when we remove what we don't need." at bounding box center [231, 179] width 67 height 115
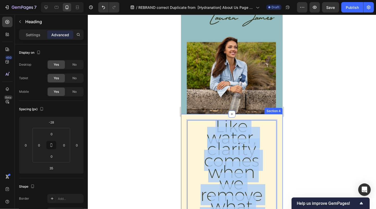
drag, startPoint x: 265, startPoint y: 189, endPoint x: 206, endPoint y: 78, distance: 126.0
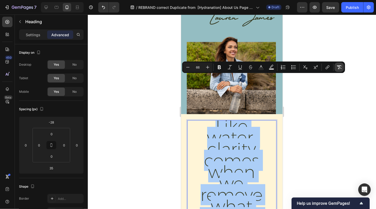
click at [341, 66] on icon "Editor contextual toolbar" at bounding box center [339, 67] width 5 height 4
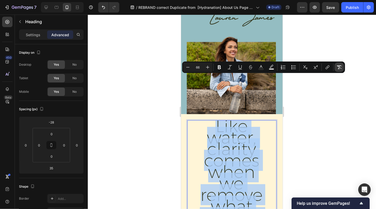
type input "31"
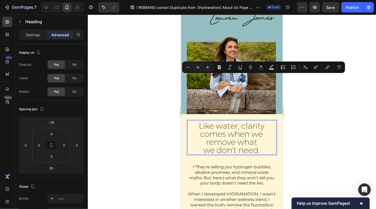
click at [310, 111] on div at bounding box center [232, 112] width 288 height 195
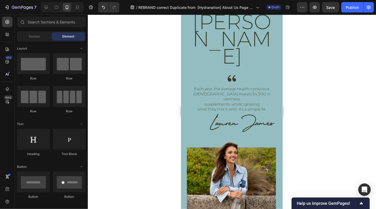
scroll to position [150, 0]
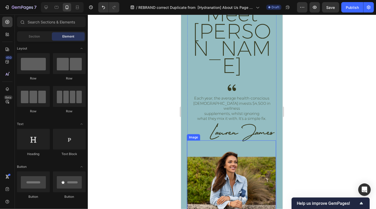
click at [227, 140] on img at bounding box center [231, 184] width 89 height 89
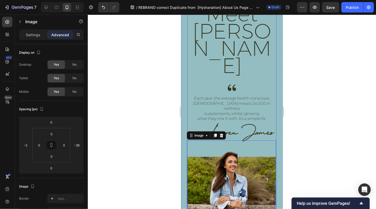
scroll to position [76, 0]
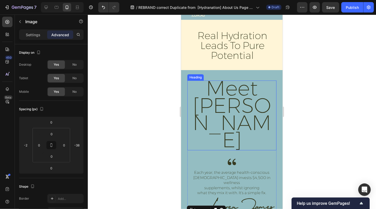
click at [234, 95] on span "Meet Lauren" at bounding box center [231, 113] width 79 height 77
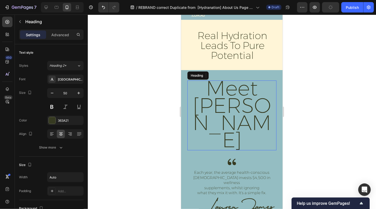
click at [270, 108] on h2 "Meet Lauren" at bounding box center [231, 115] width 89 height 70
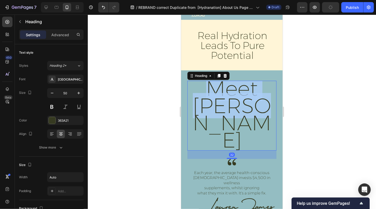
drag, startPoint x: 267, startPoint y: 107, endPoint x: 199, endPoint y: 79, distance: 73.5
click at [199, 79] on div "Image Meet Lauren Heading 32 Image Each year, the average health-conscious Aust…" at bounding box center [232, 186] width 102 height 233
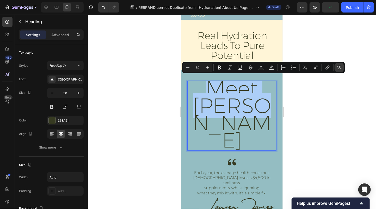
click at [341, 67] on icon "Editor contextual toolbar" at bounding box center [339, 67] width 5 height 5
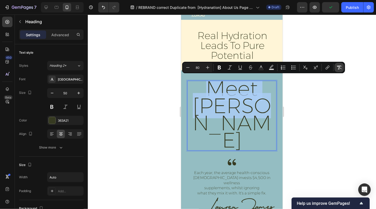
type input "50"
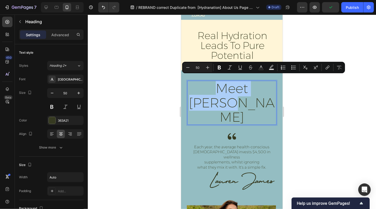
click at [311, 100] on div at bounding box center [232, 112] width 288 height 195
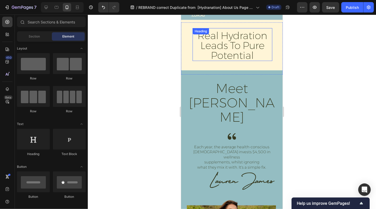
click at [241, 42] on h2 "real hydration leads to pure potential" at bounding box center [232, 45] width 80 height 31
click at [250, 54] on h2 "real hydration leads to pure potential" at bounding box center [232, 45] width 80 height 31
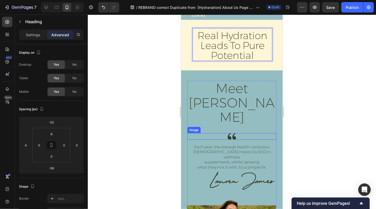
click at [232, 133] on img at bounding box center [232, 136] width 8 height 7
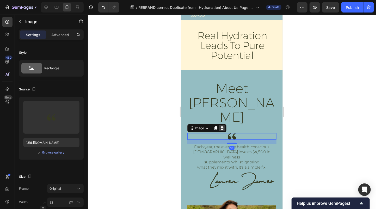
click at [222, 126] on icon at bounding box center [222, 128] width 4 height 4
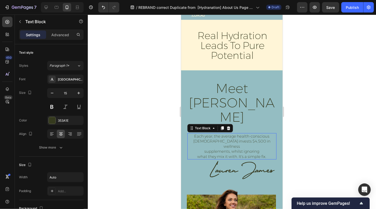
click at [231, 134] on p "Each year, the average health-conscious Australian invests $4,500 in wellness s…" at bounding box center [232, 147] width 88 height 26
click at [257, 161] on img at bounding box center [242, 170] width 65 height 18
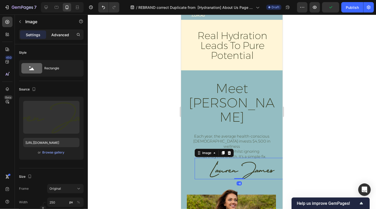
click at [61, 31] on div "Advanced" at bounding box center [60, 35] width 26 height 8
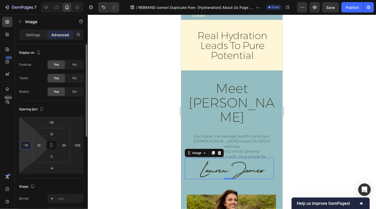
type input "-8"
drag, startPoint x: 19, startPoint y: 144, endPoint x: 45, endPoint y: 150, distance: 26.6
click at [17, 0] on html "7 Version history / REBRAND correct Duplicate from [Hydranation] About Us Page …" at bounding box center [188, 0] width 376 height 0
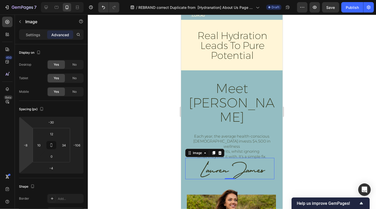
scroll to position [168, 0]
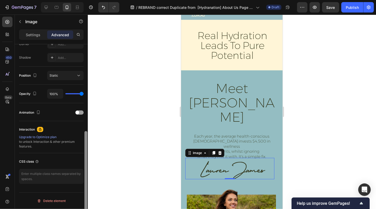
click at [84, 149] on div at bounding box center [86, 134] width 4 height 180
click at [30, 33] on p "Settings" at bounding box center [33, 34] width 15 height 5
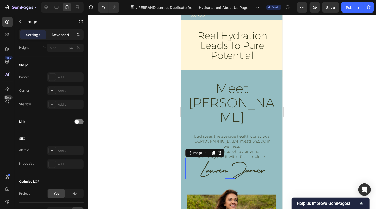
click at [60, 33] on p "Advanced" at bounding box center [60, 34] width 18 height 5
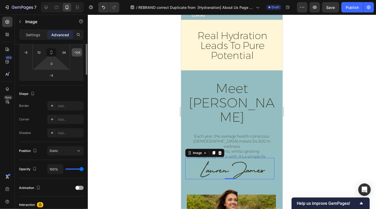
scroll to position [21, 0]
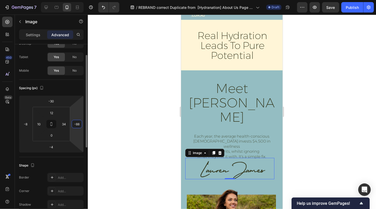
drag, startPoint x: 83, startPoint y: 124, endPoint x: 77, endPoint y: 124, distance: 6.3
click at [85, 0] on html "7 Version history / REBRAND correct Duplicate from [Hydranation] About Us Page …" at bounding box center [188, 0] width 376 height 0
drag, startPoint x: 70, startPoint y: 126, endPoint x: 72, endPoint y: 121, distance: 5.4
click at [72, 0] on html "7 Version history / REBRAND correct Duplicate from [Hydranation] About Us Page …" at bounding box center [188, 0] width 376 height 0
drag, startPoint x: 70, startPoint y: 118, endPoint x: 74, endPoint y: 122, distance: 5.6
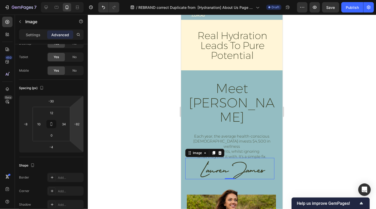
click at [74, 0] on html "7 Version history / REBRAND correct Duplicate from [Hydranation] About Us Page …" at bounding box center [188, 0] width 376 height 0
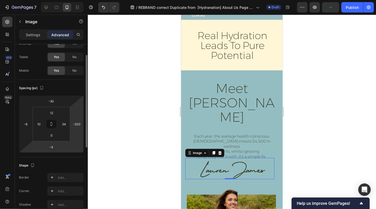
drag, startPoint x: 71, startPoint y: 126, endPoint x: 63, endPoint y: 144, distance: 20.4
click at [78, 0] on html "7 Version history / REBRAND correct Duplicate from [Hydranation] About Us Page …" at bounding box center [188, 0] width 376 height 0
type input "-216"
drag, startPoint x: 33, startPoint y: 128, endPoint x: 34, endPoint y: 114, distance: 14.1
click at [34, 114] on icon at bounding box center [52, 124] width 38 height 34
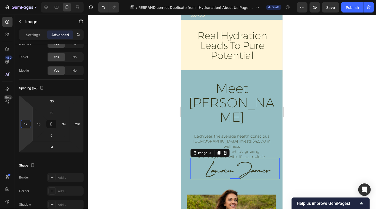
type input "24"
drag, startPoint x: 20, startPoint y: 118, endPoint x: 34, endPoint y: 114, distance: 15.5
click at [34, 0] on html "7 Version history / REBRAND correct Duplicate from [Hydranation] About Us Page …" at bounding box center [188, 0] width 376 height 0
click at [258, 161] on img at bounding box center [241, 170] width 65 height 18
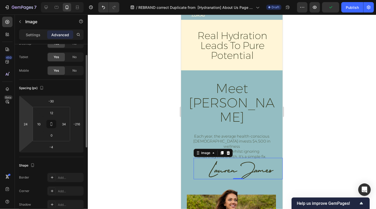
click at [50, 95] on icon at bounding box center [51, 123] width 65 height 57
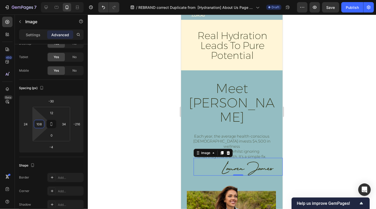
type input "120"
drag, startPoint x: 33, startPoint y: 127, endPoint x: 36, endPoint y: 111, distance: 16.1
click at [36, 0] on html "7 Version history / REBRAND correct Duplicate from [Hydranation] About Us Page …" at bounding box center [188, 0] width 376 height 0
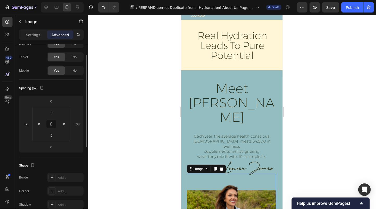
scroll to position [21, 0]
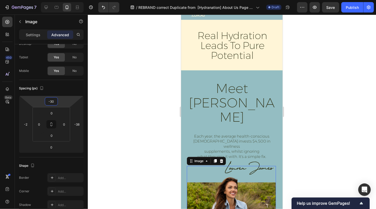
type input "-28"
drag, startPoint x: 50, startPoint y: 97, endPoint x: 51, endPoint y: 101, distance: 4.3
click at [51, 0] on html "7 Version history / REBRAND correct Duplicate from [Hydranation] About Us Page …" at bounding box center [188, 0] width 376 height 0
click at [329, 124] on div at bounding box center [232, 112] width 288 height 195
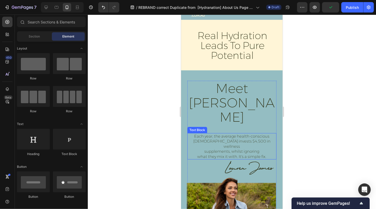
click at [247, 134] on p "Each year, the average health-conscious Australian invests $4,500 in wellness s…" at bounding box center [232, 147] width 88 height 26
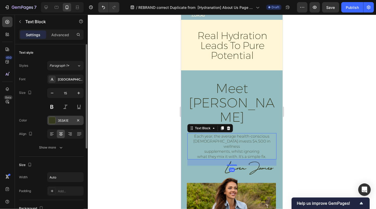
click at [54, 122] on div at bounding box center [52, 120] width 7 height 7
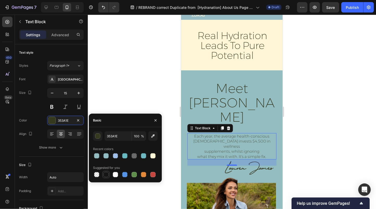
click at [106, 174] on div at bounding box center [106, 174] width 5 height 5
type input "151515"
click at [256, 89] on p "Meet Lauren" at bounding box center [232, 102] width 88 height 43
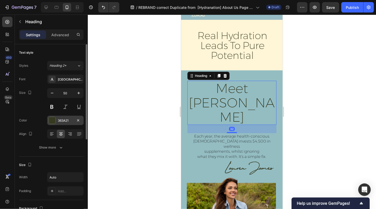
click at [63, 123] on div "363A21" at bounding box center [65, 120] width 15 height 5
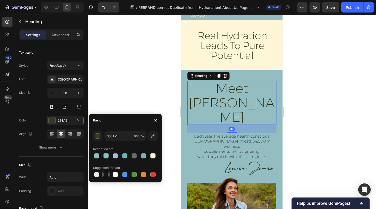
drag, startPoint x: 107, startPoint y: 177, endPoint x: 77, endPoint y: 127, distance: 57.7
click at [107, 177] on div at bounding box center [106, 174] width 5 height 5
type input "151515"
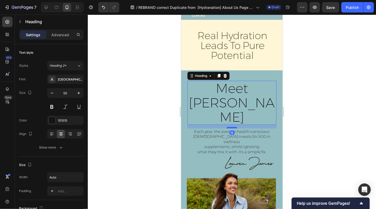
click at [229, 127] on div at bounding box center [232, 128] width 10 height 2
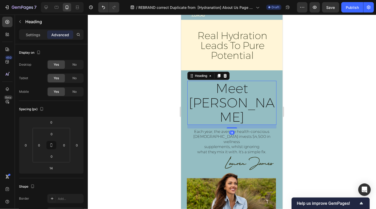
click at [345, 112] on div at bounding box center [232, 112] width 288 height 195
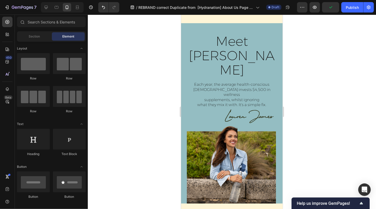
scroll to position [189, 0]
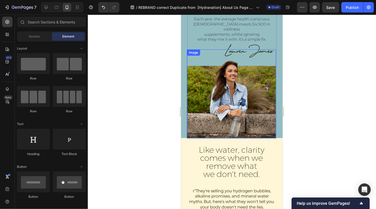
click at [234, 58] on img at bounding box center [231, 93] width 89 height 89
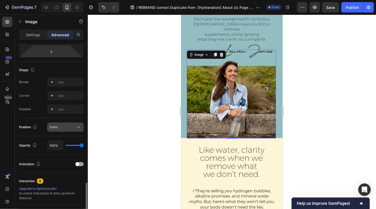
scroll to position [168, 0]
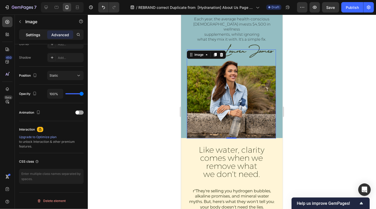
click at [36, 33] on p "Settings" at bounding box center [33, 34] width 15 height 5
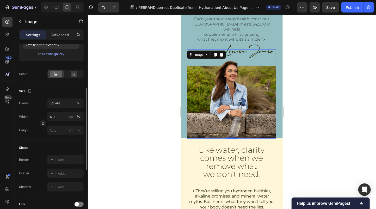
scroll to position [97, 0]
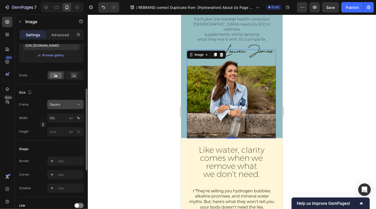
click at [73, 103] on div "Square" at bounding box center [63, 104] width 26 height 5
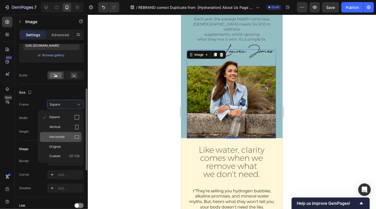
click at [61, 137] on span "Horizontal" at bounding box center [56, 137] width 15 height 5
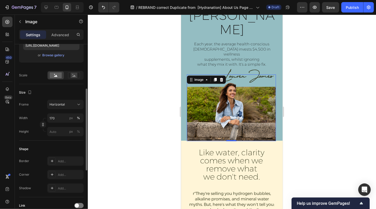
scroll to position [168, 0]
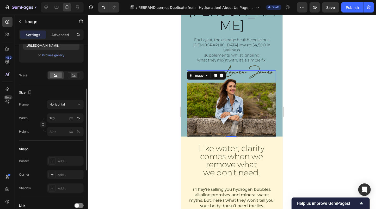
click at [241, 71] on img at bounding box center [231, 103] width 89 height 67
click at [307, 72] on div at bounding box center [232, 112] width 288 height 195
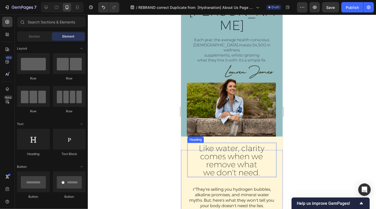
scroll to position [110, 0]
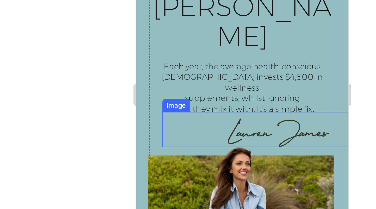
click at [207, 1] on img at bounding box center [204, 8] width 49 height 14
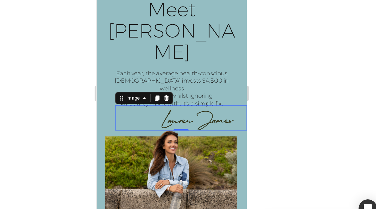
click at [154, 58] on img at bounding box center [164, 65] width 49 height 14
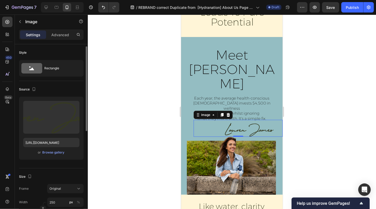
scroll to position [2, 0]
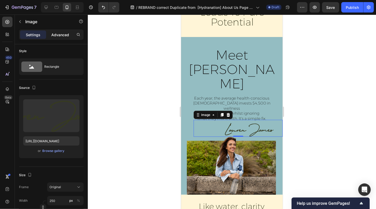
click at [57, 37] on p "Advanced" at bounding box center [60, 34] width 18 height 5
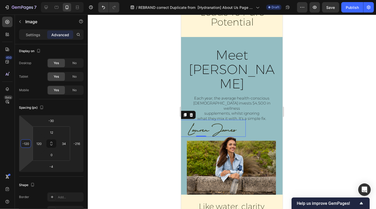
type input "-122"
drag, startPoint x: 32, startPoint y: 144, endPoint x: 20, endPoint y: 168, distance: 26.6
click at [20, 0] on html "7 Version history / REBRAND correct Duplicate from [Hydranation] About Us Page …" at bounding box center [188, 0] width 376 height 0
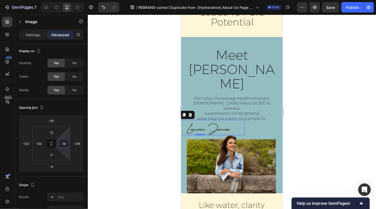
type input "60"
drag, startPoint x: 70, startPoint y: 144, endPoint x: 71, endPoint y: 138, distance: 6.1
click at [71, 0] on html "7 Version history / REBRAND correct Duplicate from [Hydranation] About Us Page …" at bounding box center [188, 0] width 376 height 0
click at [328, 86] on div at bounding box center [232, 112] width 288 height 195
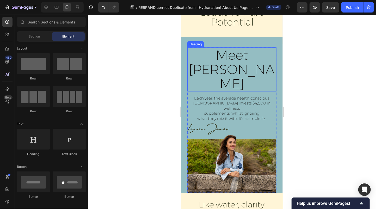
click at [238, 54] on p "Meet Lauren" at bounding box center [232, 69] width 88 height 43
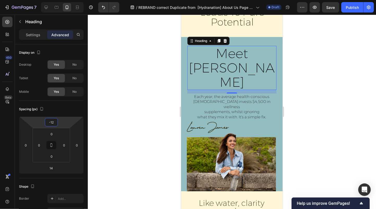
type input "-6"
drag, startPoint x: 53, startPoint y: 117, endPoint x: 28, endPoint y: 124, distance: 25.7
click at [53, 0] on html "7 Version history / REBRAND correct Duplicate from [Hydranation] About Us Page …" at bounding box center [188, 0] width 376 height 0
click at [209, 138] on img at bounding box center [231, 158] width 89 height 67
click at [234, 125] on img at bounding box center [231, 158] width 89 height 67
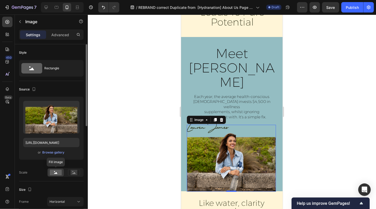
click at [55, 171] on circle at bounding box center [54, 171] width 1 height 1
click at [75, 172] on rect at bounding box center [74, 172] width 7 height 5
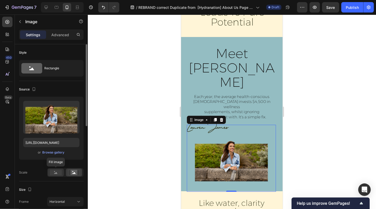
click at [56, 172] on rect at bounding box center [56, 173] width 12 height 6
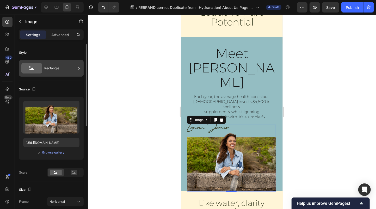
click at [56, 67] on div "Rectangle" at bounding box center [60, 68] width 32 height 12
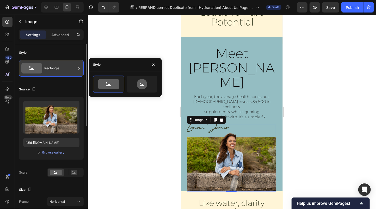
click at [56, 67] on div "Rectangle" at bounding box center [60, 68] width 32 height 12
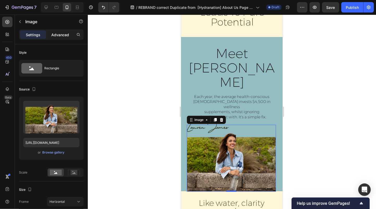
click at [61, 36] on p "Advanced" at bounding box center [60, 34] width 18 height 5
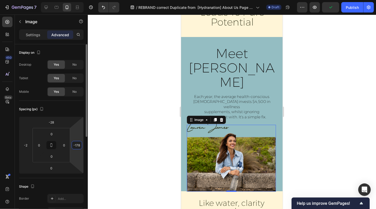
type input "-180"
drag, startPoint x: 83, startPoint y: 146, endPoint x: 77, endPoint y: 160, distance: 15.2
click at [82, 0] on html "7 Version history / REBRAND correct Duplicate from [Hydranation] About Us Page …" at bounding box center [188, 0] width 376 height 0
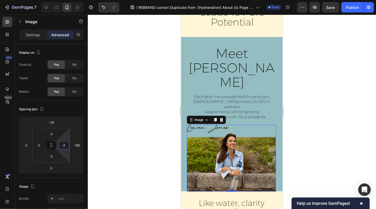
drag, startPoint x: 70, startPoint y: 154, endPoint x: 74, endPoint y: 148, distance: 7.1
click at [74, 0] on html "7 Version history / REBRAND correct Duplicate from [Hydranation] About Us Page …" at bounding box center [188, 0] width 376 height 0
type input "6"
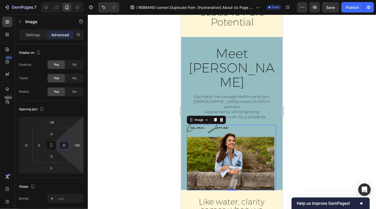
click at [332, 113] on div at bounding box center [232, 112] width 288 height 195
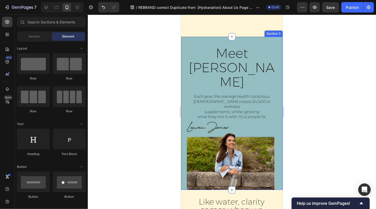
scroll to position [169, 0]
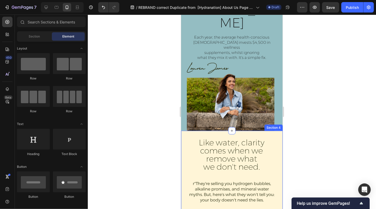
click at [228, 82] on img at bounding box center [231, 98] width 88 height 66
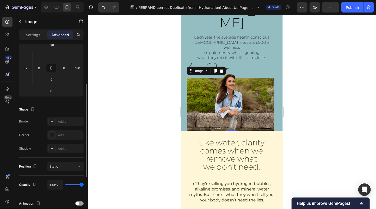
scroll to position [80, 0]
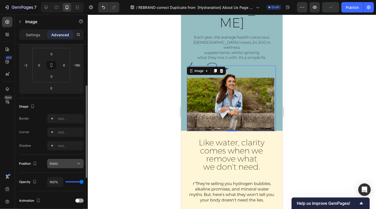
click at [62, 162] on div "Static" at bounding box center [63, 163] width 27 height 5
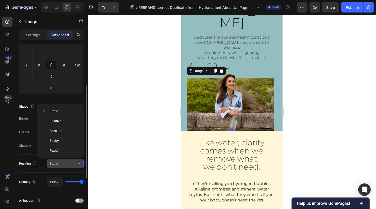
click at [62, 162] on div "Static" at bounding box center [63, 163] width 27 height 5
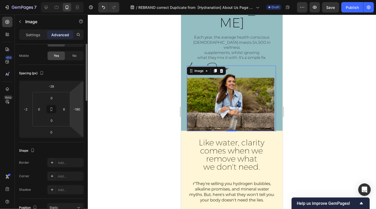
scroll to position [0, 0]
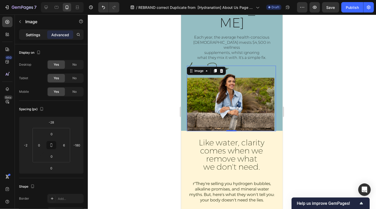
click at [36, 35] on p "Settings" at bounding box center [33, 34] width 15 height 5
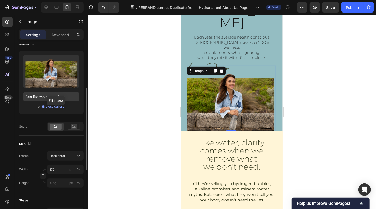
scroll to position [77, 0]
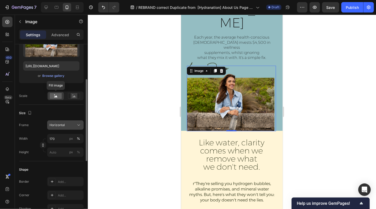
click at [65, 126] on div "Horizontal" at bounding box center [63, 125] width 26 height 5
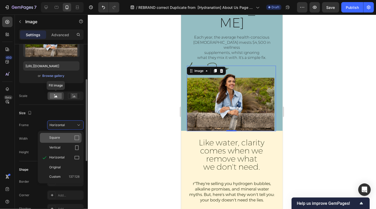
click at [63, 136] on div "Square" at bounding box center [64, 137] width 30 height 5
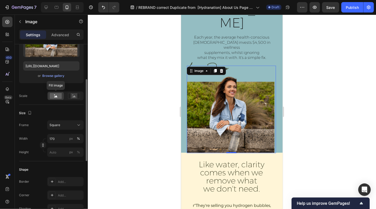
click at [149, 136] on div at bounding box center [232, 112] width 288 height 195
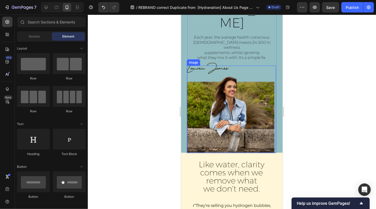
click at [205, 80] on img at bounding box center [231, 109] width 88 height 88
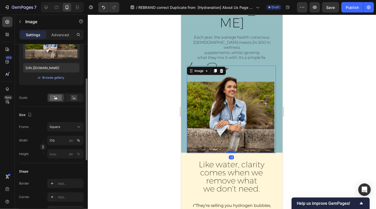
scroll to position [0, 0]
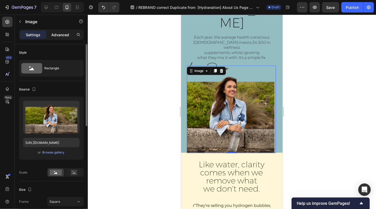
click at [65, 33] on p "Advanced" at bounding box center [60, 34] width 18 height 5
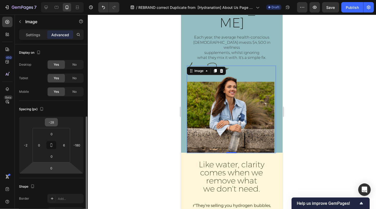
scroll to position [48, 0]
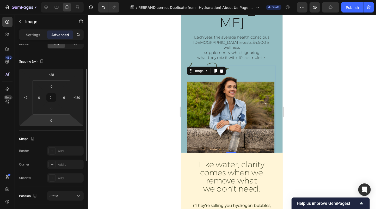
drag, startPoint x: 69, startPoint y: 101, endPoint x: 69, endPoint y: 116, distance: 15.1
click at [69, 116] on div "-28 -2 0 -180 0 0 0 6" at bounding box center [51, 97] width 65 height 57
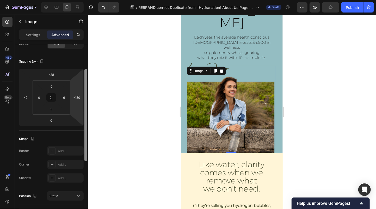
scroll to position [168, 0]
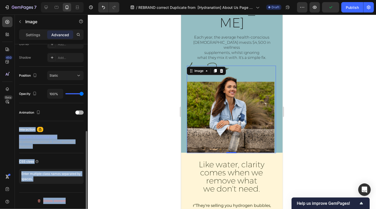
drag, startPoint x: 84, startPoint y: 101, endPoint x: 83, endPoint y: 115, distance: 13.3
click at [83, 115] on div "Display on Desktop Yes No Tablet Yes No Mobile Yes No Spacing (px) -28 -2 0 -18…" at bounding box center [51, 134] width 73 height 180
click at [64, 37] on p "Advanced" at bounding box center [60, 34] width 18 height 5
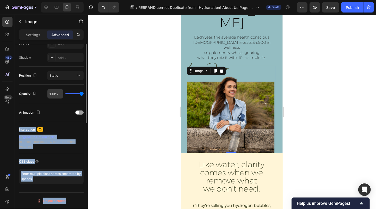
scroll to position [0, 0]
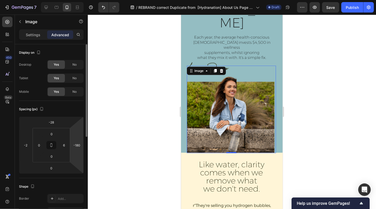
click at [74, 0] on html "7 Version history / REBRAND correct Duplicate from [Hydranation] About Us Page …" at bounding box center [188, 0] width 376 height 0
drag, startPoint x: 83, startPoint y: 147, endPoint x: 82, endPoint y: 160, distance: 13.9
click at [82, 0] on html "7 Version history / REBRAND correct Duplicate from [Hydranation] About Us Page …" at bounding box center [188, 0] width 376 height 0
type input "-150"
drag, startPoint x: 70, startPoint y: 149, endPoint x: 128, endPoint y: 106, distance: 71.9
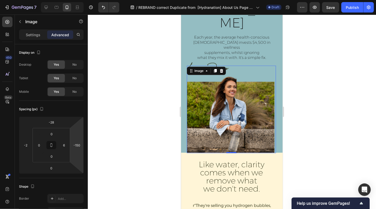
click at [72, 0] on html "7 Version history / REBRAND correct Duplicate from [Hydranation] About Us Page …" at bounding box center [188, 0] width 376 height 0
click at [251, 65] on img at bounding box center [231, 109] width 88 height 88
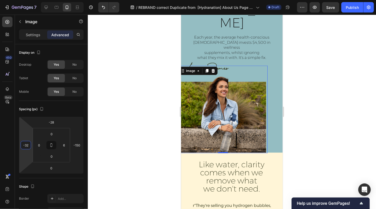
type input "-30"
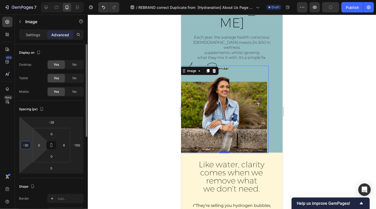
drag, startPoint x: 20, startPoint y: 146, endPoint x: 45, endPoint y: 150, distance: 25.6
click at [13, 0] on html "7 Version history / REBRAND correct Duplicate from [Hydranation] About Us Page …" at bounding box center [188, 0] width 376 height 0
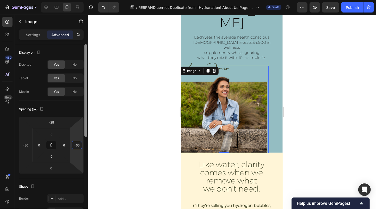
type input "-68"
drag, startPoint x: 83, startPoint y: 146, endPoint x: 84, endPoint y: 143, distance: 3.3
click at [87, 0] on html "7 Version history / REBRAND correct Duplicate from [Hydranation] About Us Page …" at bounding box center [188, 0] width 376 height 0
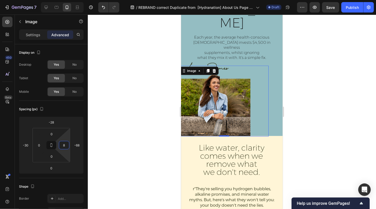
type input "0"
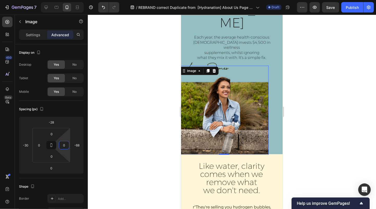
drag, startPoint x: 69, startPoint y: 149, endPoint x: 78, endPoint y: 172, distance: 24.0
click at [78, 0] on html "7 Version history / REBRAND correct Duplicate from [Hydranation] About Us Page …" at bounding box center [188, 0] width 376 height 0
click at [264, 65] on img at bounding box center [223, 109] width 89 height 89
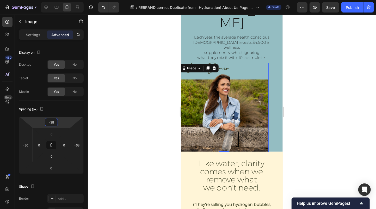
type input "-36"
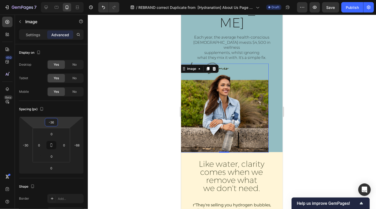
drag, startPoint x: 59, startPoint y: 120, endPoint x: 65, endPoint y: 121, distance: 6.1
click at [65, 0] on html "7 Version history / REBRAND correct Duplicate from [Hydranation] About Us Page …" at bounding box center [188, 0] width 376 height 0
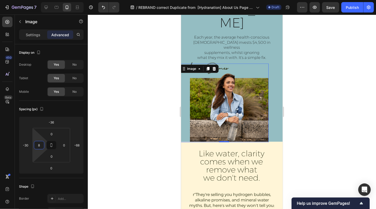
type input "0"
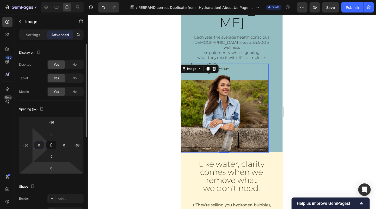
drag, startPoint x: 33, startPoint y: 149, endPoint x: 31, endPoint y: 173, distance: 24.3
click at [31, 0] on html "7 Version history / REBRAND correct Duplicate from [Hydranation] About Us Page …" at bounding box center [188, 0] width 376 height 0
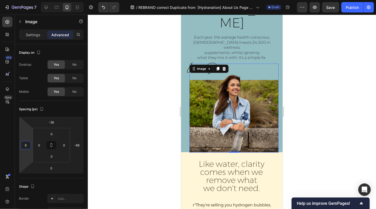
type input "6"
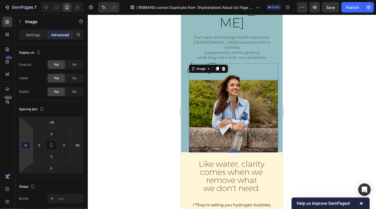
drag, startPoint x: 20, startPoint y: 147, endPoint x: 21, endPoint y: 142, distance: 5.3
click at [21, 0] on html "7 Version history / REBRAND correct Duplicate from [Hydranation] About Us Page …" at bounding box center [188, 0] width 376 height 0
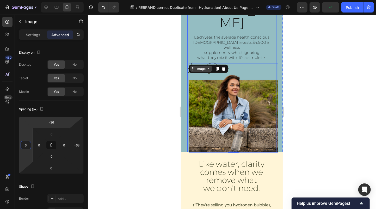
click at [267, 37] on div "Meet Lauren Heading Each year, the average health-conscious Australian invests …" at bounding box center [231, 30] width 89 height 85
click at [278, 63] on img at bounding box center [233, 107] width 89 height 89
click at [202, 66] on div "Image" at bounding box center [200, 68] width 11 height 5
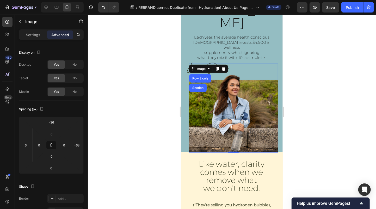
click at [220, 64] on img at bounding box center [233, 107] width 89 height 89
click at [26, 21] on p "Image" at bounding box center [47, 22] width 44 height 6
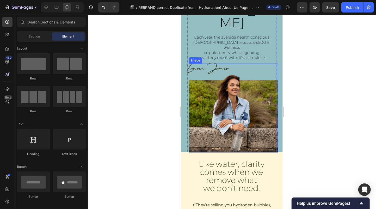
click at [204, 70] on img at bounding box center [233, 107] width 89 height 89
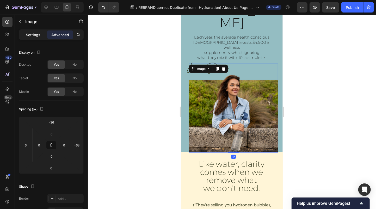
click at [28, 32] on p "Settings" at bounding box center [33, 34] width 15 height 5
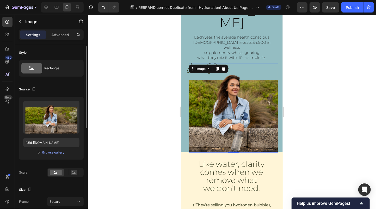
scroll to position [3, 0]
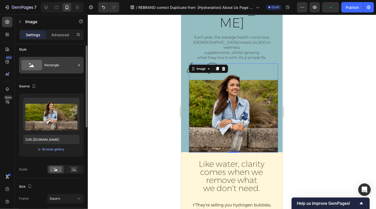
click at [48, 67] on div "Rectangle" at bounding box center [60, 65] width 32 height 12
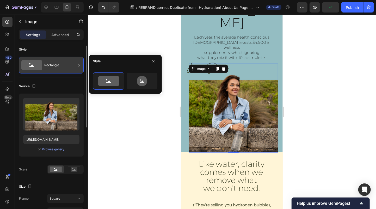
click at [48, 67] on div "Rectangle" at bounding box center [60, 65] width 32 height 12
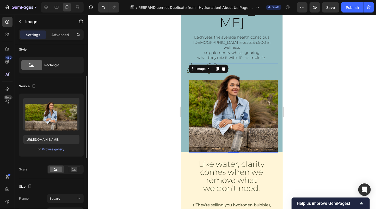
scroll to position [24, 0]
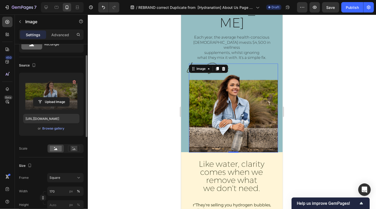
click at [52, 90] on label at bounding box center [51, 93] width 56 height 33
click at [52, 98] on input "file" at bounding box center [51, 102] width 36 height 9
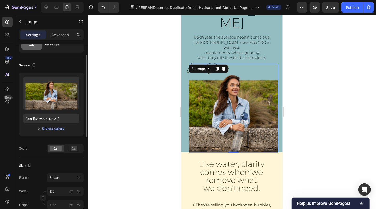
scroll to position [28, 0]
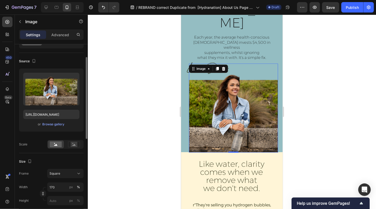
click at [77, 122] on div "or Browse gallery" at bounding box center [51, 124] width 56 height 6
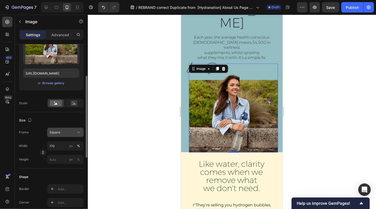
click at [69, 133] on div "Square" at bounding box center [63, 132] width 26 height 5
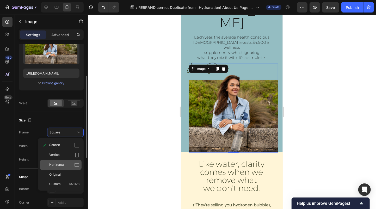
click at [62, 166] on span "Horizontal" at bounding box center [56, 164] width 15 height 5
